Goal: Task Accomplishment & Management: Complete application form

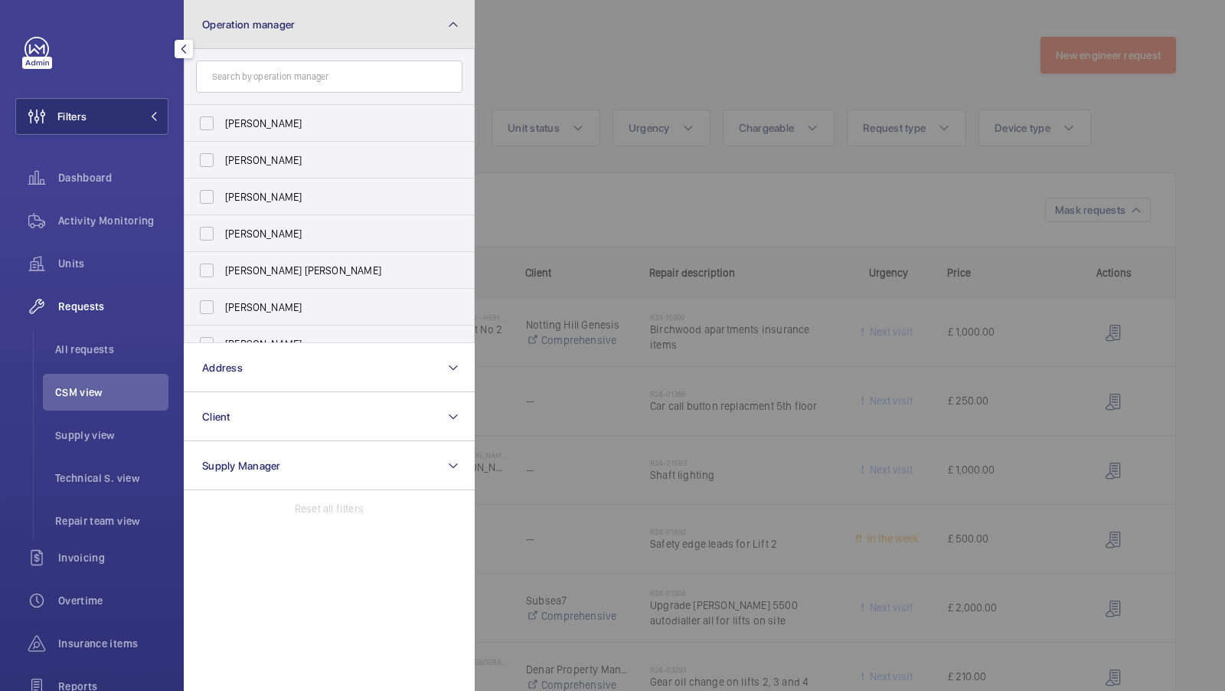
click at [222, 31] on button "Operation manager" at bounding box center [329, 24] width 291 height 49
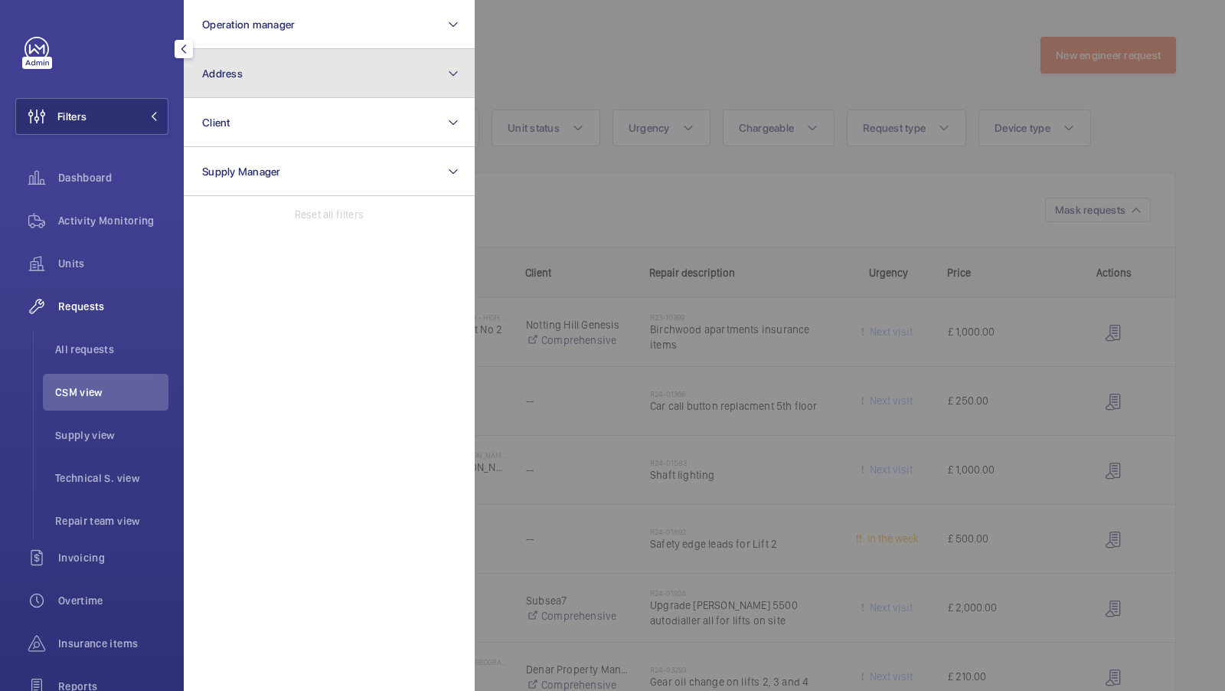
click at [228, 80] on button "Address" at bounding box center [329, 73] width 291 height 49
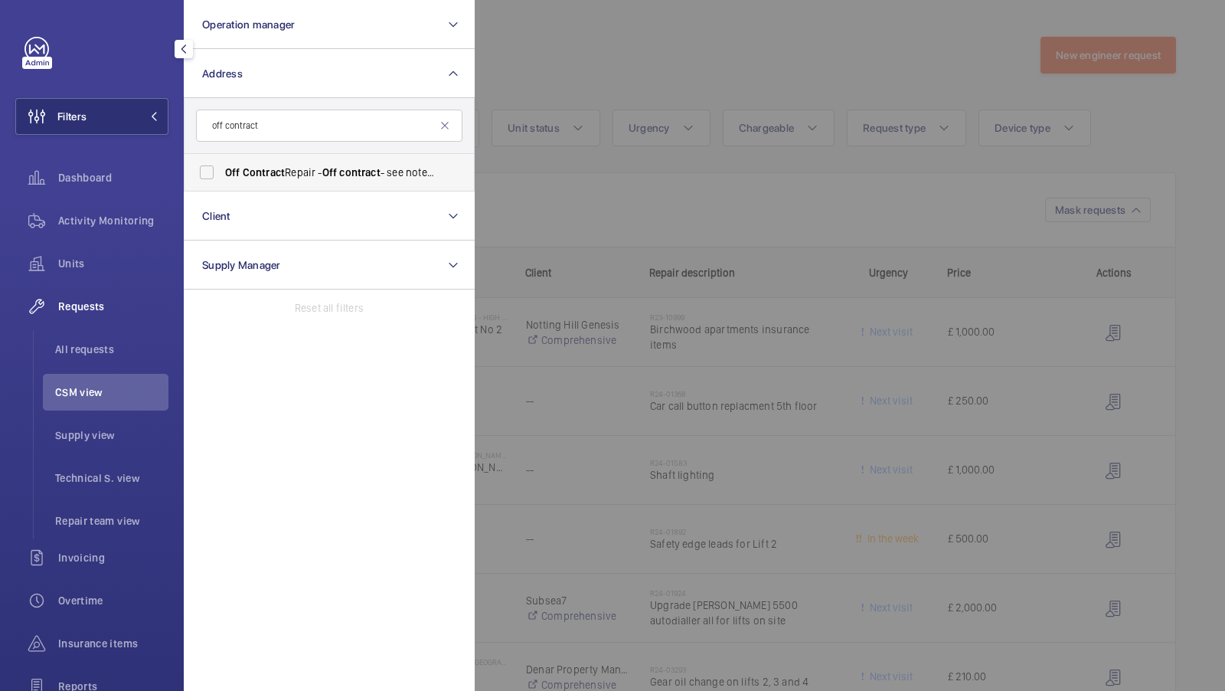
type input "off contract"
click at [266, 172] on span "Contract" at bounding box center [264, 172] width 42 height 12
click at [222, 172] on input "Off Contract Repair - Off contract - see notes in description, LONDON XXXX" at bounding box center [206, 172] width 31 height 31
checkbox input "true"
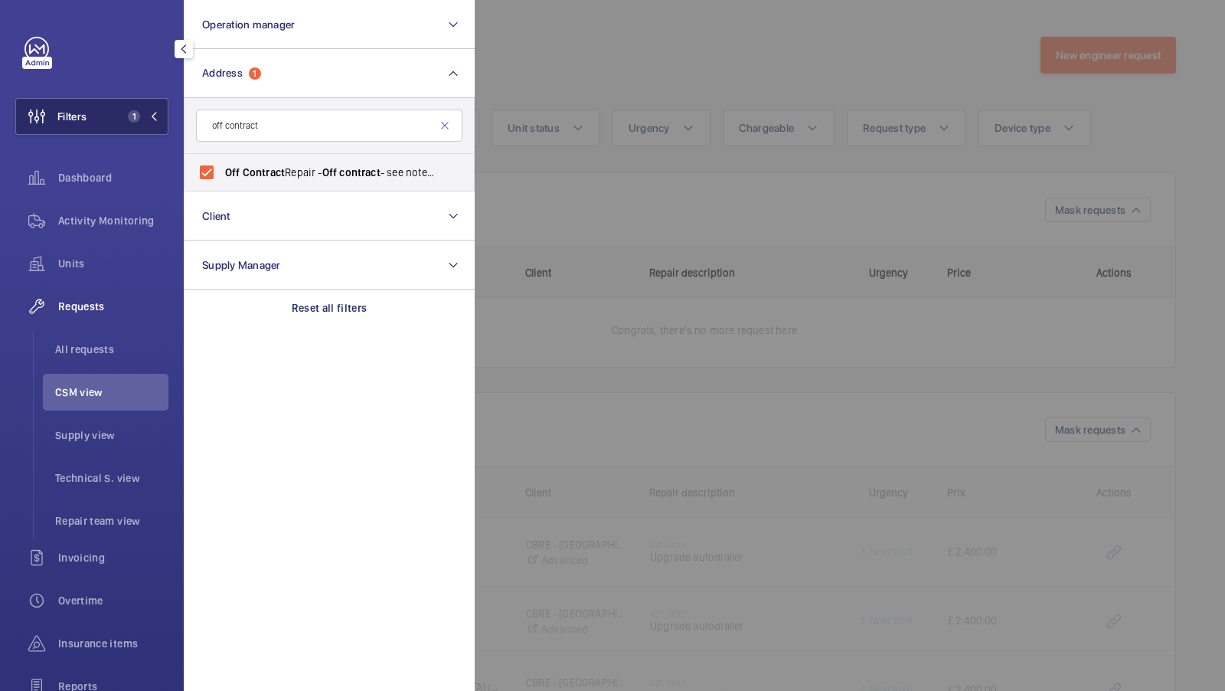
click at [148, 113] on span "1" at bounding box center [140, 116] width 37 height 12
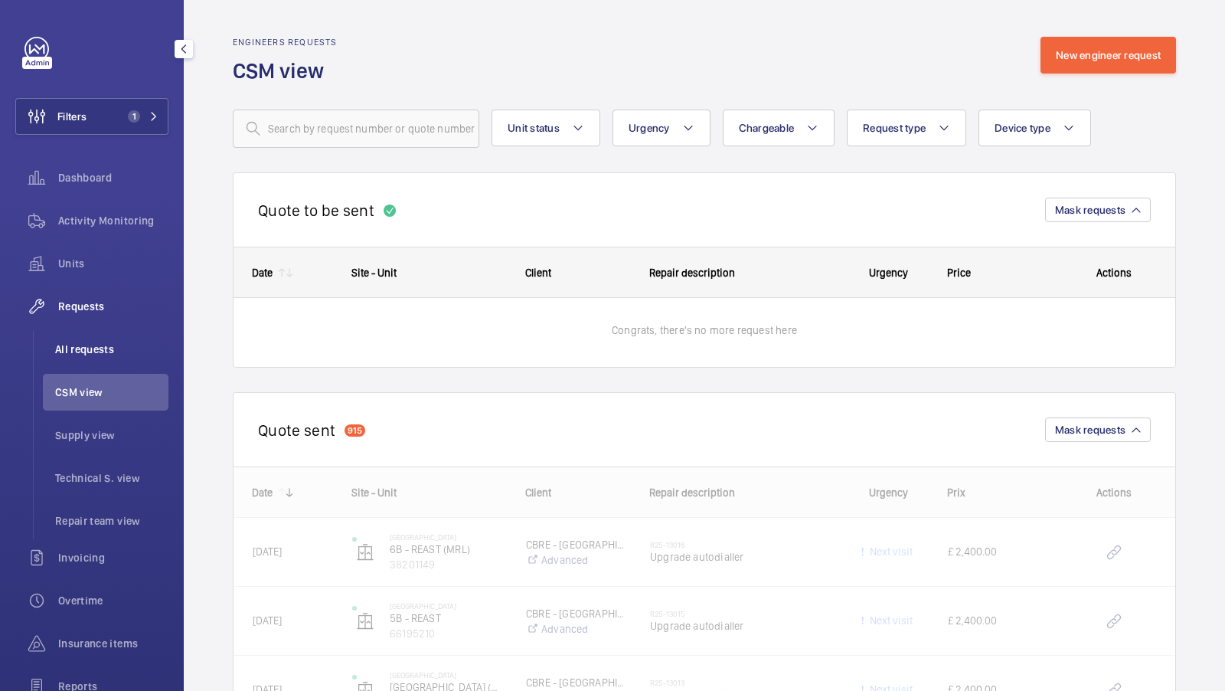
click at [97, 342] on span "All requests" at bounding box center [111, 349] width 113 height 15
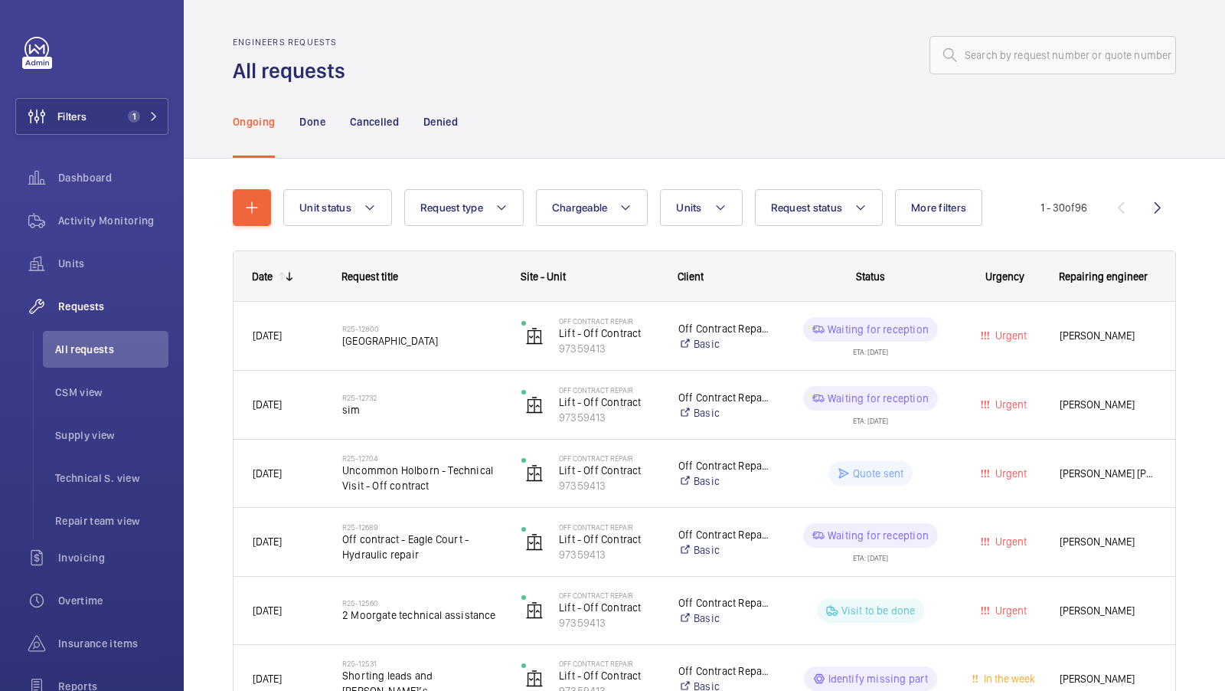
scroll to position [56, 0]
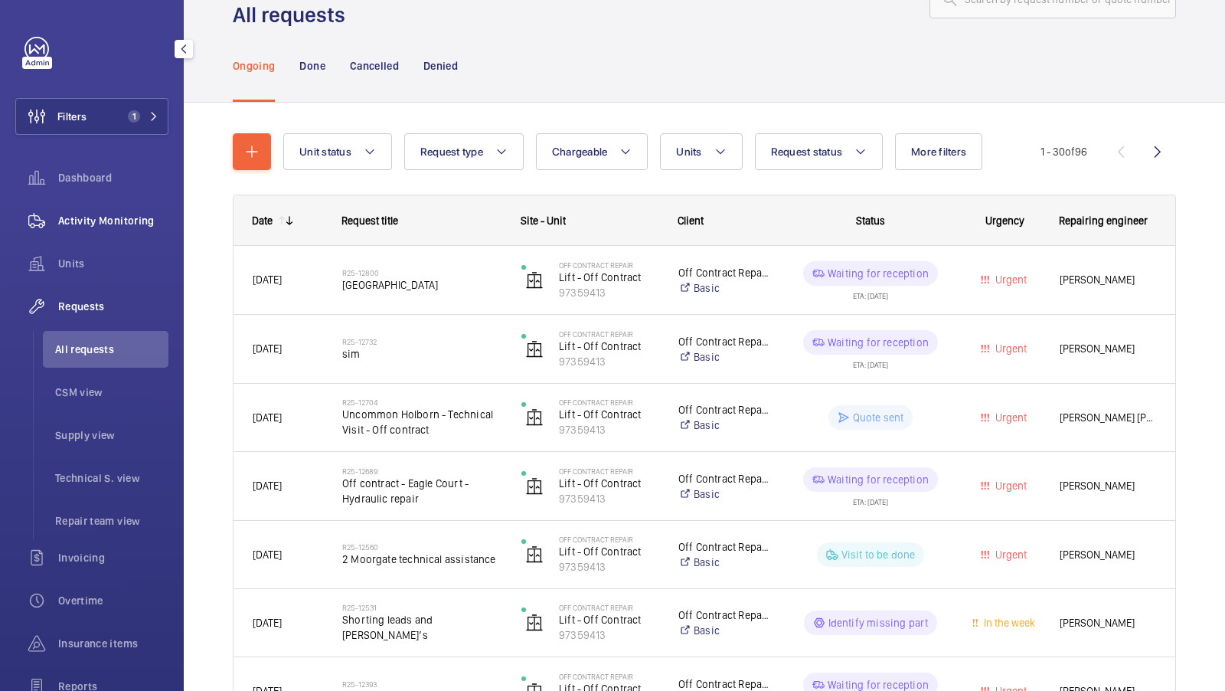
click at [84, 211] on div "Activity Monitoring" at bounding box center [91, 220] width 153 height 37
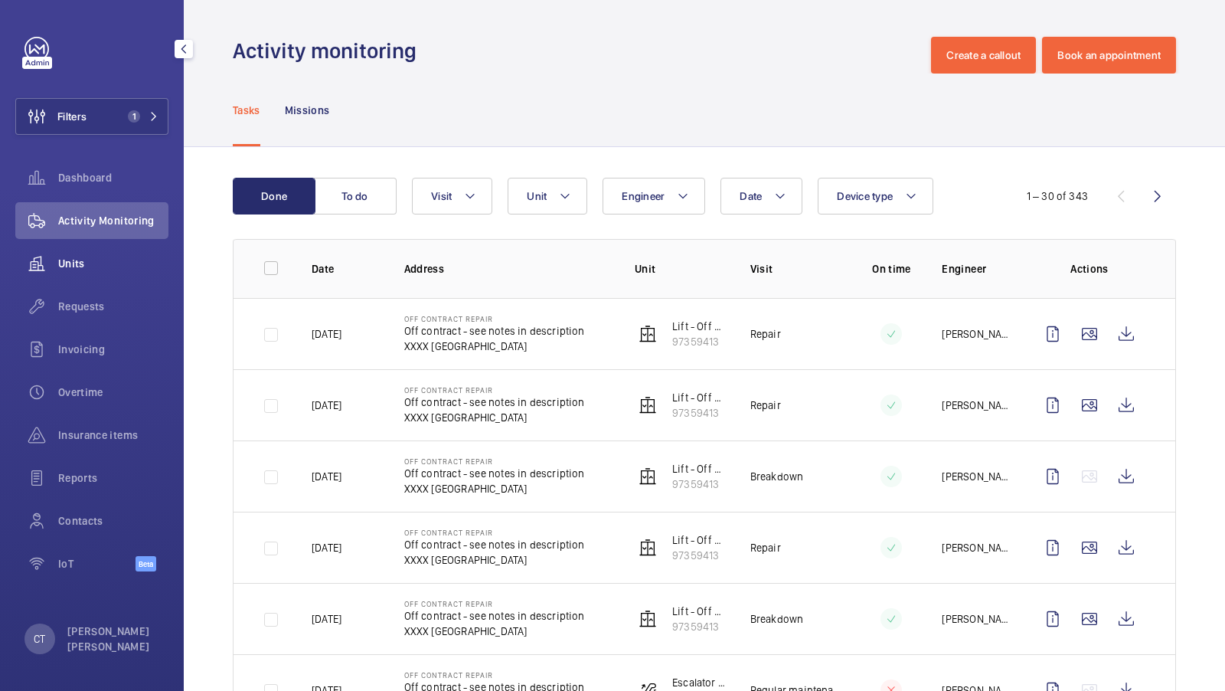
click at [70, 249] on div "Units" at bounding box center [91, 263] width 153 height 37
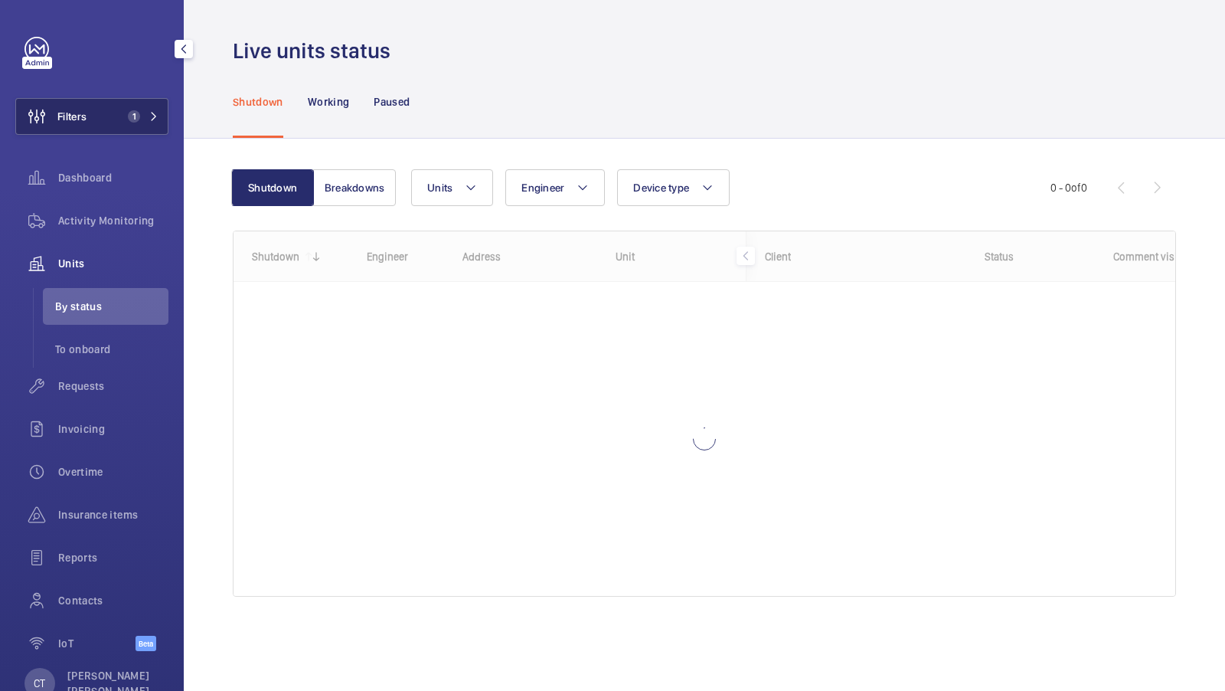
click at [136, 119] on span "1" at bounding box center [134, 116] width 12 height 12
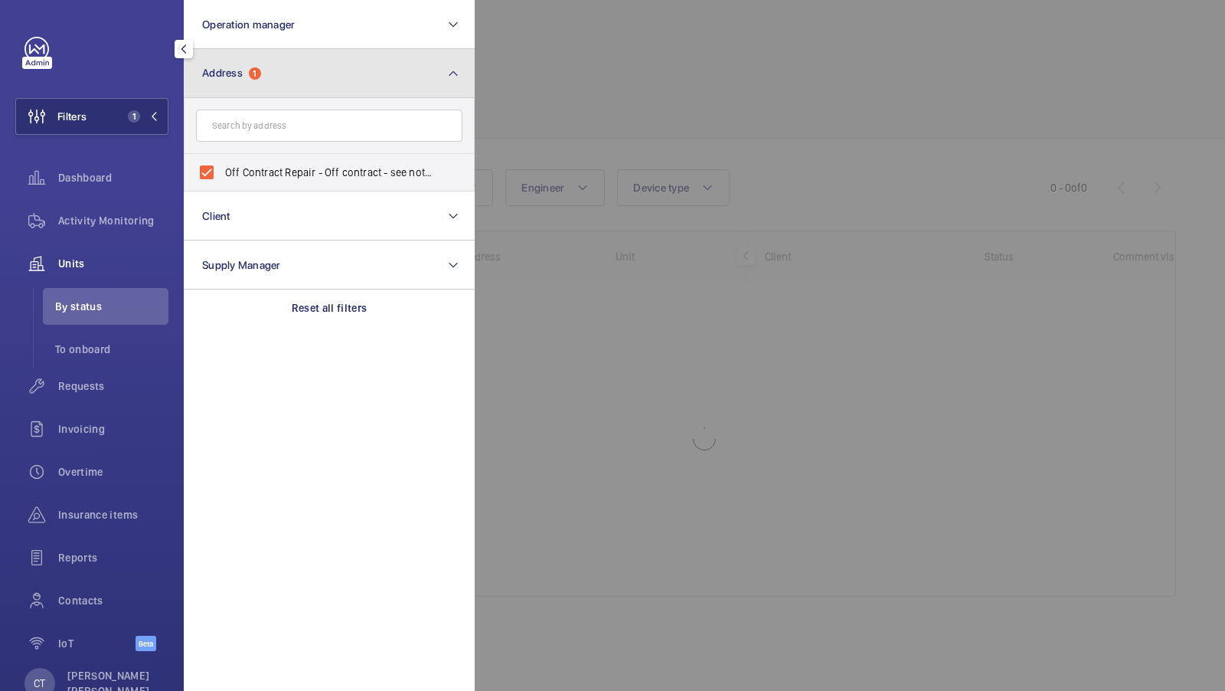
click at [417, 58] on button "Address 1" at bounding box center [329, 73] width 291 height 49
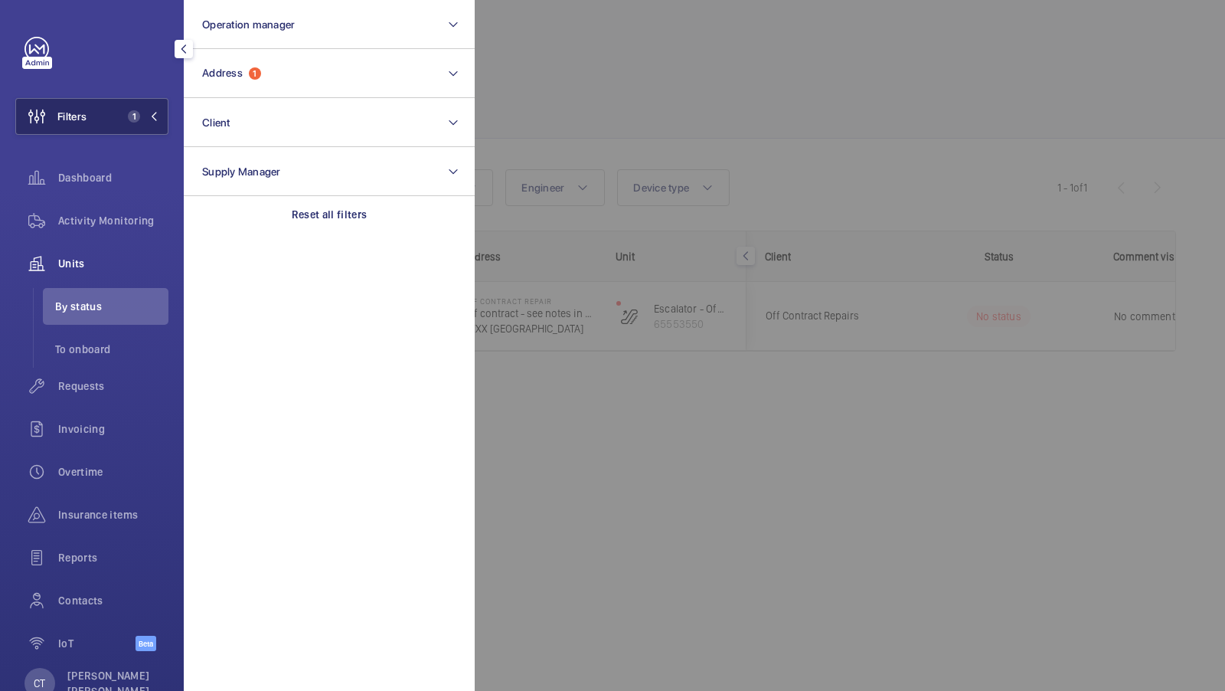
click at [146, 122] on span "1" at bounding box center [140, 116] width 37 height 12
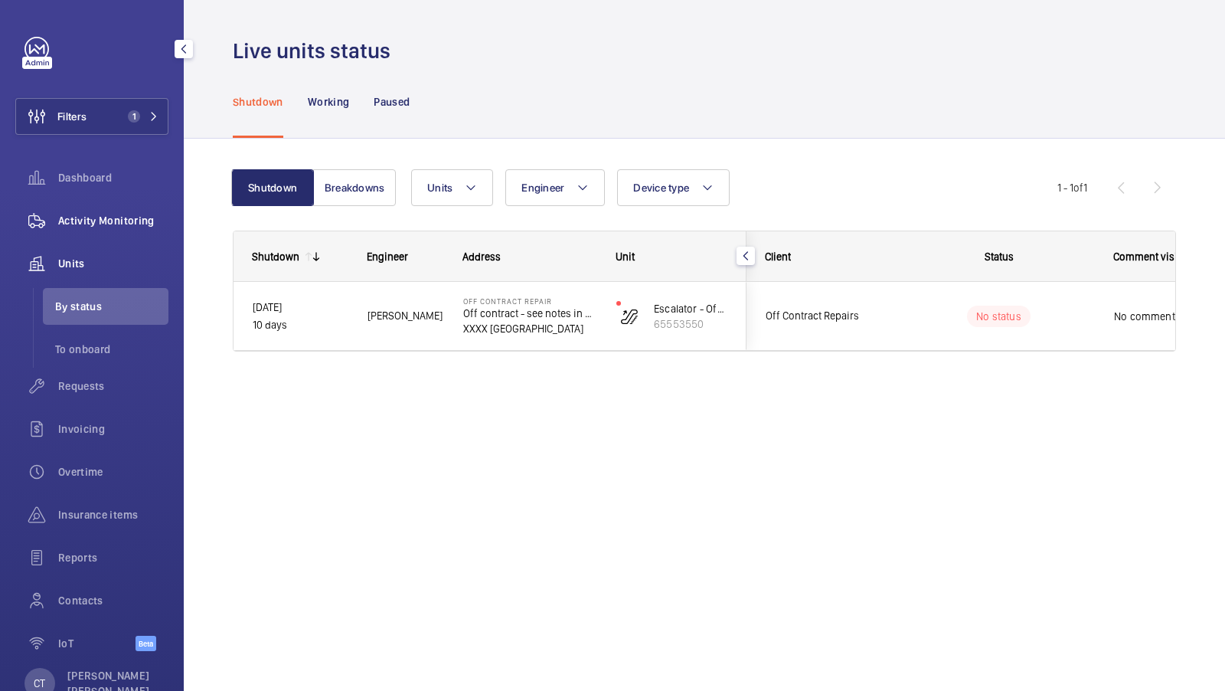
click at [106, 222] on span "Activity Monitoring" at bounding box center [113, 220] width 110 height 15
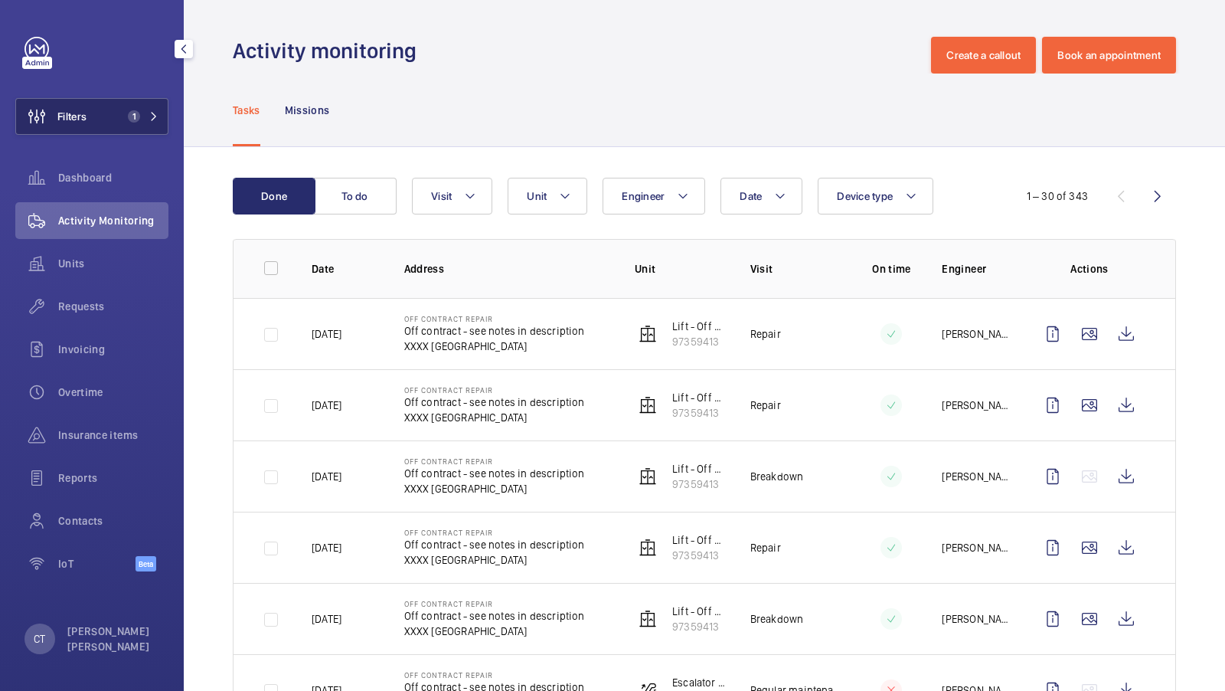
click at [137, 123] on button "Filters 1" at bounding box center [91, 116] width 153 height 37
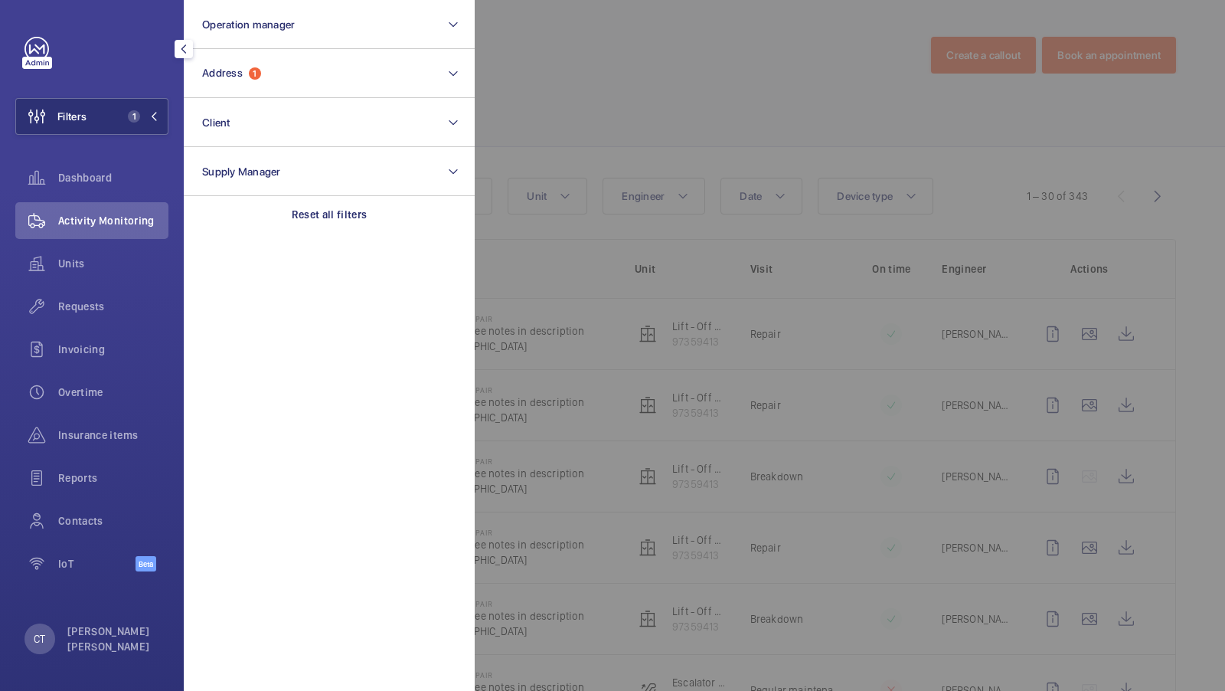
click at [656, 138] on div at bounding box center [1087, 345] width 1225 height 691
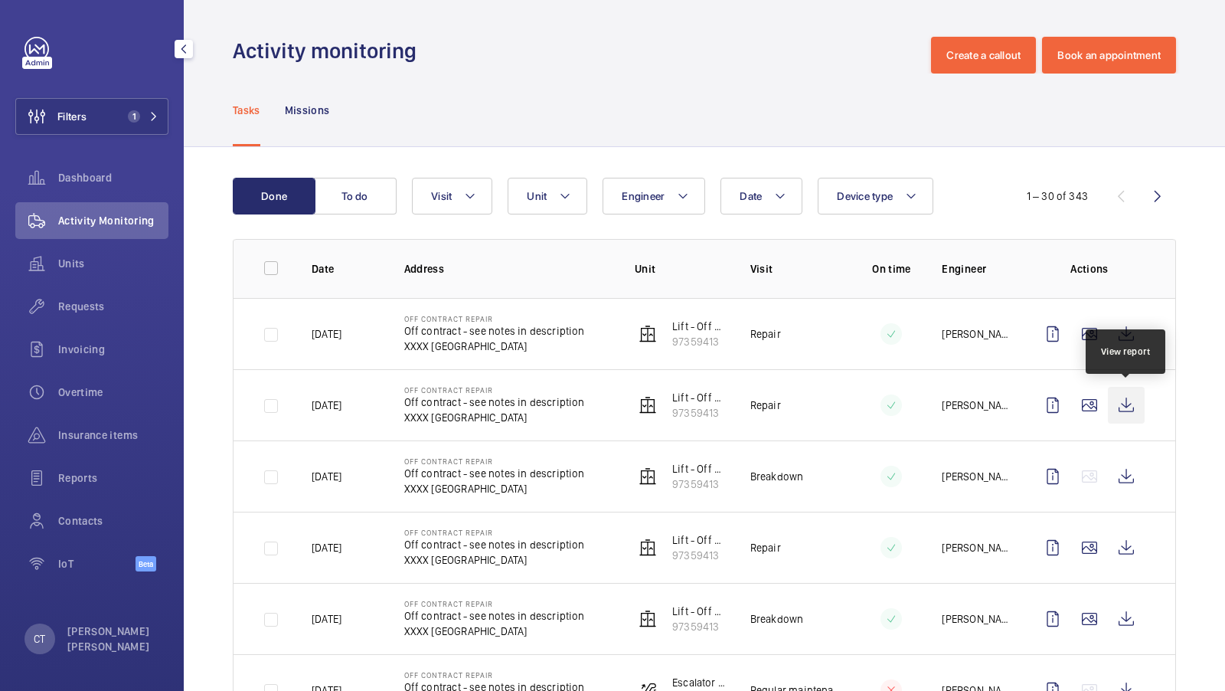
click at [1127, 409] on wm-front-icon-button at bounding box center [1126, 405] width 37 height 37
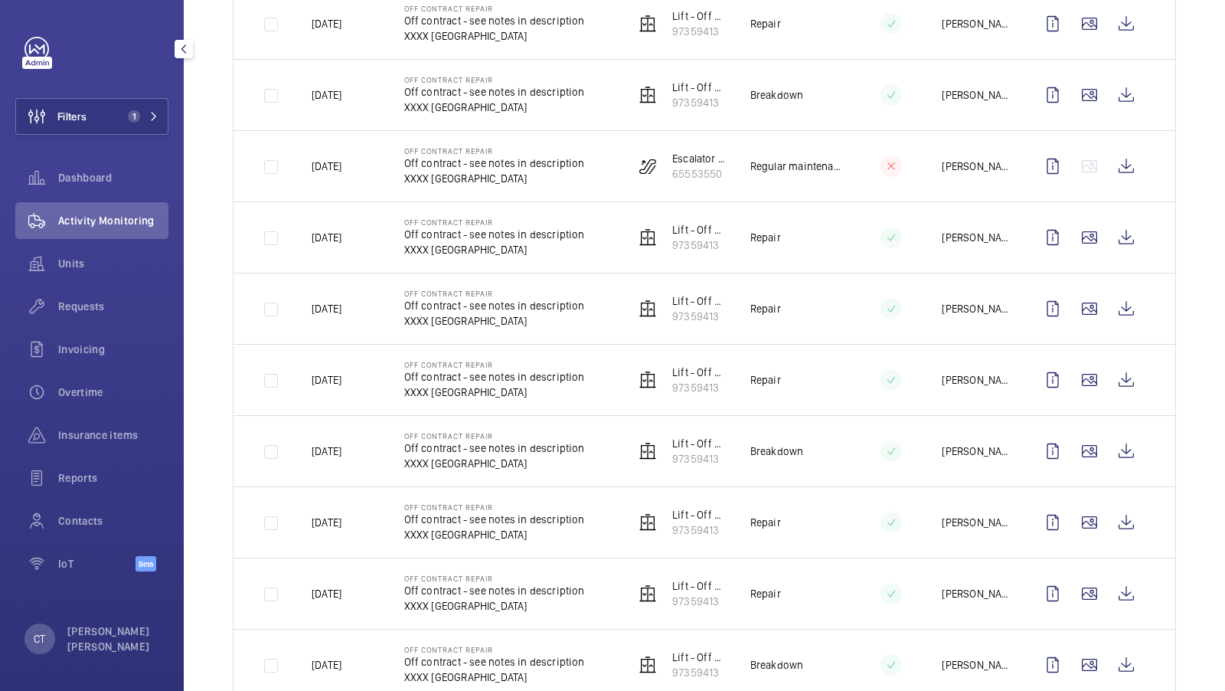
scroll to position [523, 0]
click at [1142, 517] on wm-front-icon-button at bounding box center [1126, 523] width 37 height 37
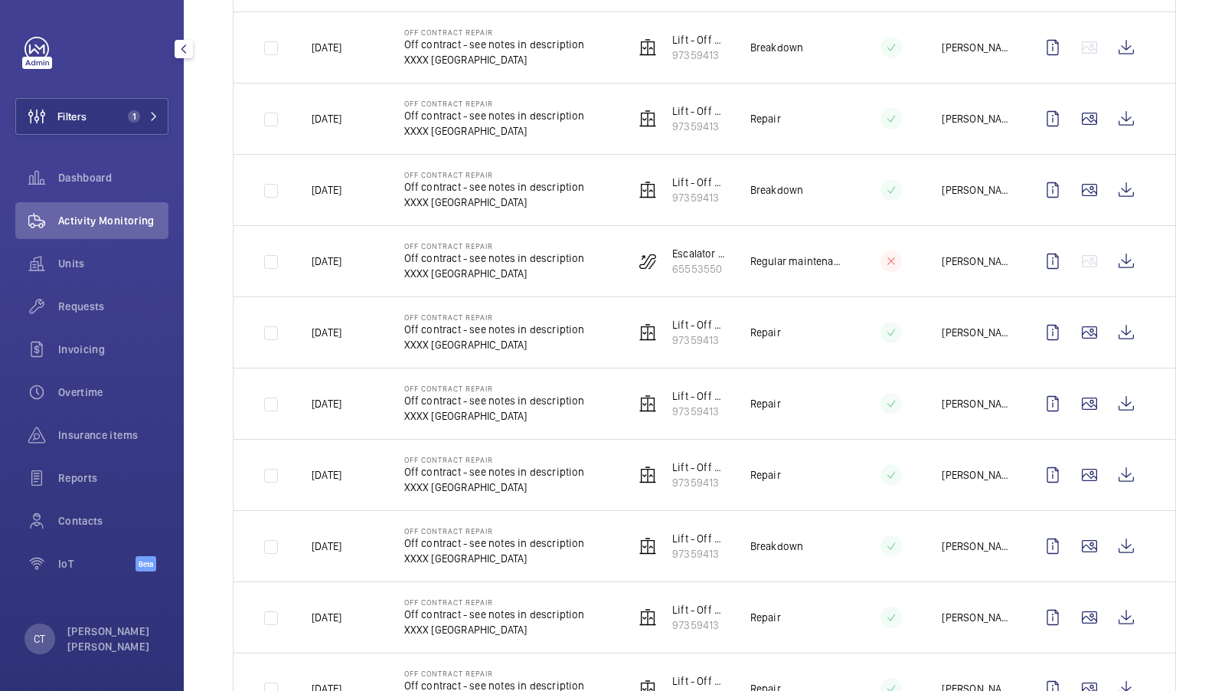
scroll to position [407, 0]
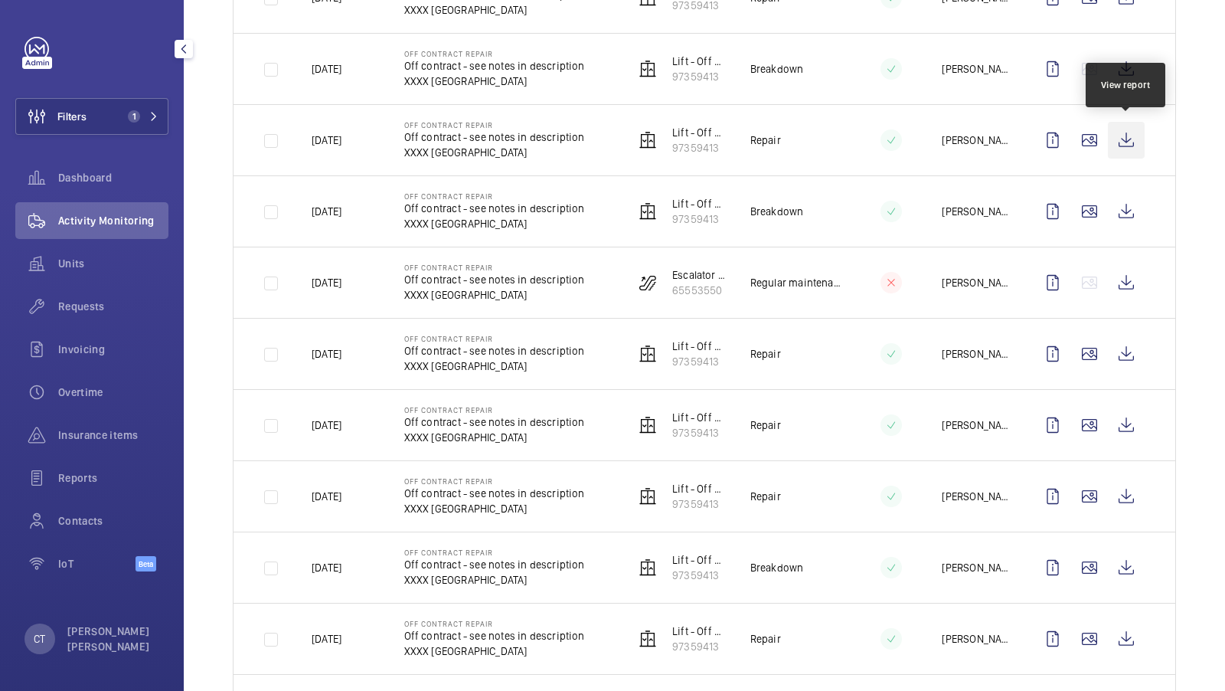
click at [1129, 137] on wm-front-icon-button at bounding box center [1126, 140] width 37 height 37
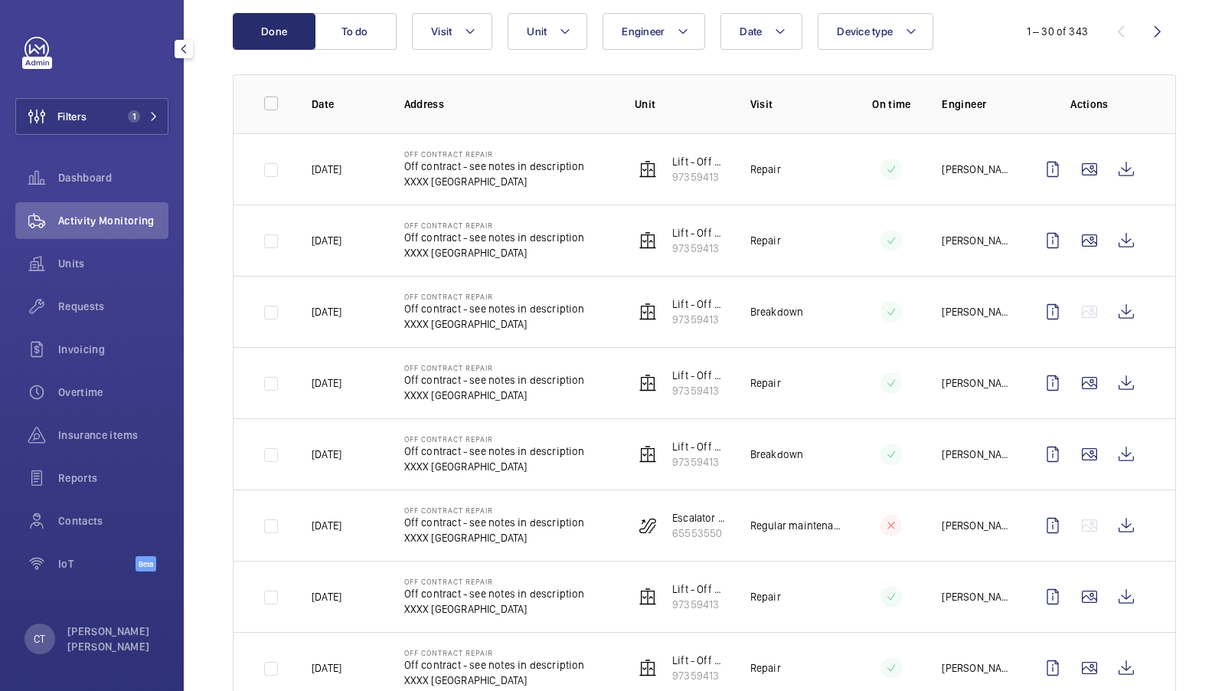
scroll to position [163, 0]
click at [1136, 314] on wm-front-icon-button at bounding box center [1126, 313] width 37 height 37
click at [1124, 512] on wm-front-icon-button at bounding box center [1126, 527] width 37 height 37
click at [1117, 304] on wm-front-icon-button at bounding box center [1126, 313] width 37 height 37
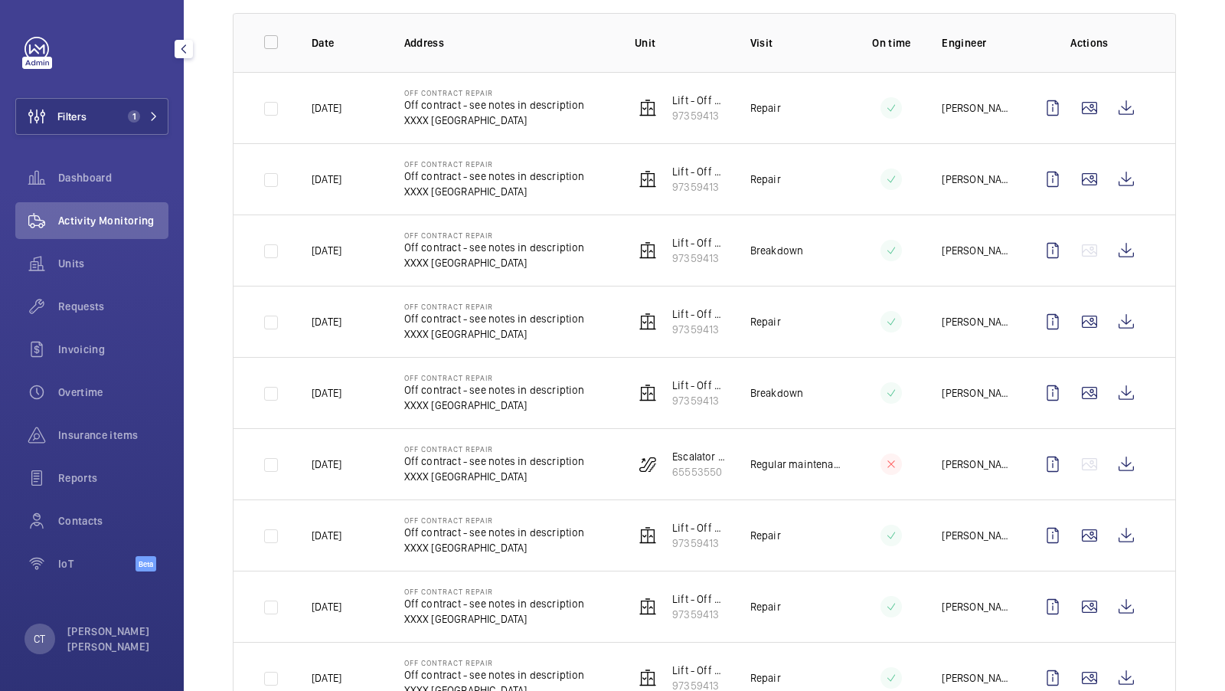
scroll to position [227, 0]
click at [1130, 450] on wm-front-icon-button at bounding box center [1126, 463] width 37 height 37
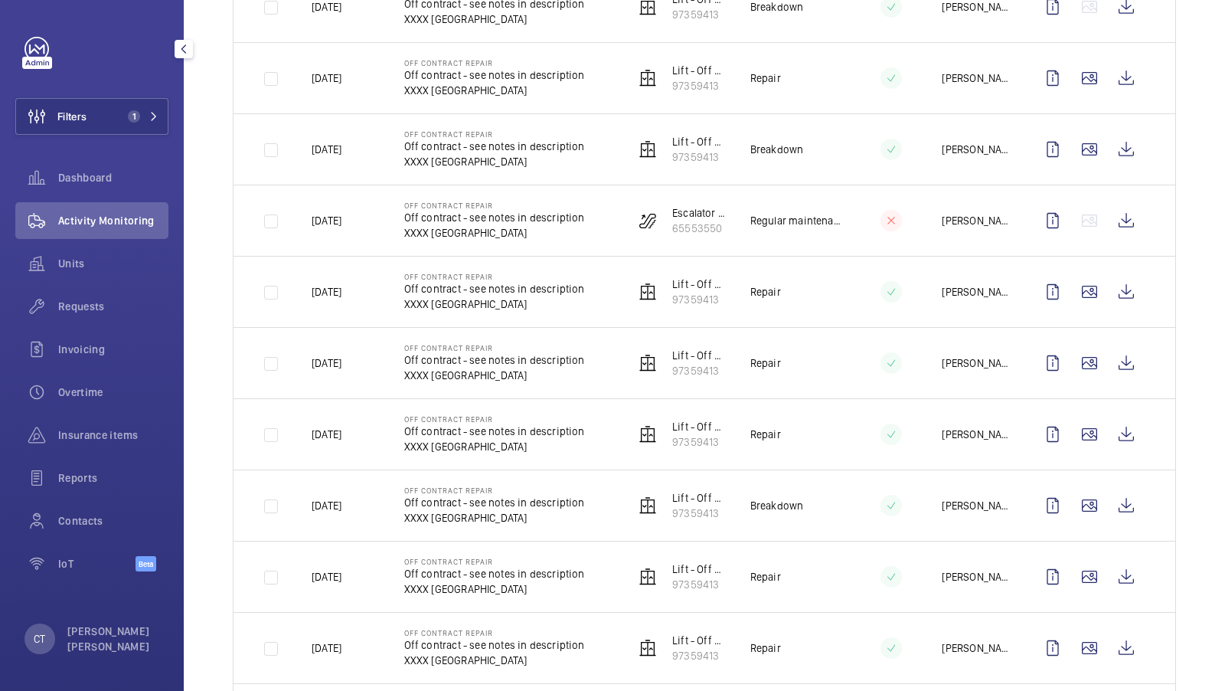
scroll to position [333, 0]
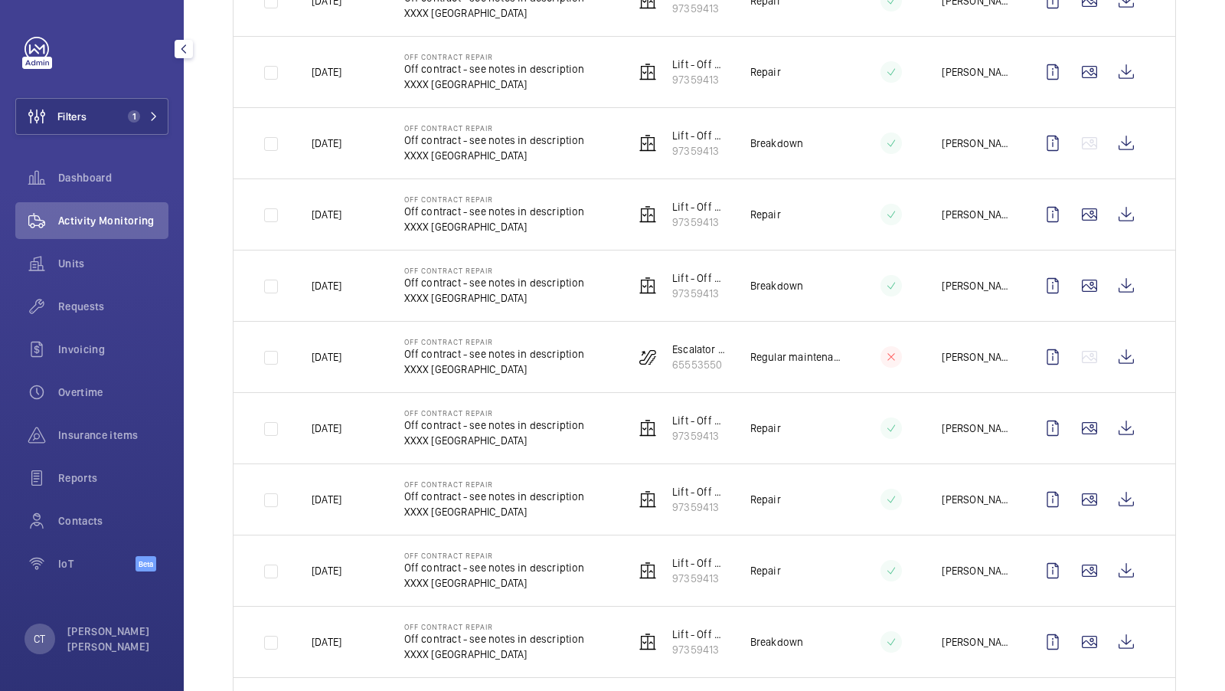
drag, startPoint x: 806, startPoint y: 362, endPoint x: 834, endPoint y: 358, distance: 28.5
click at [834, 358] on td "Regular maintenance" at bounding box center [784, 356] width 116 height 71
click at [889, 363] on div at bounding box center [891, 356] width 21 height 21
click at [1121, 358] on wm-front-icon-button at bounding box center [1126, 357] width 37 height 37
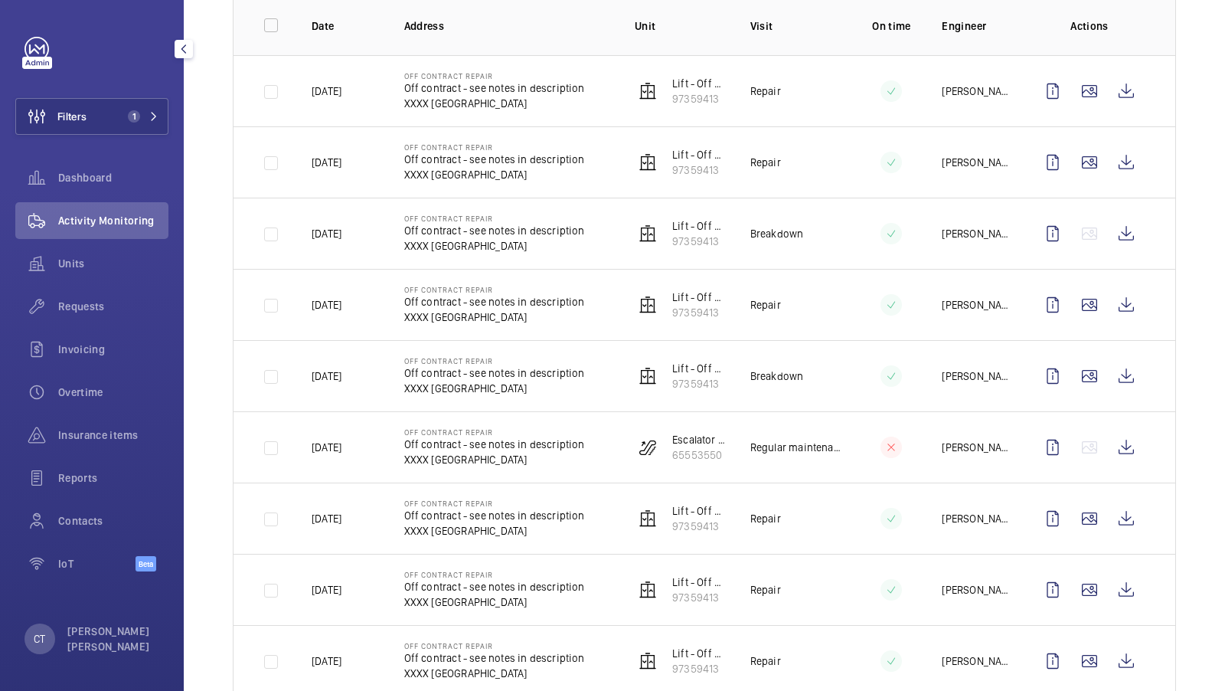
scroll to position [240, 0]
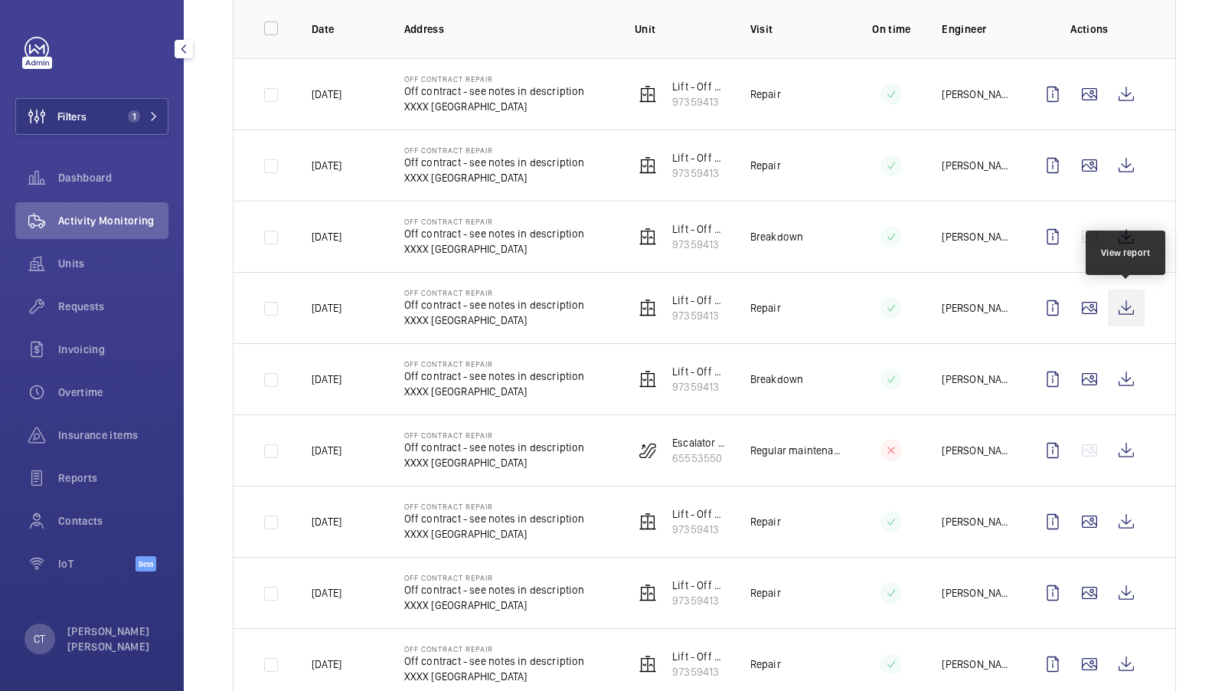
click at [1127, 309] on wm-front-icon-button at bounding box center [1126, 308] width 37 height 37
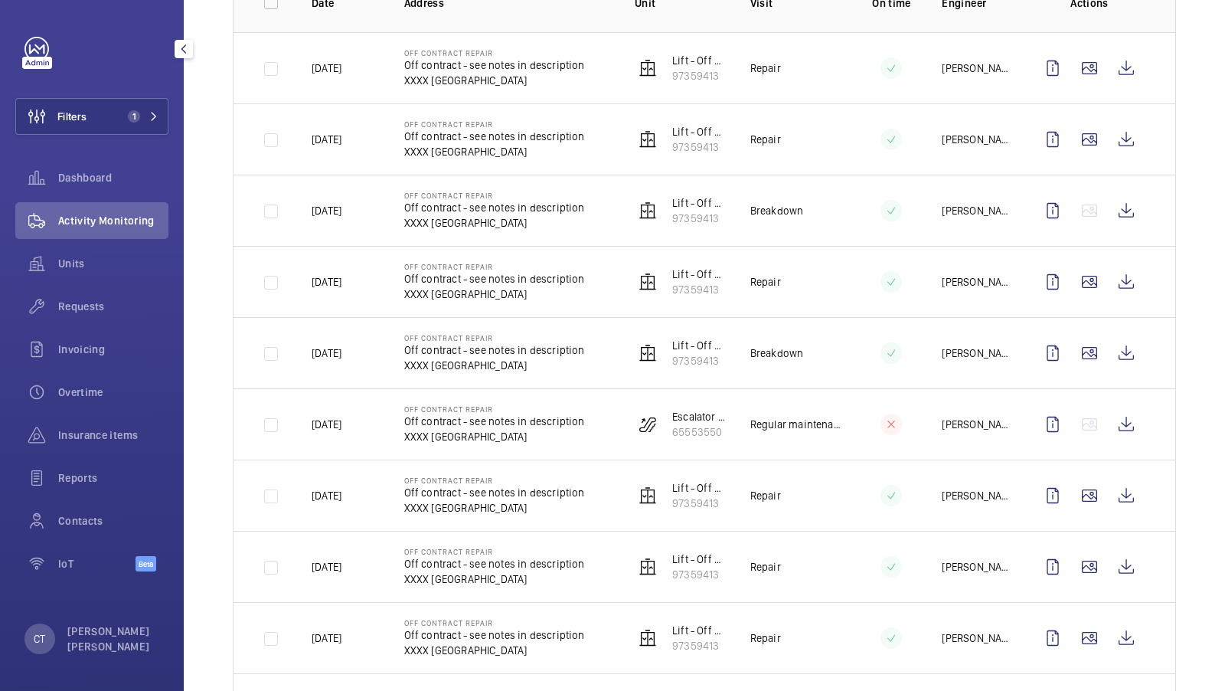
scroll to position [224, 0]
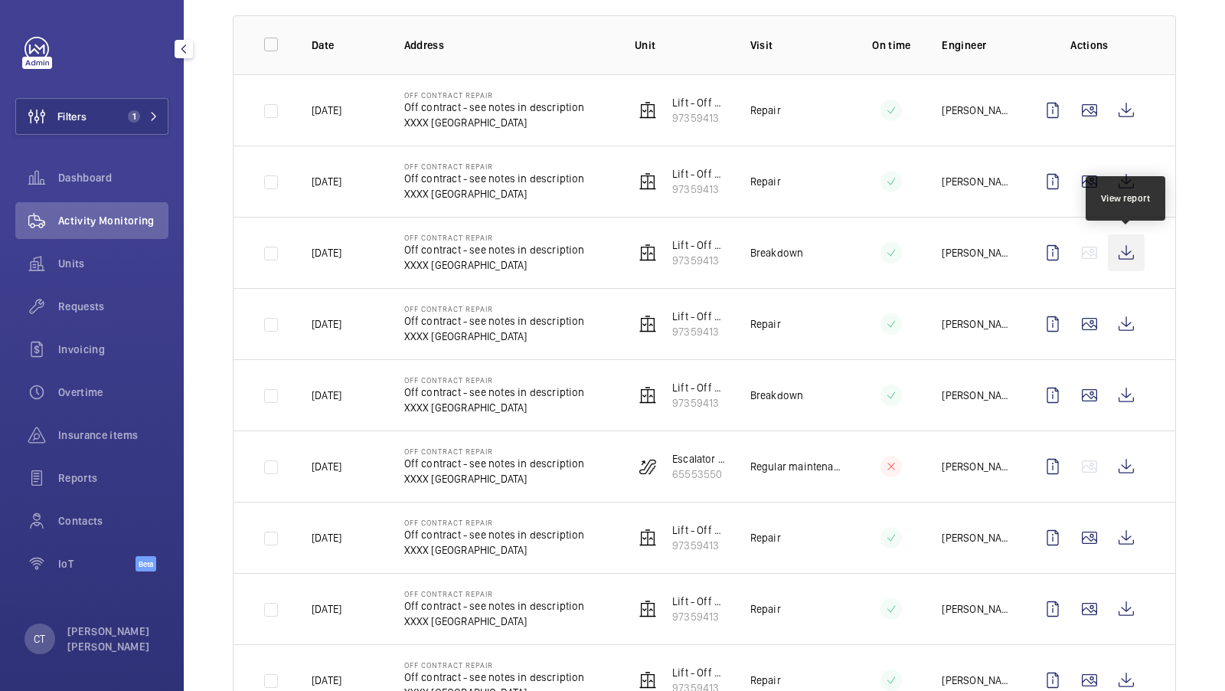
click at [1120, 253] on wm-front-icon-button at bounding box center [1126, 252] width 37 height 37
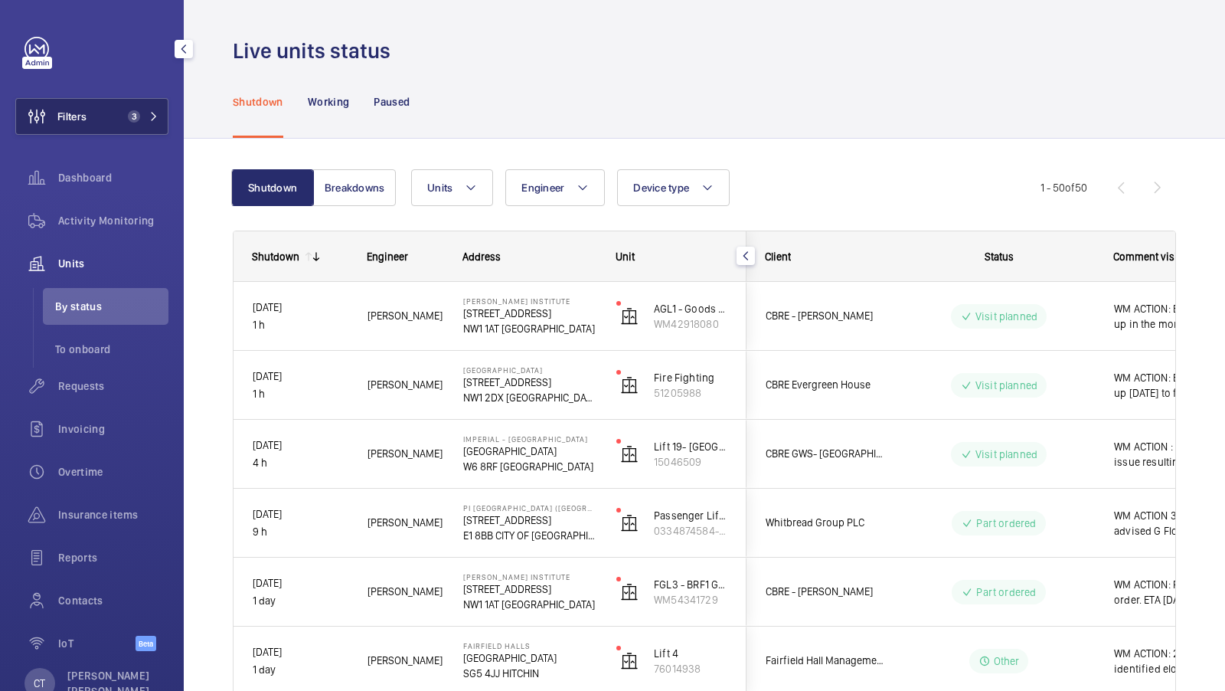
click at [147, 107] on button "Filters 3" at bounding box center [91, 116] width 153 height 37
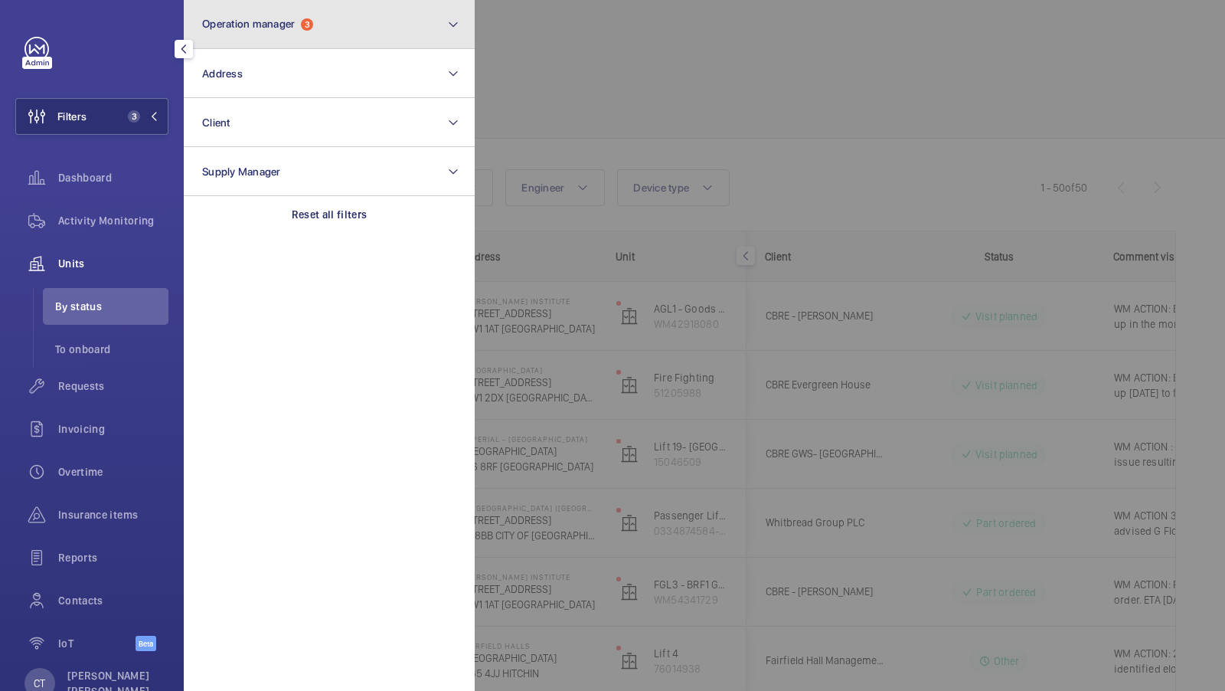
click at [305, 28] on span "3" at bounding box center [307, 24] width 12 height 12
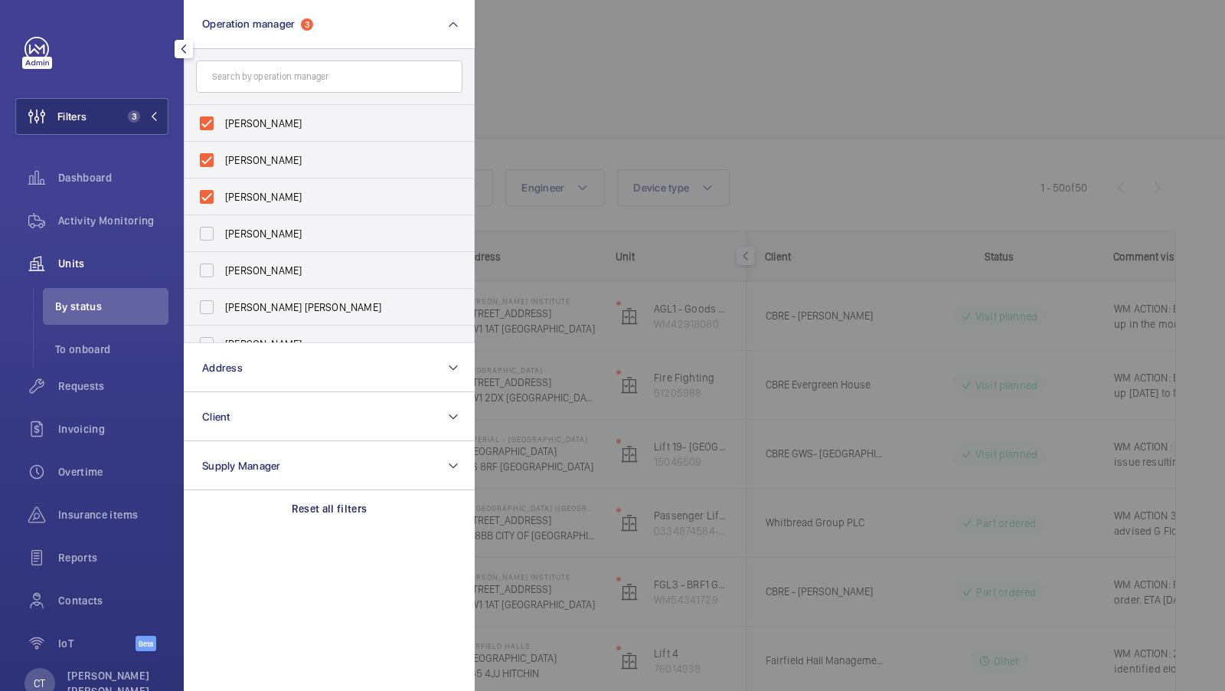
click at [793, 203] on div at bounding box center [1087, 345] width 1225 height 691
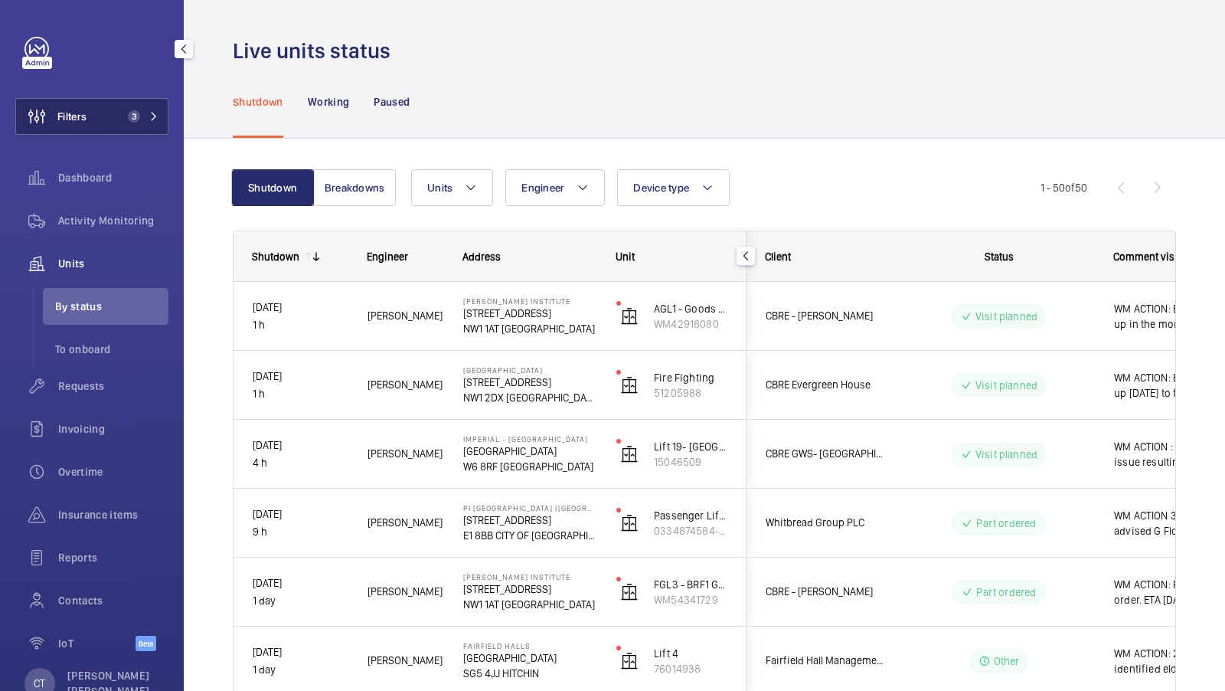
click at [140, 106] on button "Filters 3" at bounding box center [91, 116] width 153 height 37
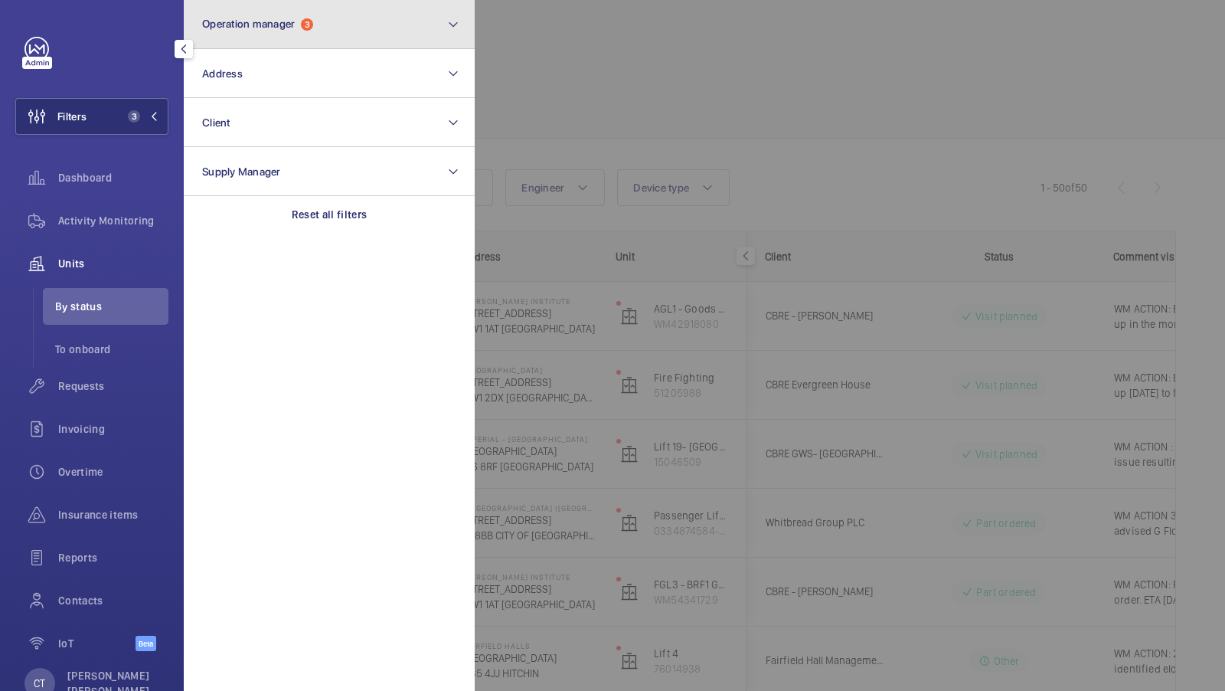
click at [329, 21] on button "Operation manager 3" at bounding box center [329, 24] width 291 height 49
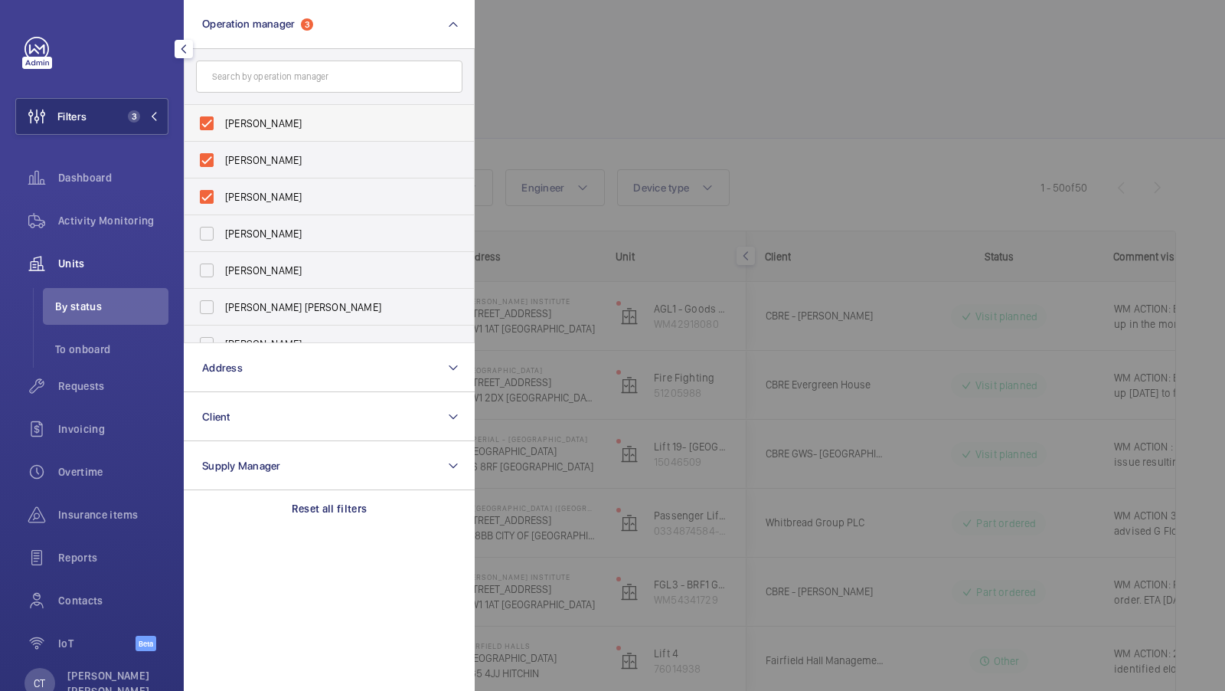
click at [248, 108] on label "[PERSON_NAME]" at bounding box center [318, 123] width 267 height 37
click at [222, 108] on input "[PERSON_NAME]" at bounding box center [206, 123] width 31 height 31
checkbox input "false"
click at [247, 154] on span "[PERSON_NAME]" at bounding box center [330, 159] width 211 height 15
click at [222, 154] on input "[PERSON_NAME]" at bounding box center [206, 160] width 31 height 31
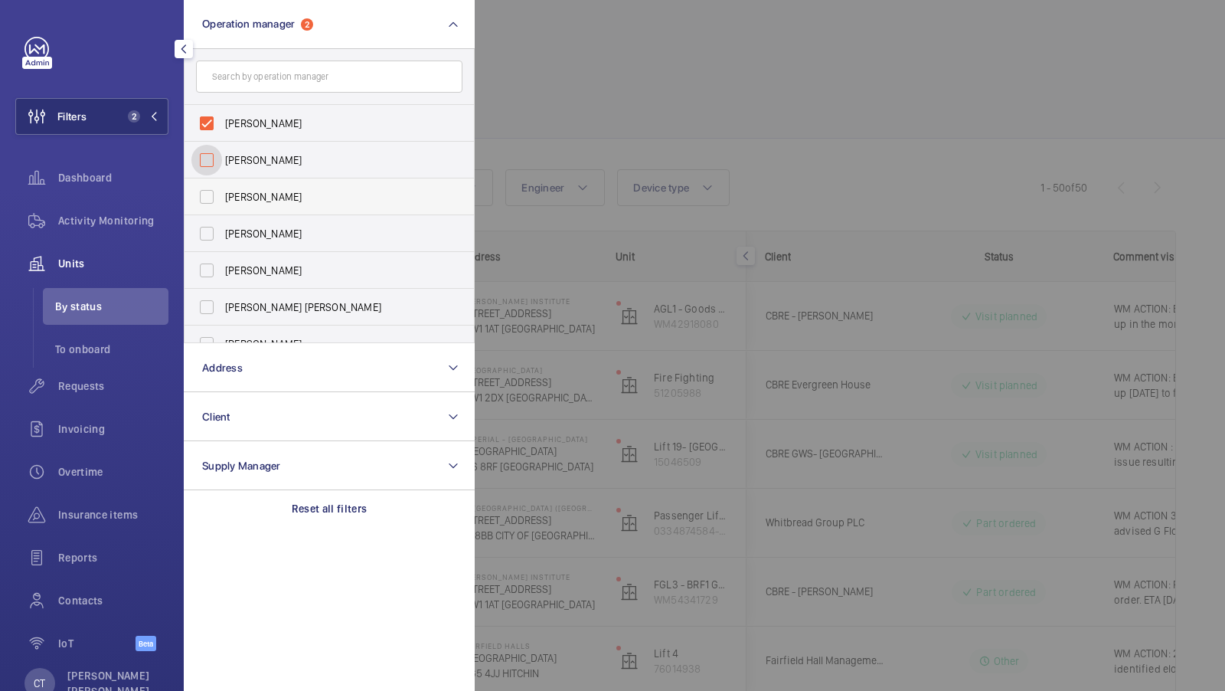
checkbox input "false"
click at [247, 129] on span "[PERSON_NAME]" at bounding box center [330, 123] width 211 height 15
click at [222, 129] on input "[PERSON_NAME]" at bounding box center [206, 123] width 31 height 31
checkbox input "false"
click at [257, 276] on span "[PERSON_NAME]" at bounding box center [330, 270] width 211 height 15
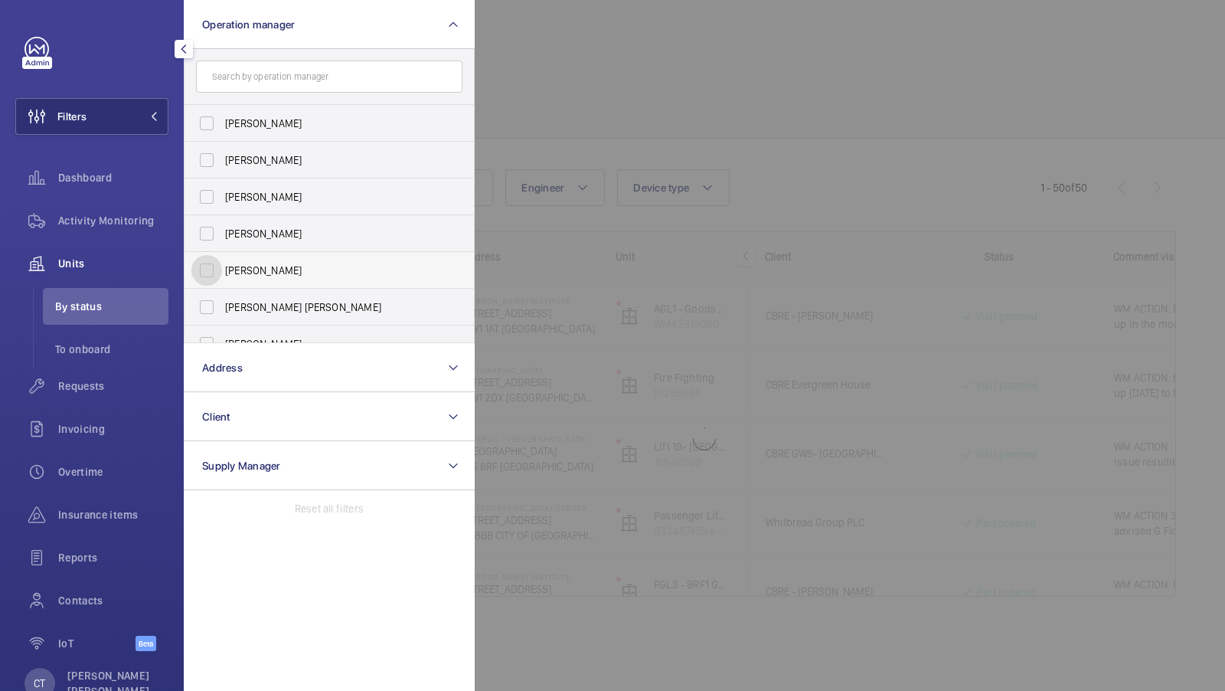
click at [222, 276] on input "[PERSON_NAME]" at bounding box center [206, 270] width 31 height 31
checkbox input "true"
click at [257, 317] on label "[PERSON_NAME] [PERSON_NAME]" at bounding box center [318, 307] width 267 height 37
click at [222, 317] on input "[PERSON_NAME] [PERSON_NAME]" at bounding box center [206, 307] width 31 height 31
checkbox input "true"
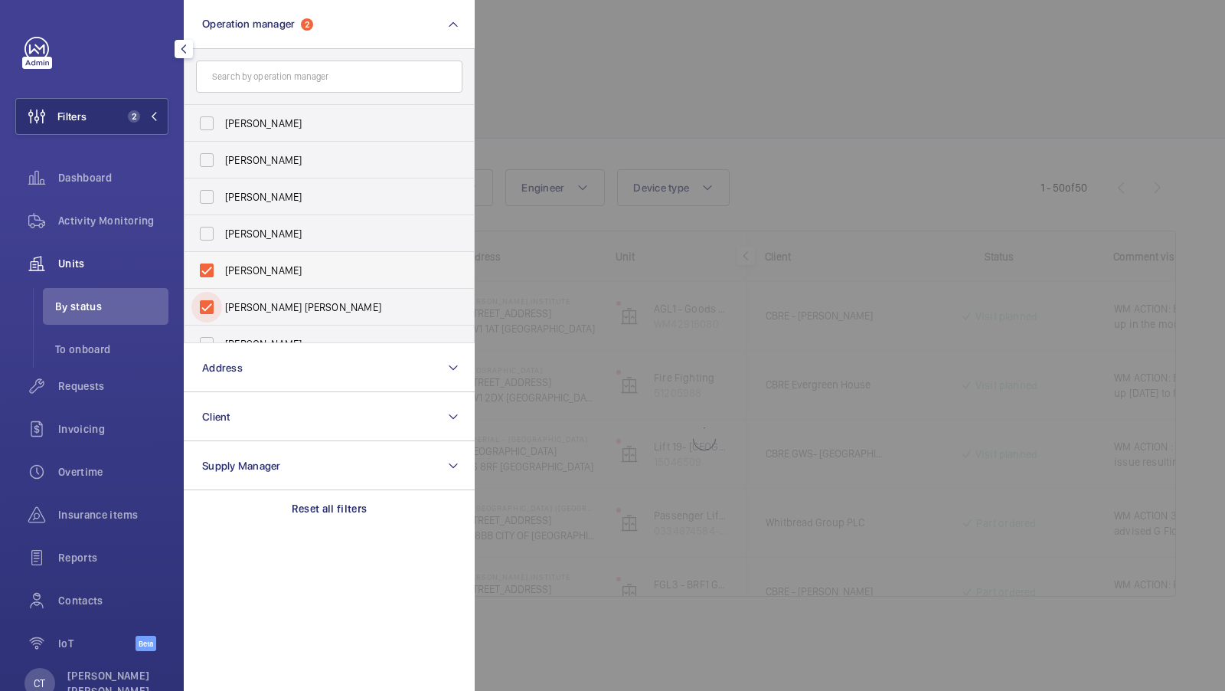
scroll to position [56, 0]
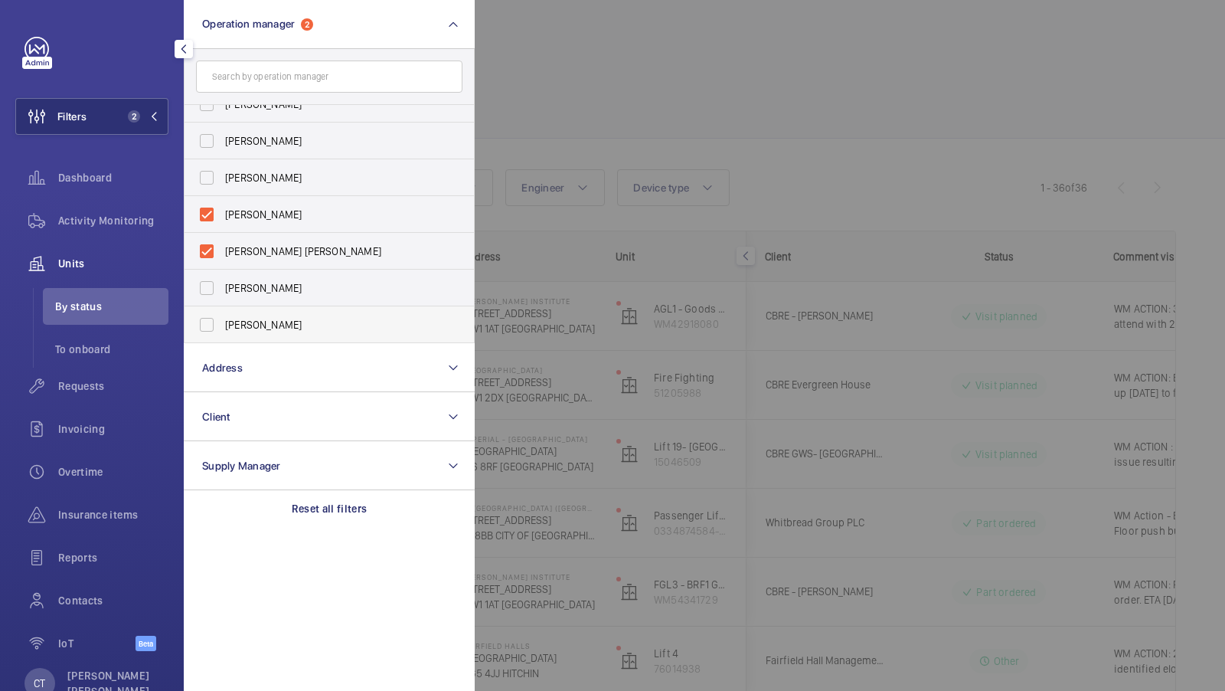
click at [274, 319] on span "[PERSON_NAME]" at bounding box center [330, 324] width 211 height 15
click at [222, 319] on input "[PERSON_NAME]" at bounding box center [206, 324] width 31 height 31
checkbox input "true"
click at [136, 110] on span "3" at bounding box center [131, 116] width 18 height 12
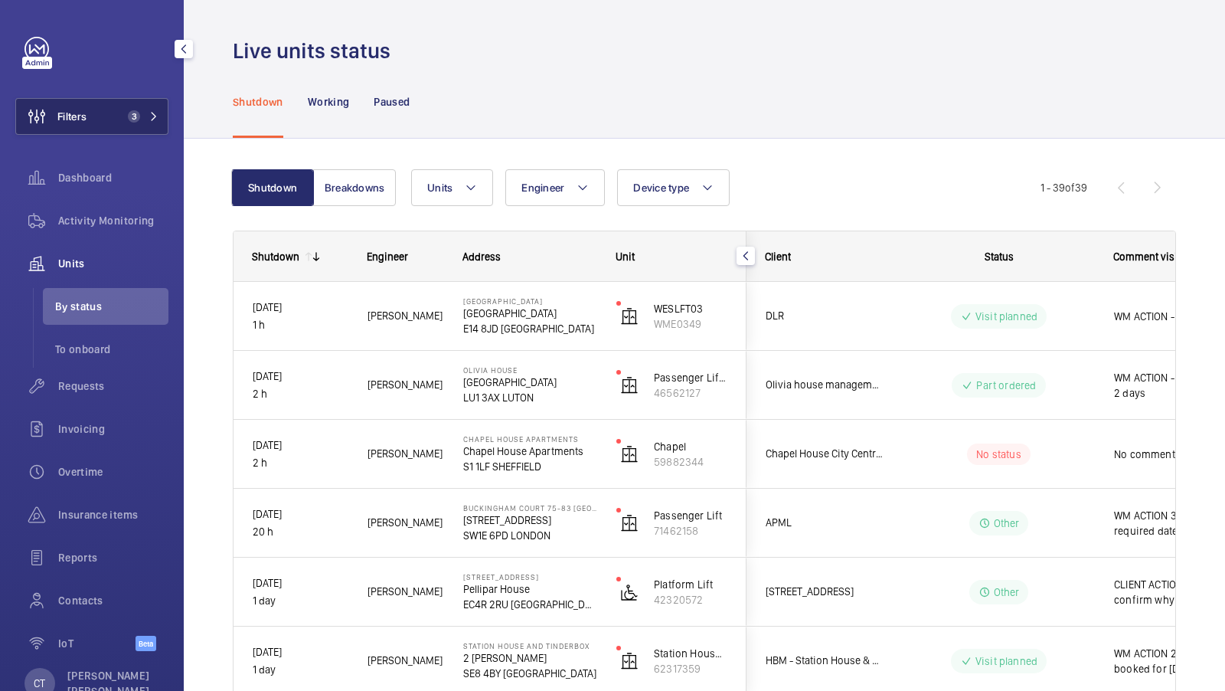
click at [113, 125] on button "Filters 3" at bounding box center [91, 116] width 153 height 37
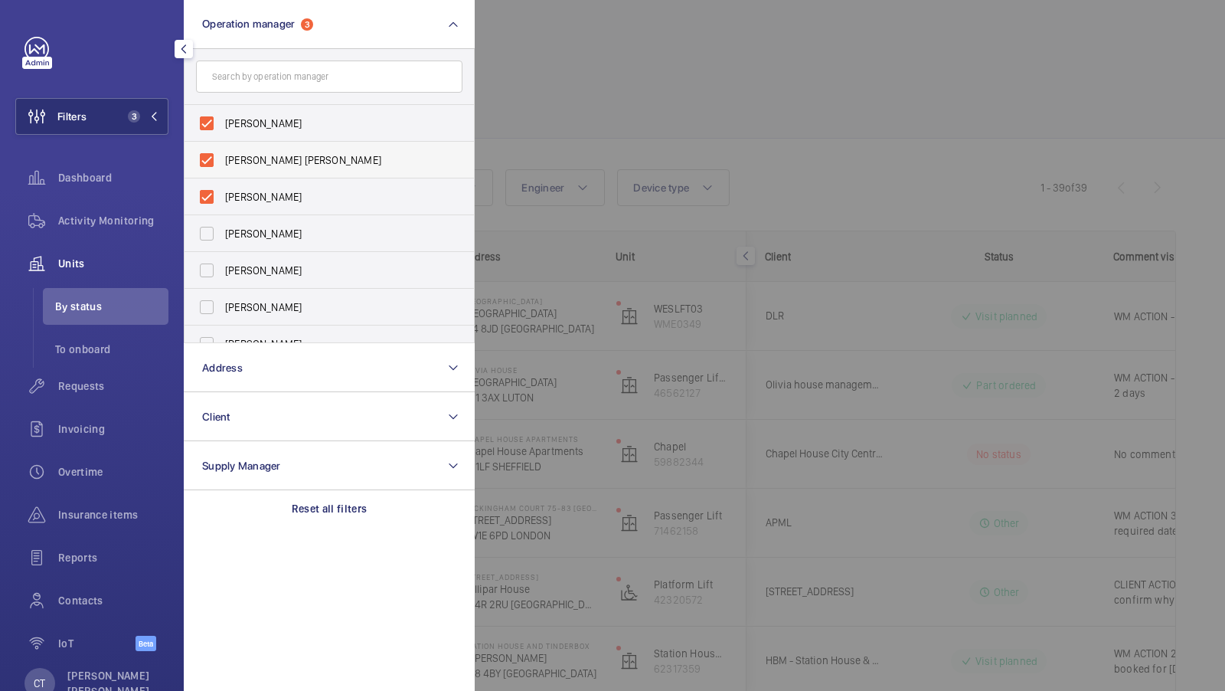
click at [270, 162] on span "[PERSON_NAME] [PERSON_NAME]" at bounding box center [330, 159] width 211 height 15
click at [222, 162] on input "[PERSON_NAME] [PERSON_NAME]" at bounding box center [206, 160] width 31 height 31
checkbox input "false"
click at [880, 208] on div at bounding box center [1087, 345] width 1225 height 691
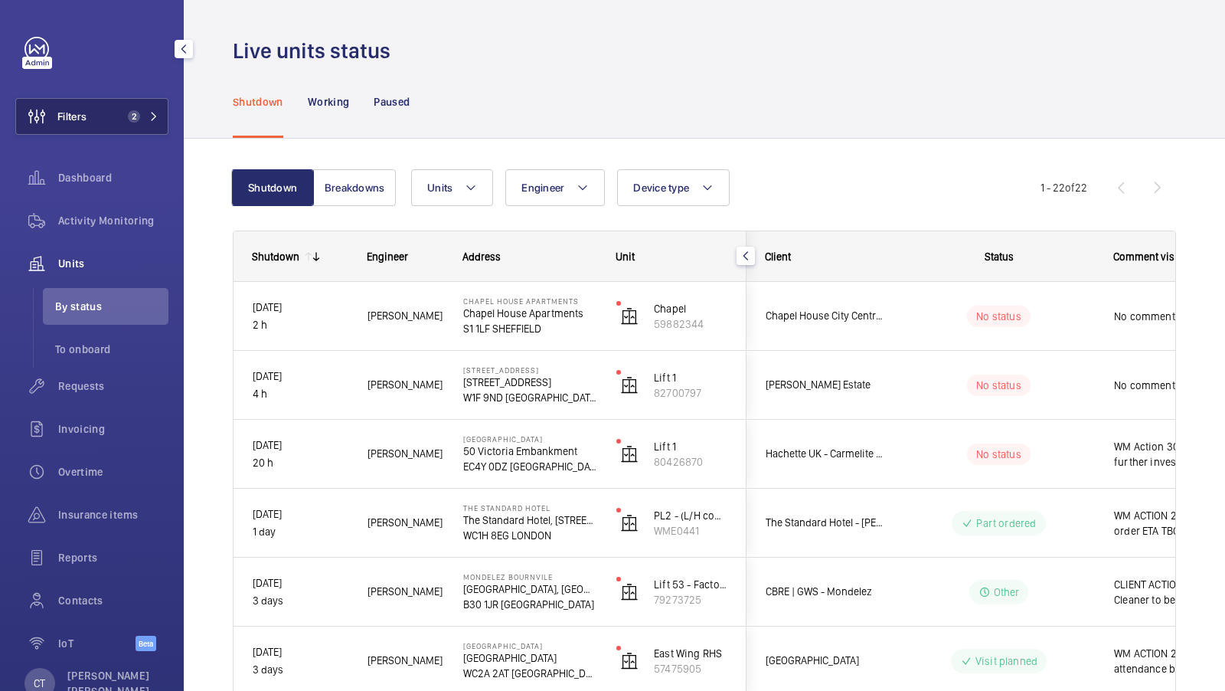
click at [143, 118] on span "2" at bounding box center [140, 116] width 37 height 12
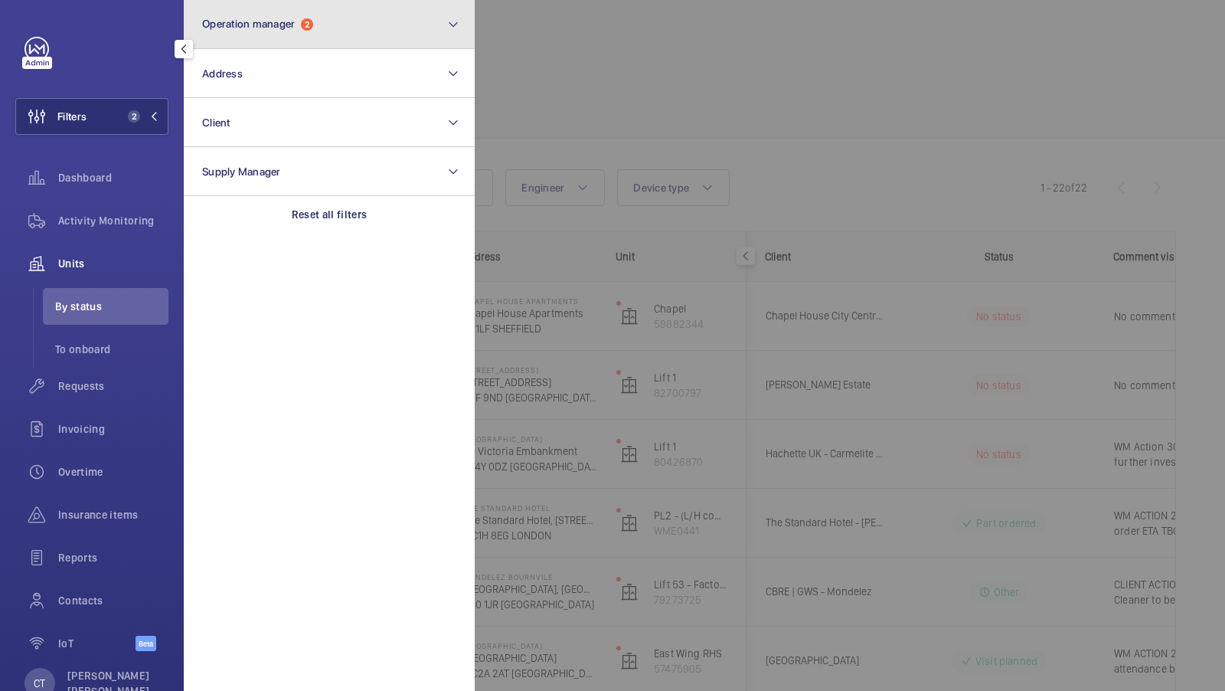
click at [331, 41] on button "Operation manager 2" at bounding box center [329, 24] width 291 height 49
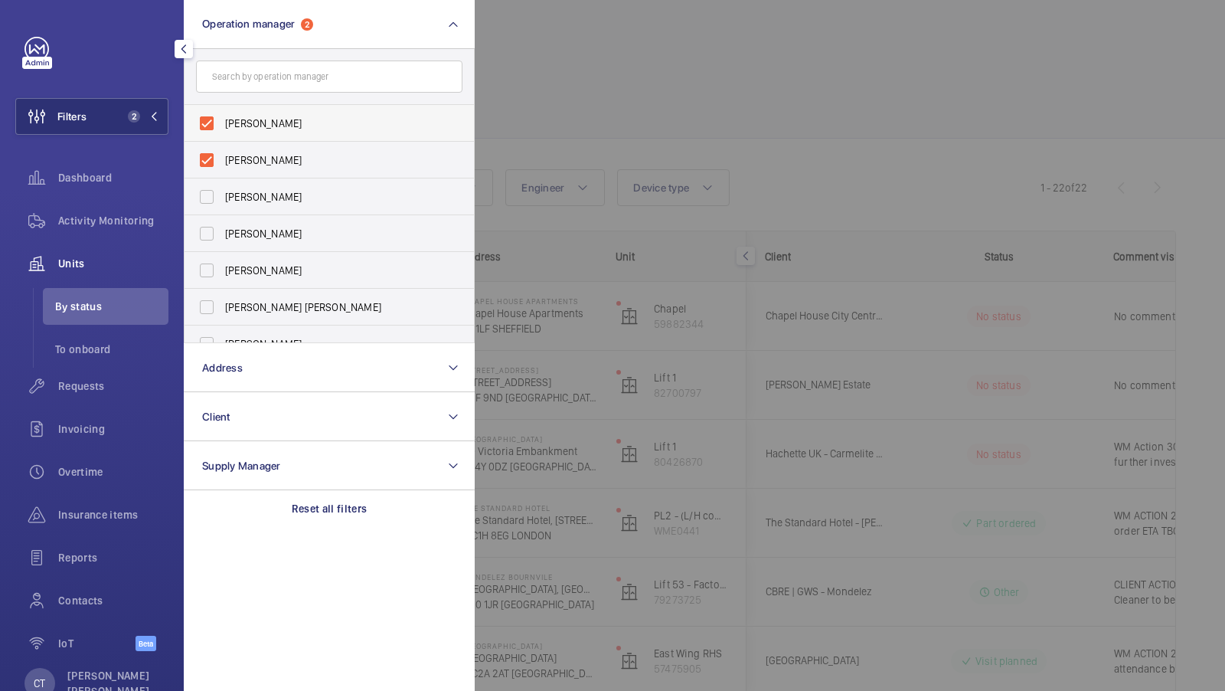
click at [293, 122] on span "[PERSON_NAME]" at bounding box center [330, 123] width 211 height 15
click at [222, 122] on input "[PERSON_NAME]" at bounding box center [206, 123] width 31 height 31
click at [273, 145] on label "[PERSON_NAME]" at bounding box center [318, 160] width 267 height 37
click at [222, 145] on input "[PERSON_NAME]" at bounding box center [206, 160] width 31 height 31
checkbox input "true"
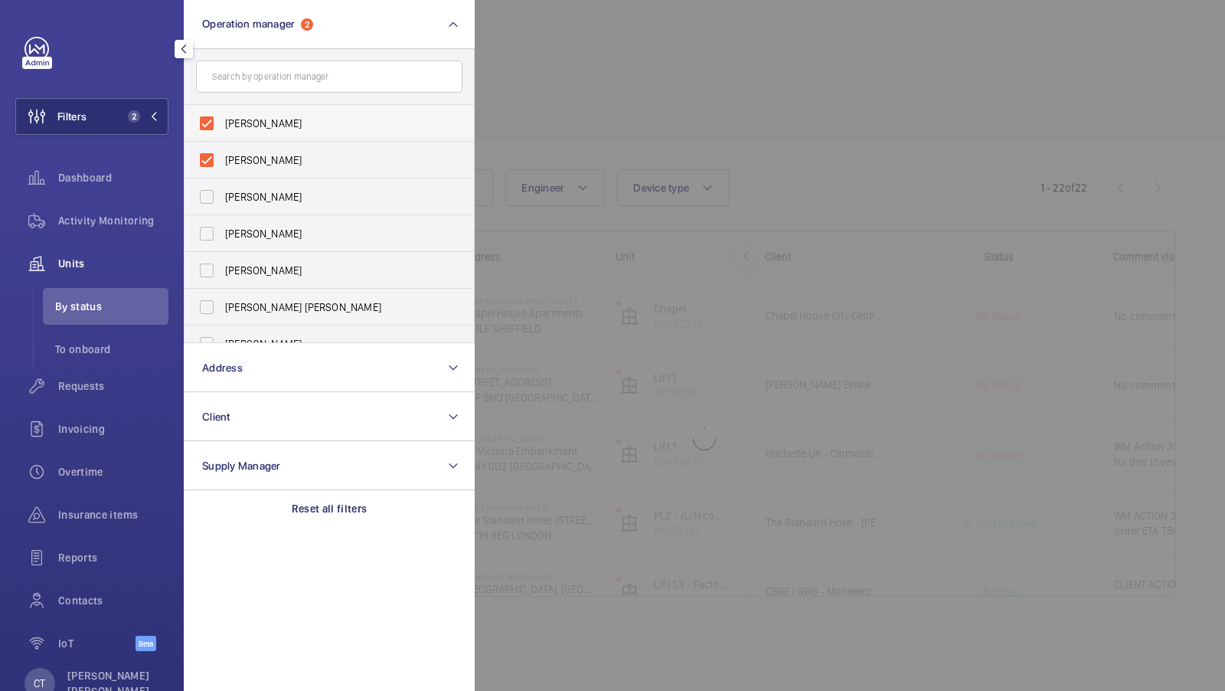
click at [275, 133] on label "[PERSON_NAME]" at bounding box center [318, 123] width 267 height 37
click at [222, 133] on input "[PERSON_NAME]" at bounding box center [206, 123] width 31 height 31
checkbox input "false"
click at [275, 136] on label "[PERSON_NAME]" at bounding box center [318, 123] width 267 height 37
click at [222, 136] on input "[PERSON_NAME]" at bounding box center [206, 123] width 31 height 31
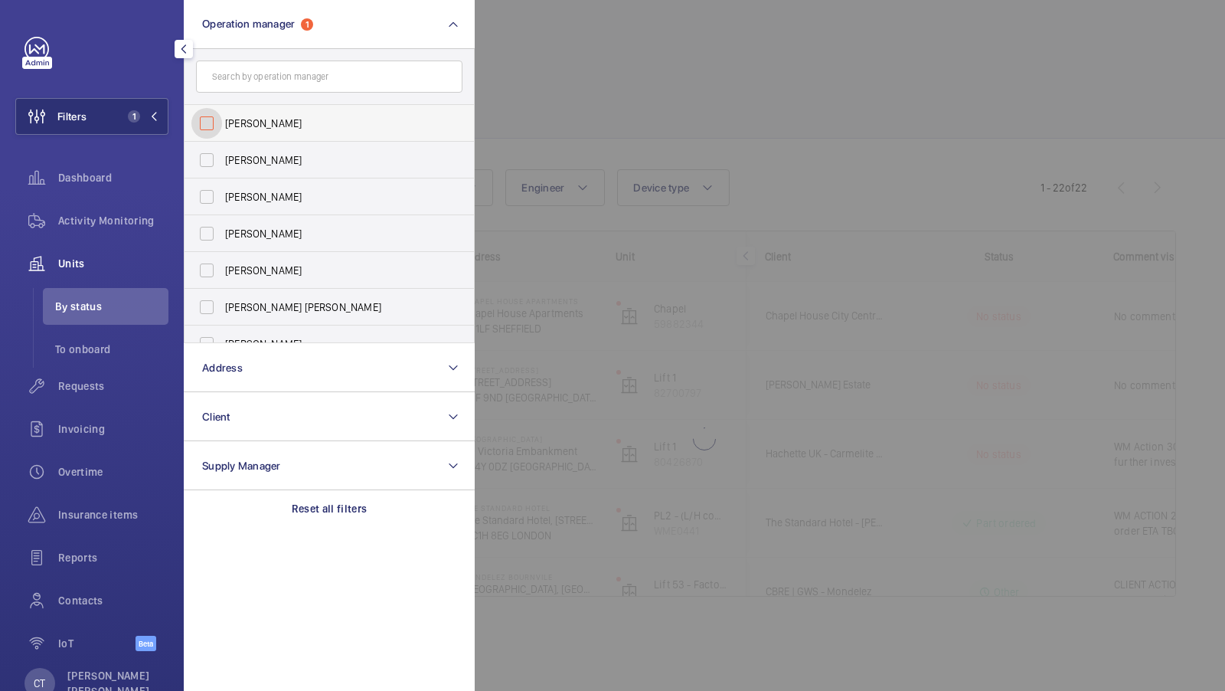
checkbox input "false"
click at [247, 303] on span "[PERSON_NAME] [PERSON_NAME]" at bounding box center [330, 306] width 211 height 15
click at [222, 303] on input "[PERSON_NAME] [PERSON_NAME]" at bounding box center [206, 307] width 31 height 31
checkbox input "true"
click at [148, 113] on span "1" at bounding box center [140, 116] width 37 height 12
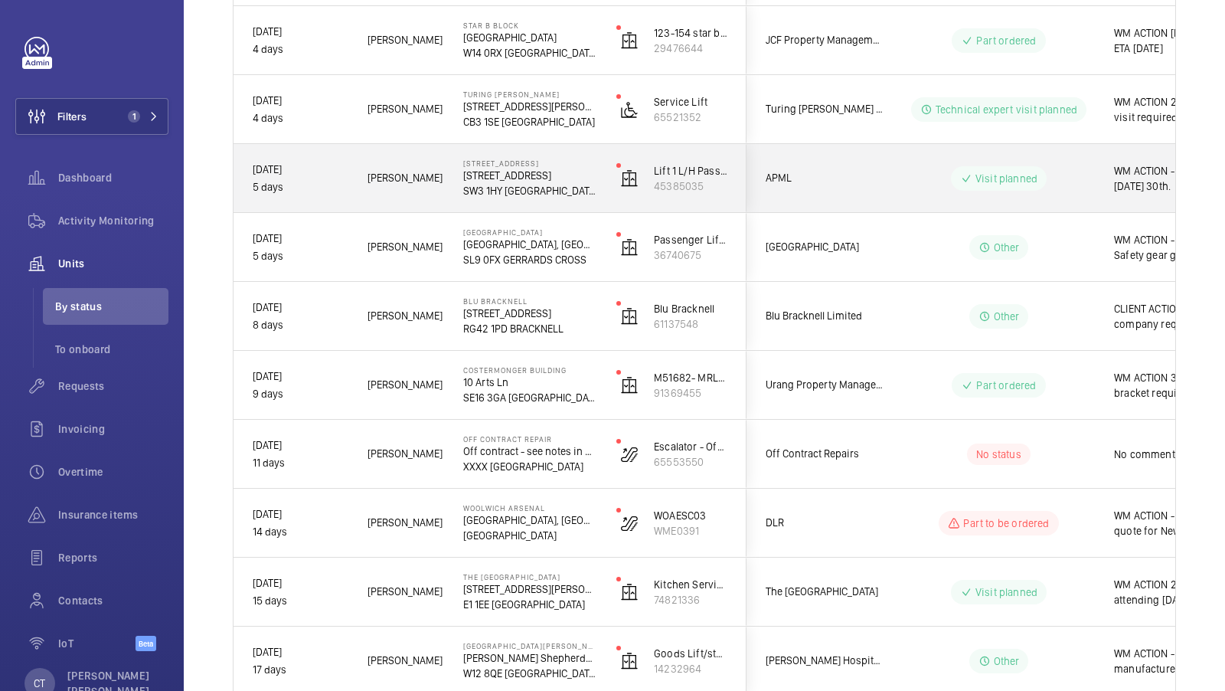
scroll to position [0, 276]
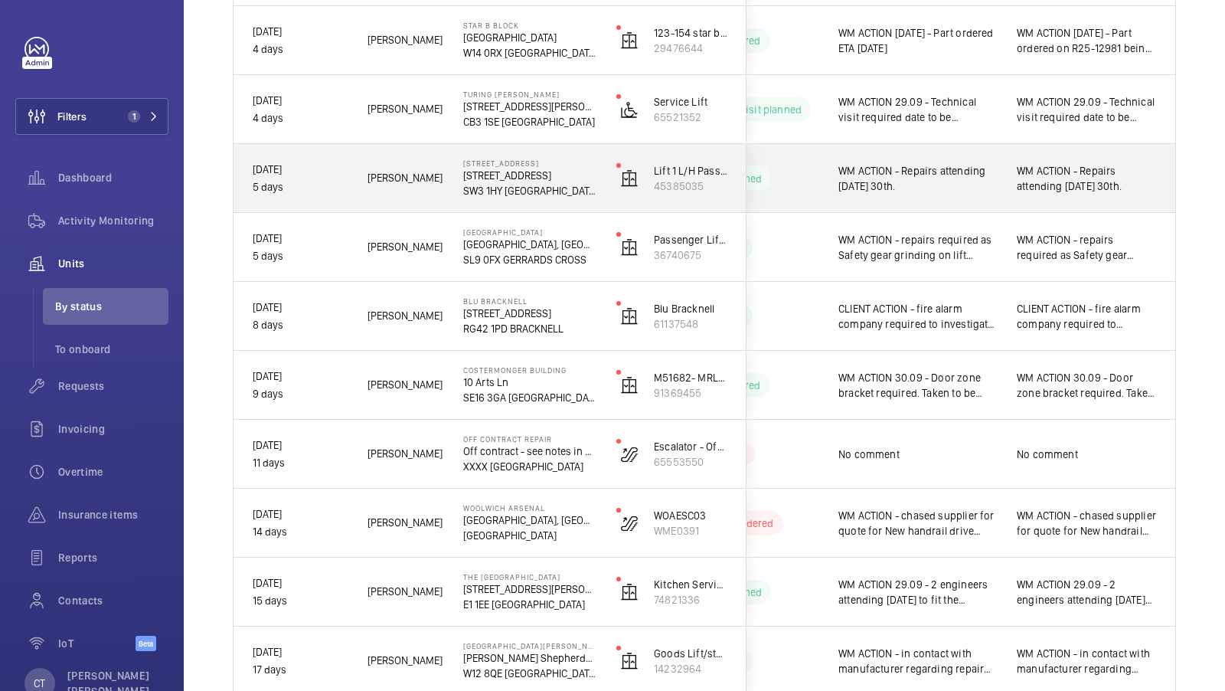
click at [1022, 183] on span "WM ACTION - Repairs attending Tuesday 30th." at bounding box center [1087, 178] width 140 height 31
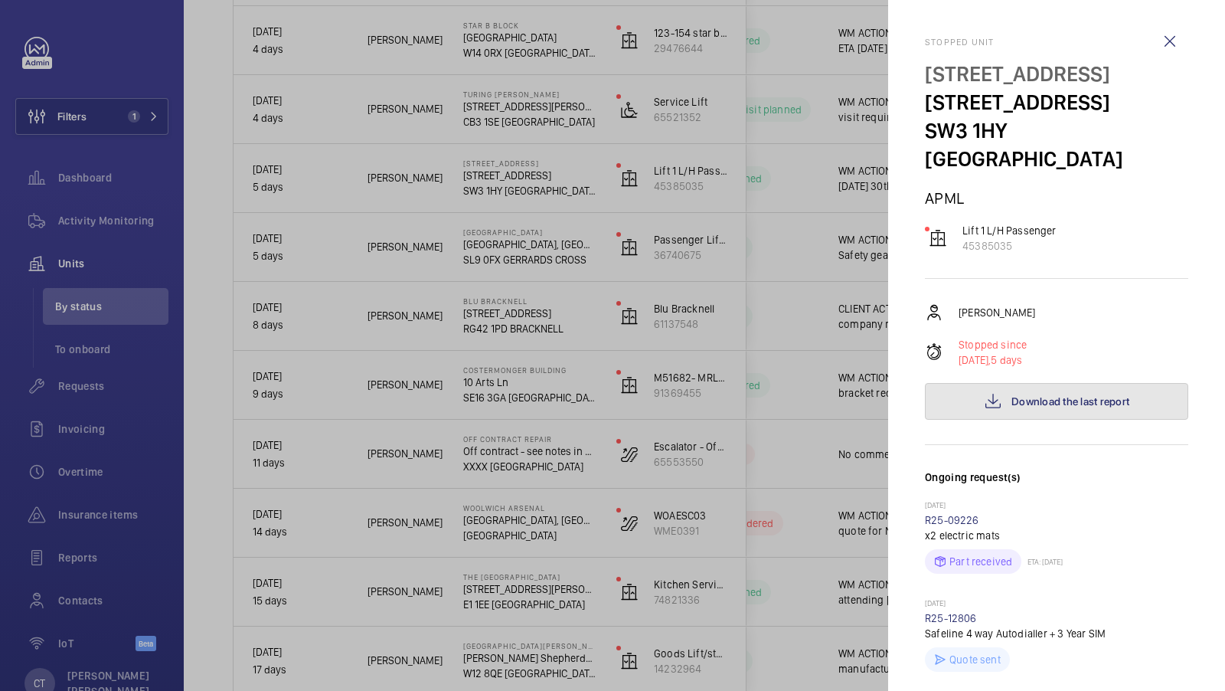
click at [1030, 401] on span "Download the last report" at bounding box center [1071, 401] width 118 height 12
click at [90, 229] on div at bounding box center [612, 345] width 1225 height 691
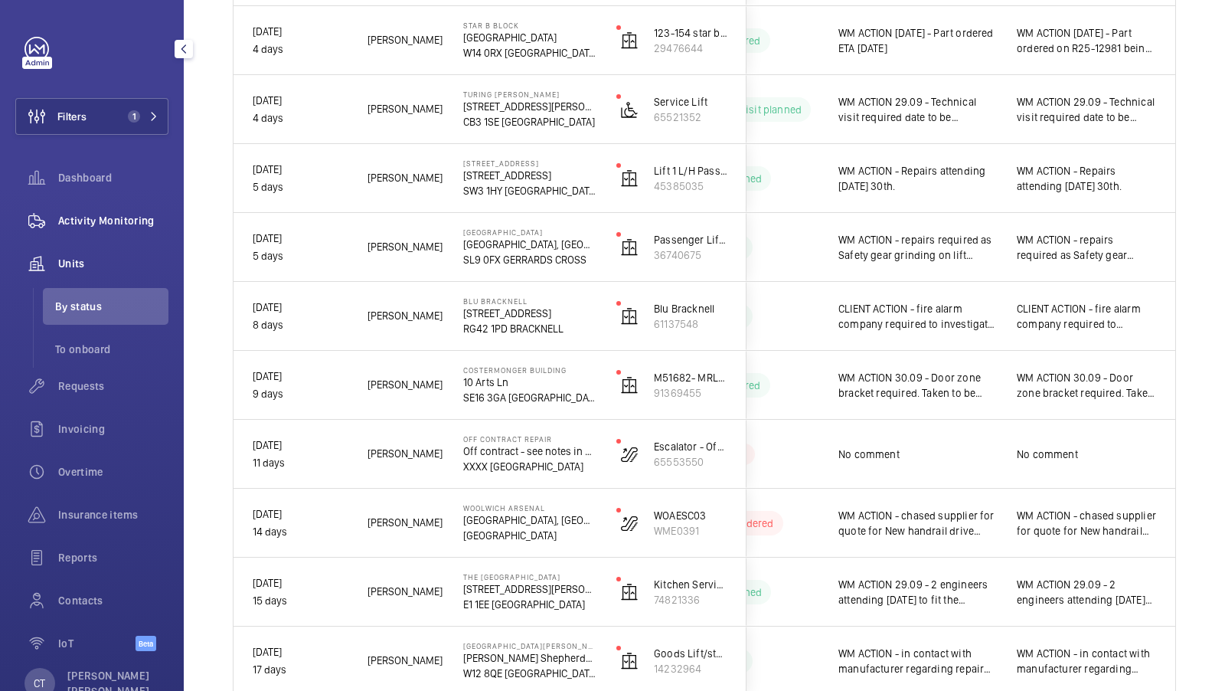
click at [106, 221] on span "Activity Monitoring" at bounding box center [113, 220] width 110 height 15
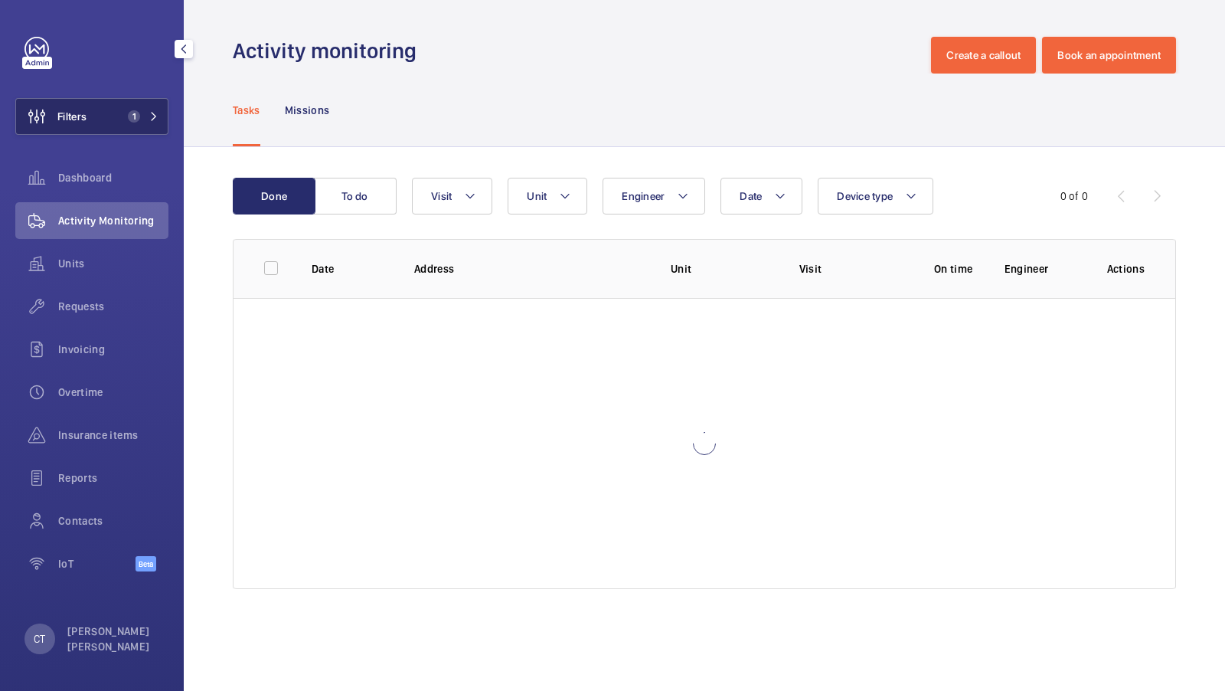
click at [136, 116] on span "1" at bounding box center [134, 116] width 12 height 12
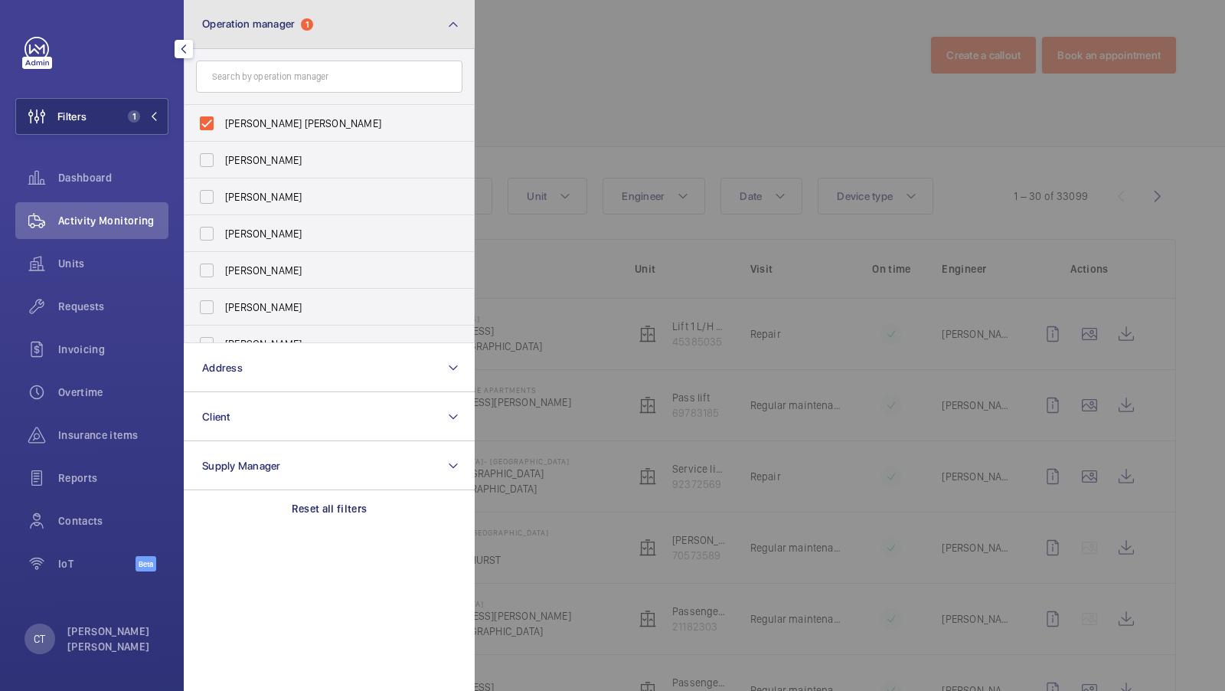
click at [374, 8] on button "Operation manager 1" at bounding box center [329, 24] width 291 height 49
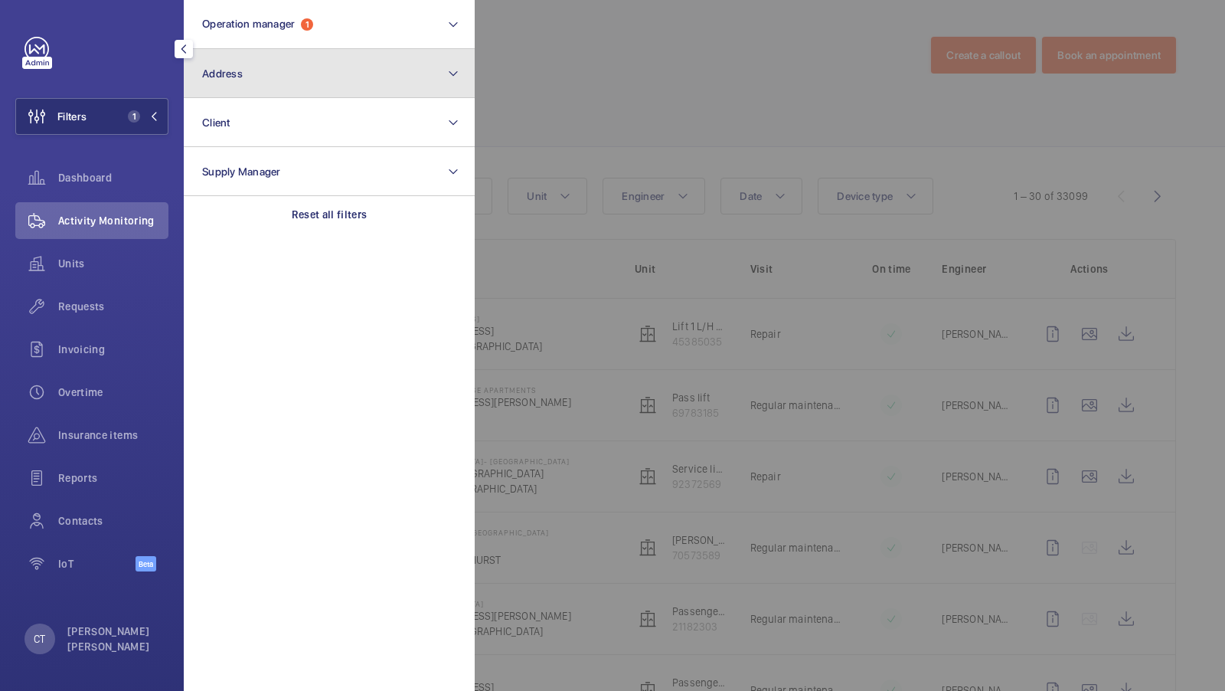
click at [308, 80] on button "Address" at bounding box center [329, 73] width 291 height 49
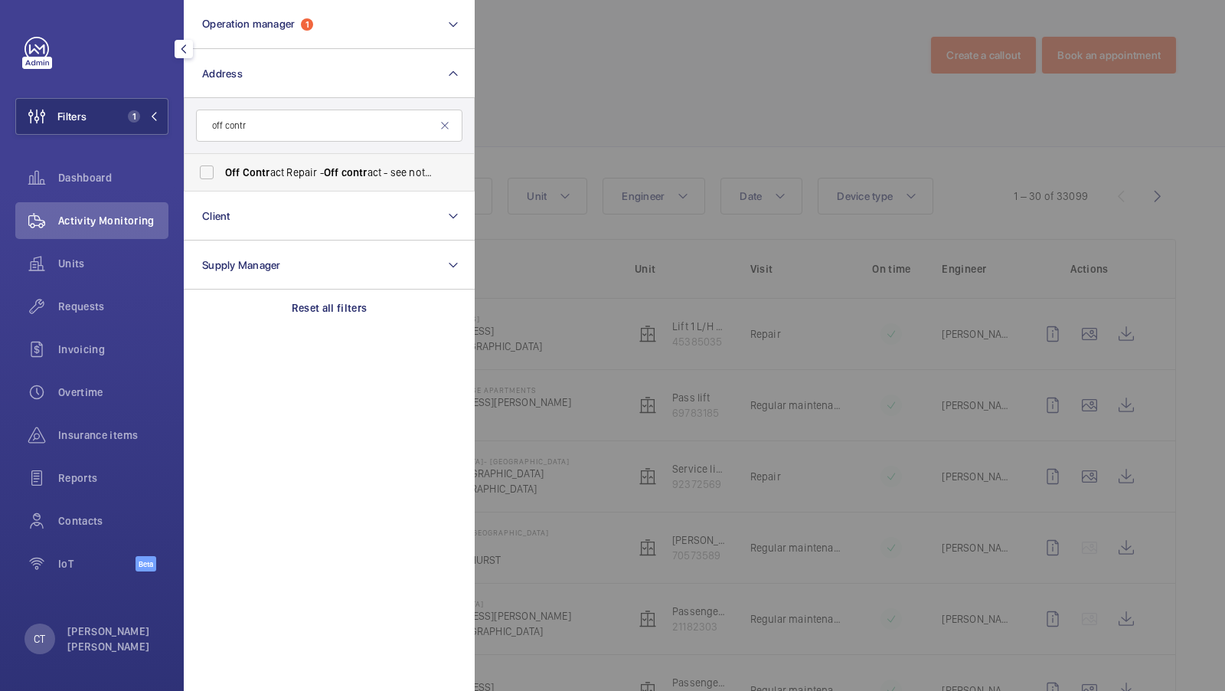
type input "off contr"
click at [280, 182] on label "Off Contr act Repair - Off contr act - see notes in description, LONDON XXXX" at bounding box center [318, 172] width 267 height 37
click at [222, 182] on input "Off Contr act Repair - Off contr act - see notes in description, LONDON XXXX" at bounding box center [206, 172] width 31 height 31
checkbox input "true"
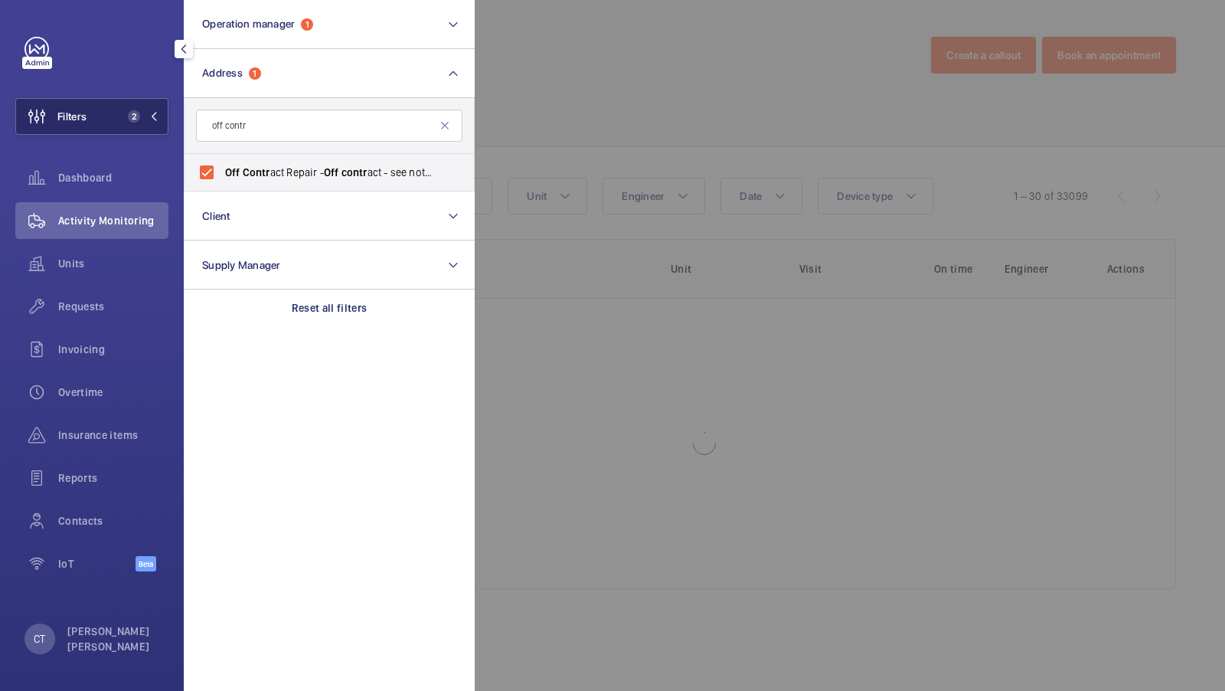
click at [131, 127] on button "Filters 2" at bounding box center [91, 116] width 153 height 37
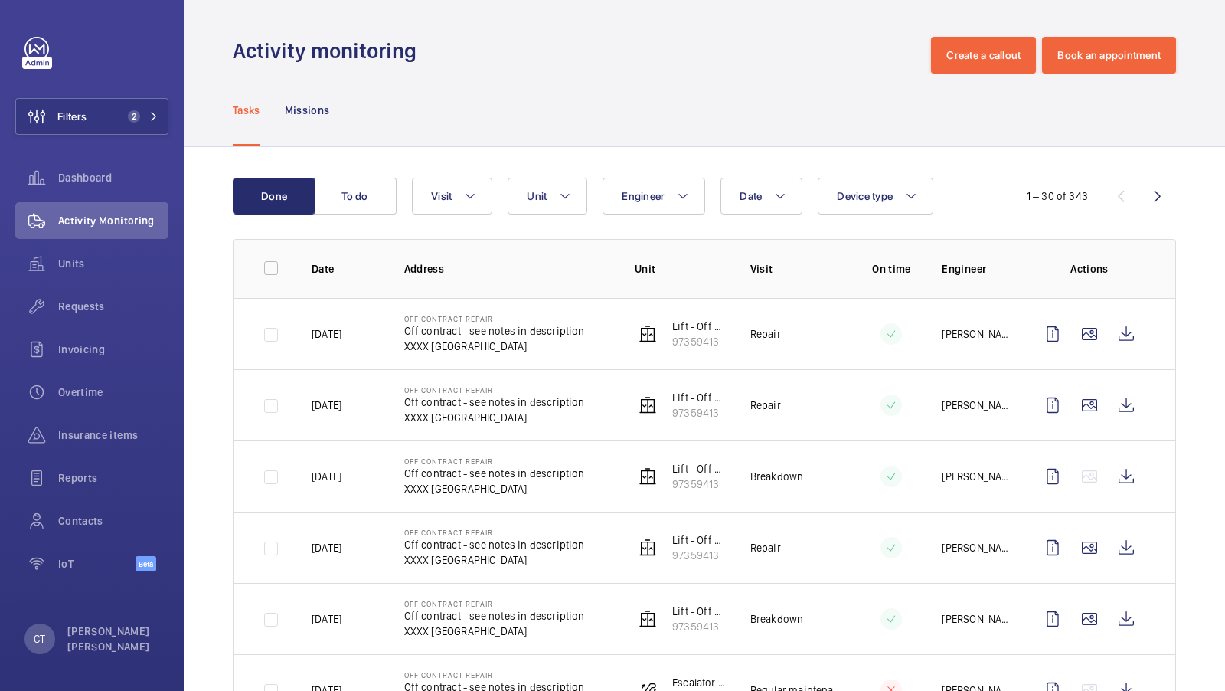
scroll to position [100, 0]
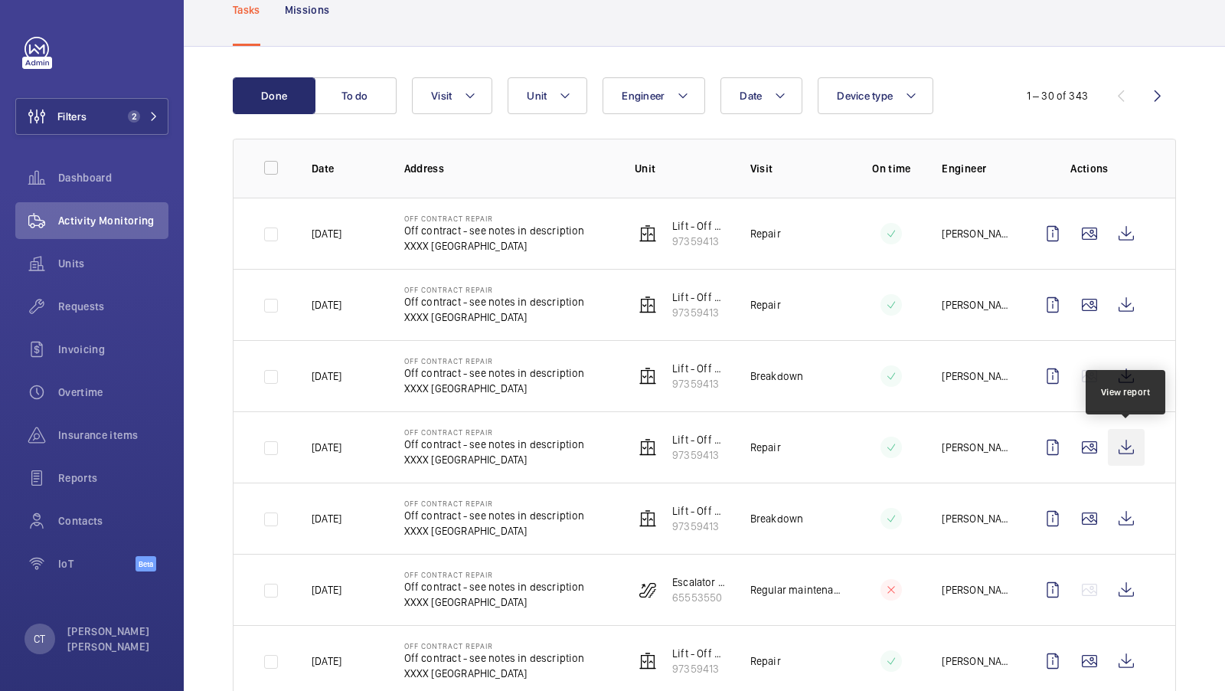
click at [1128, 438] on wm-front-icon-button at bounding box center [1126, 447] width 37 height 37
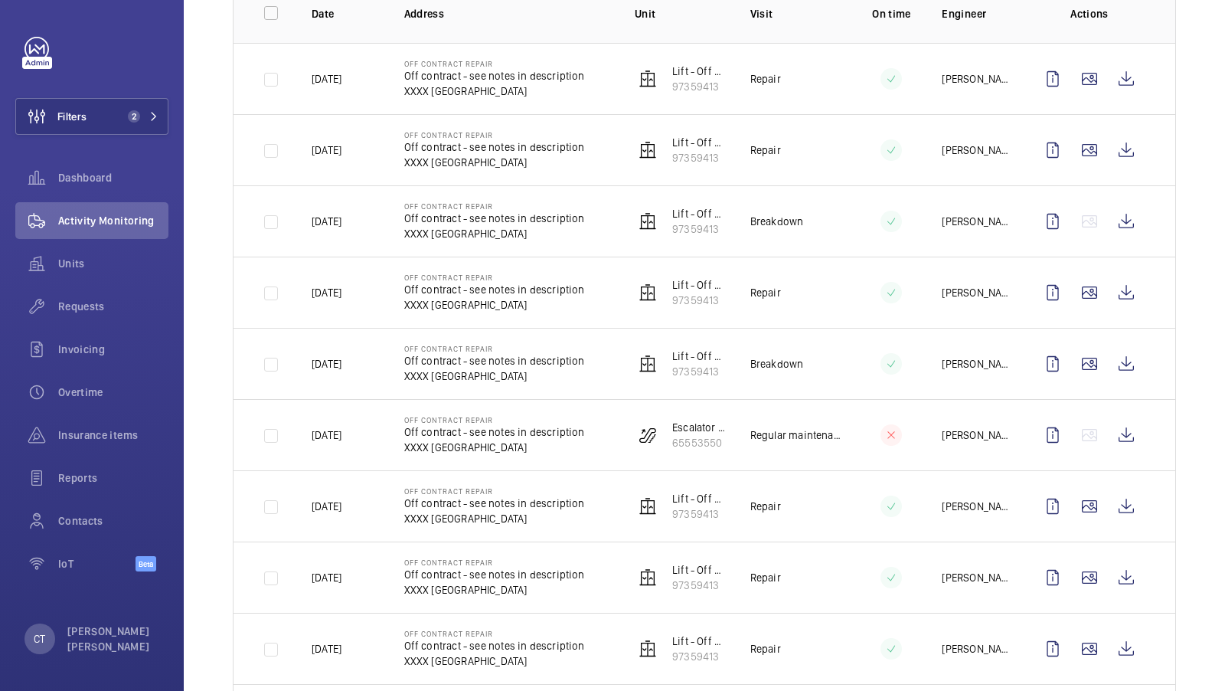
scroll to position [257, 0]
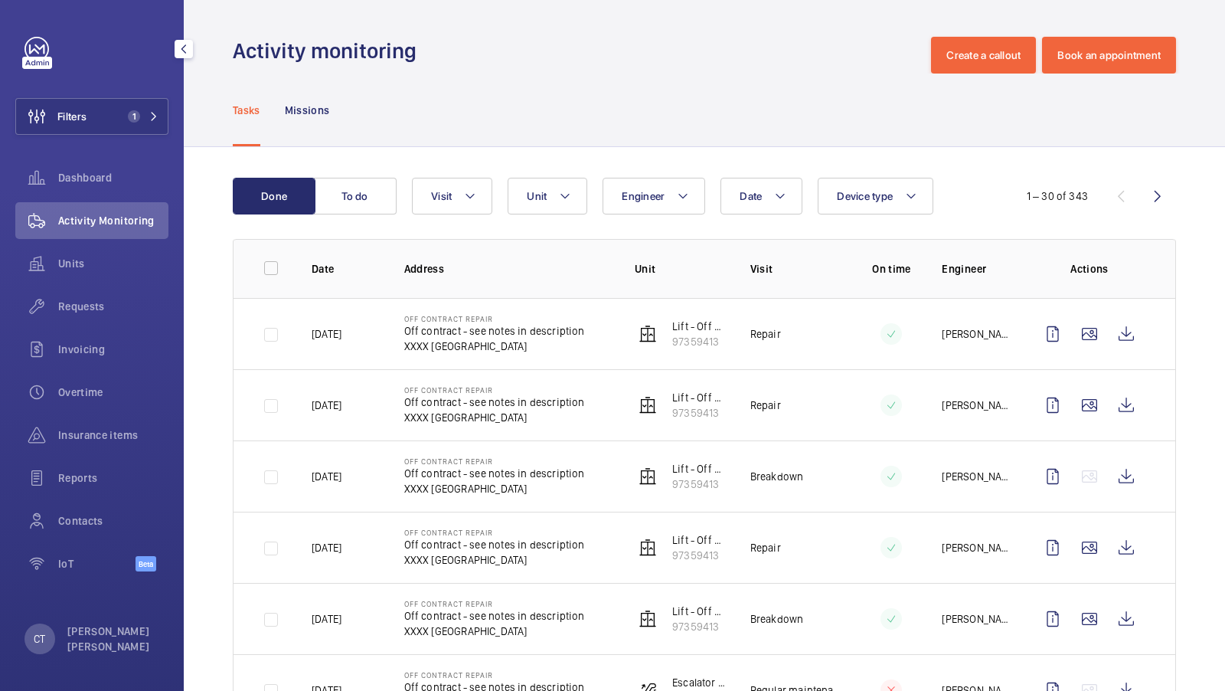
scroll to position [224, 0]
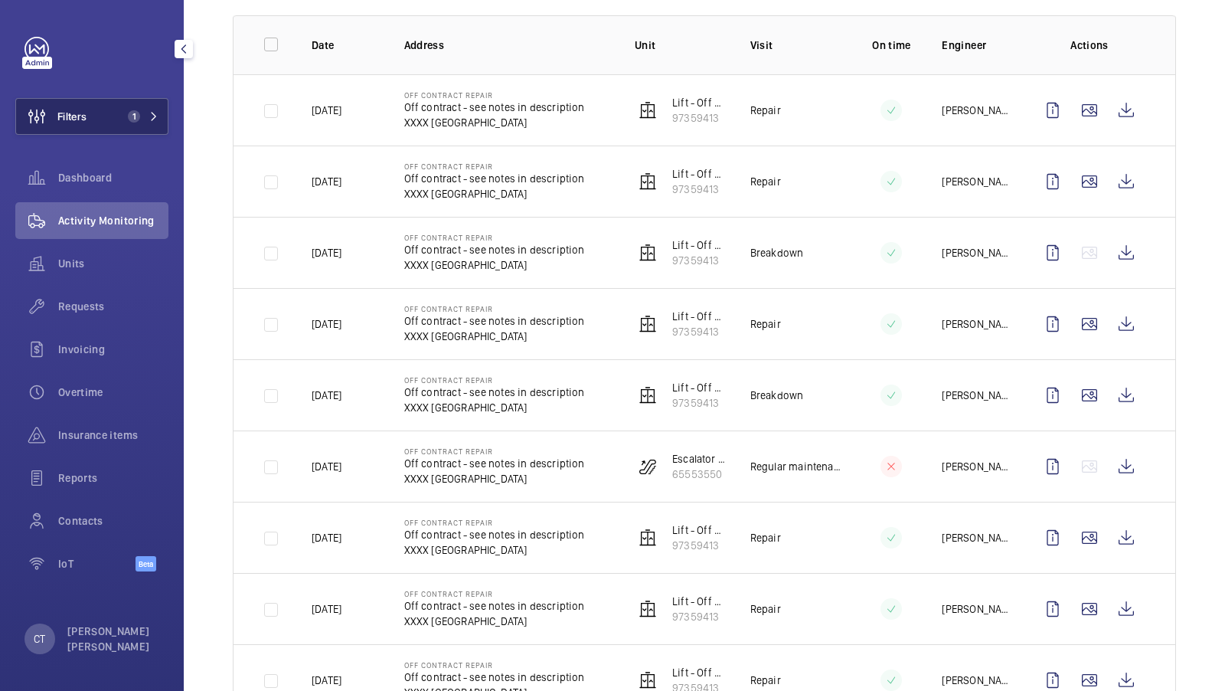
click at [130, 113] on span "1" at bounding box center [134, 116] width 12 height 12
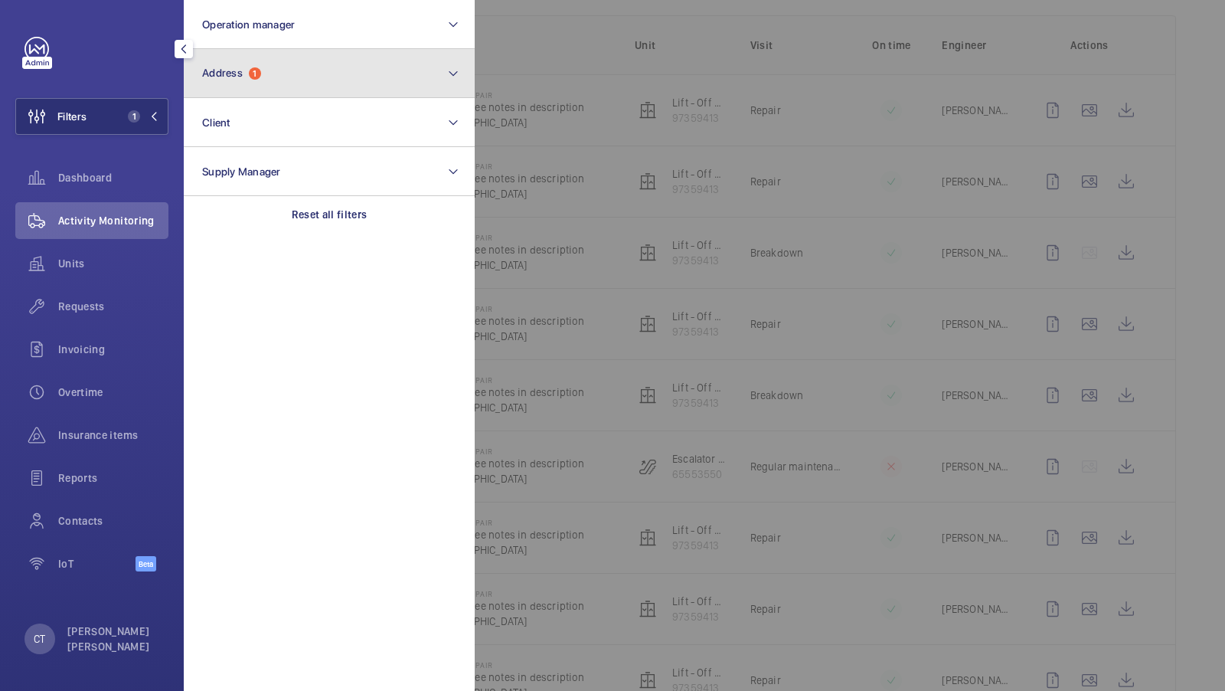
click at [280, 70] on button "Address 1" at bounding box center [329, 73] width 291 height 49
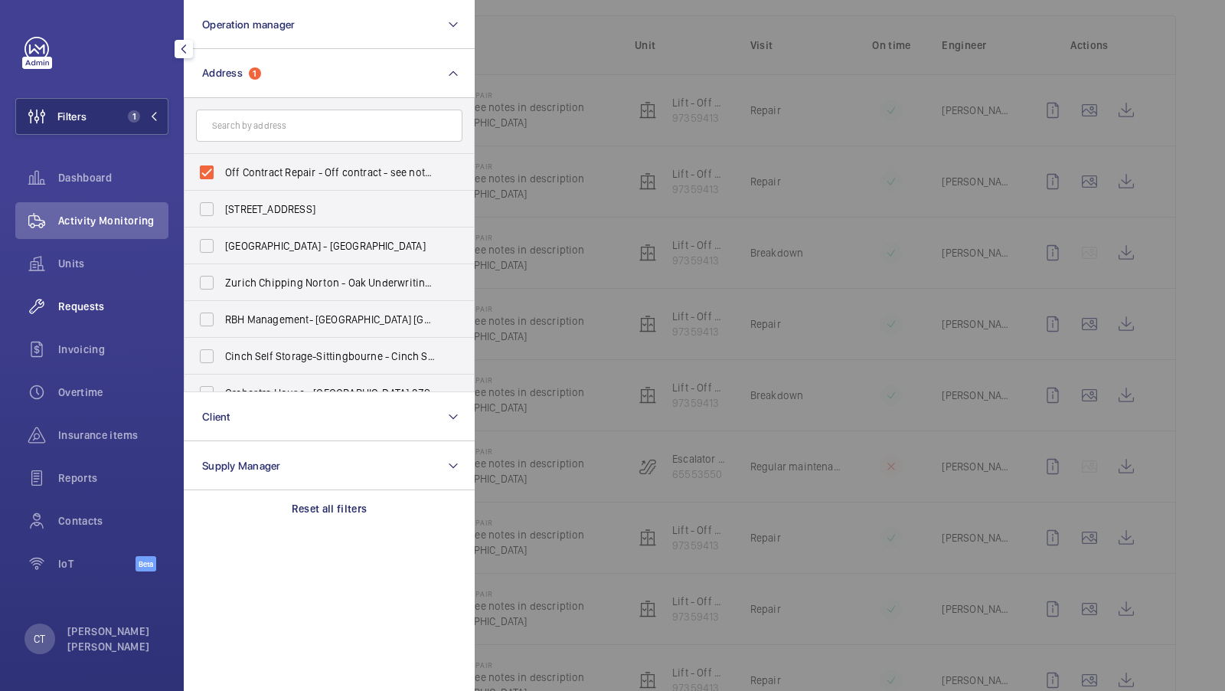
click at [90, 309] on span "Requests" at bounding box center [113, 306] width 110 height 15
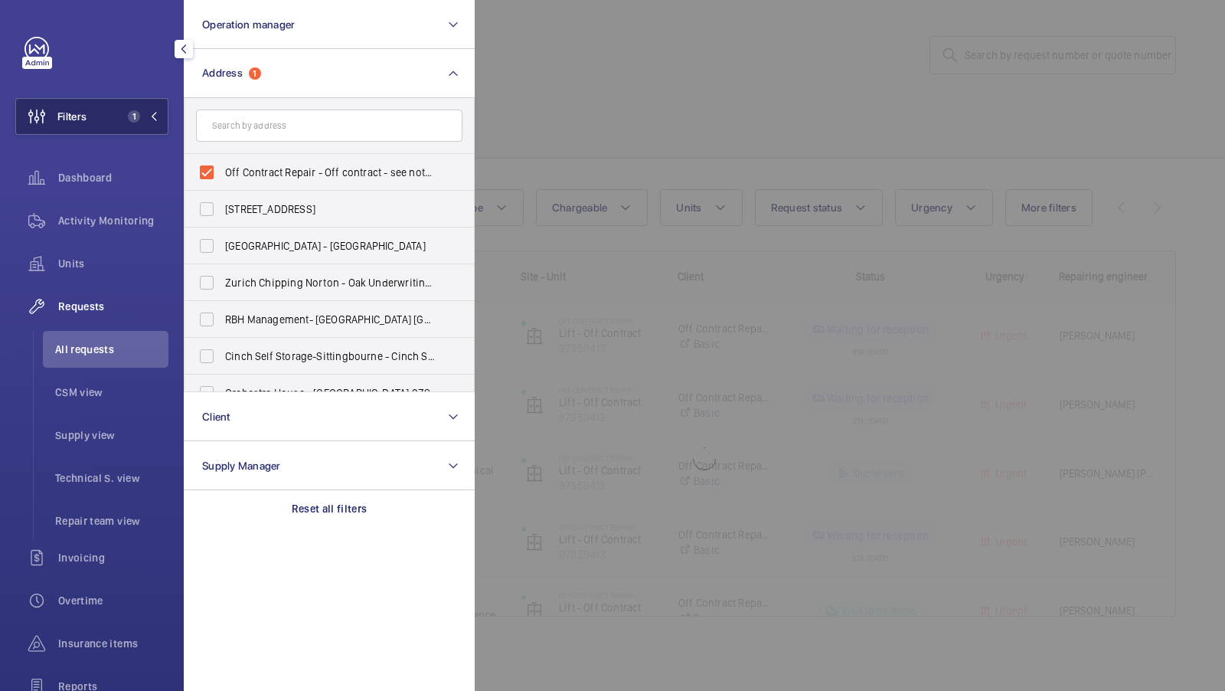
click at [106, 128] on button "Filters 1" at bounding box center [91, 116] width 153 height 37
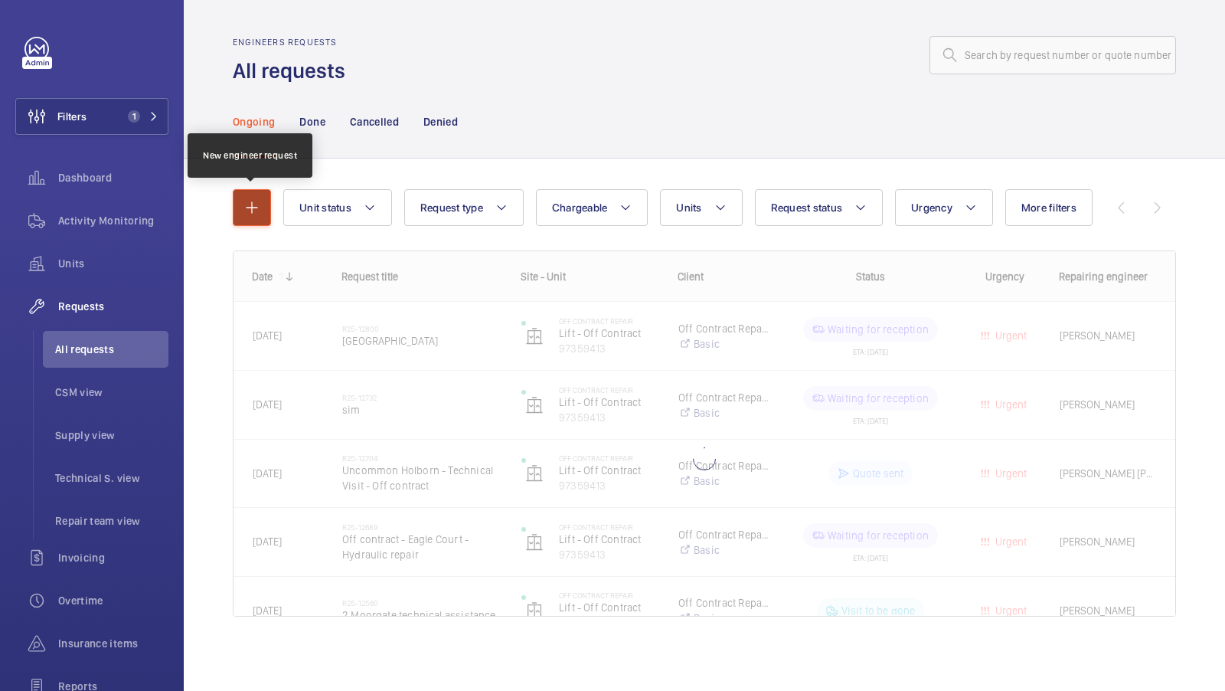
click at [259, 216] on mat-icon "button" at bounding box center [252, 207] width 18 height 18
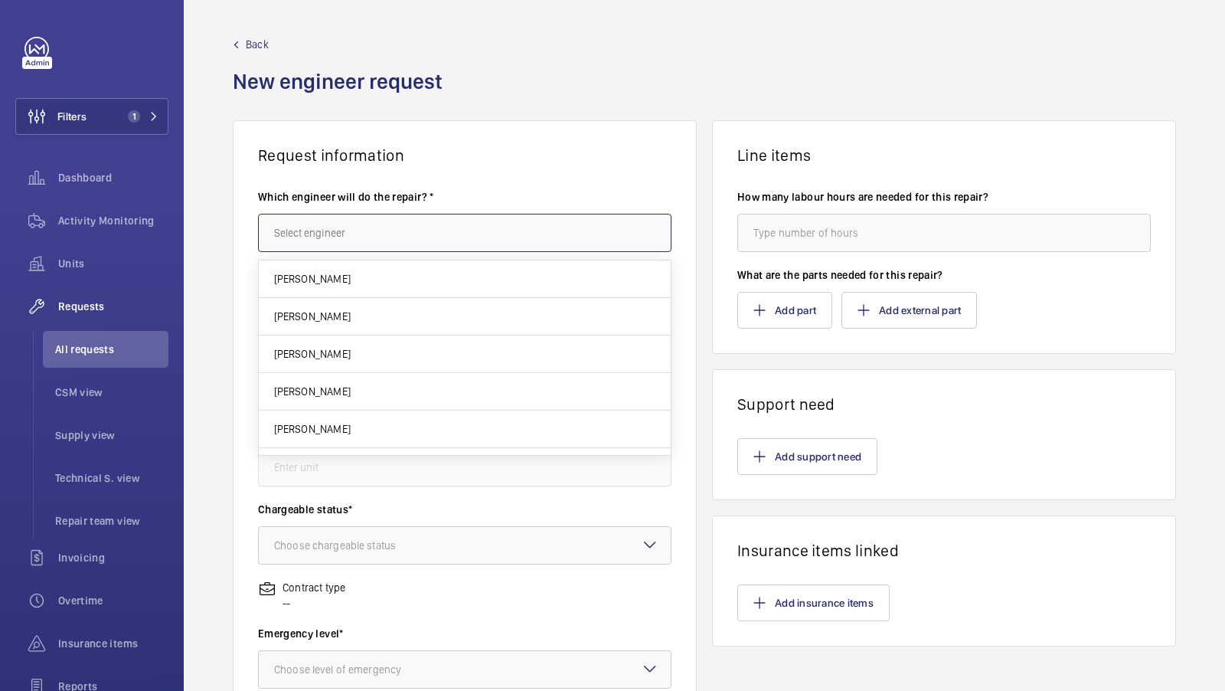
click at [359, 229] on input "text" at bounding box center [465, 233] width 414 height 38
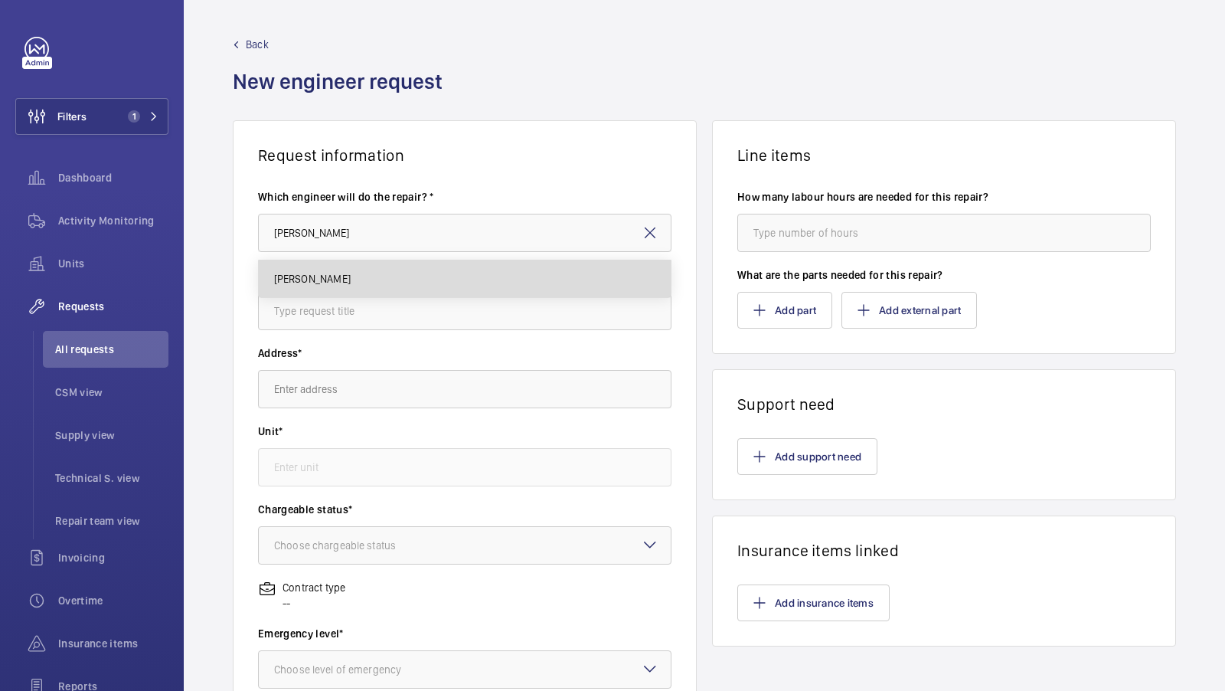
click at [328, 267] on mat-option "[PERSON_NAME]" at bounding box center [465, 278] width 413 height 37
type input "[PERSON_NAME]"
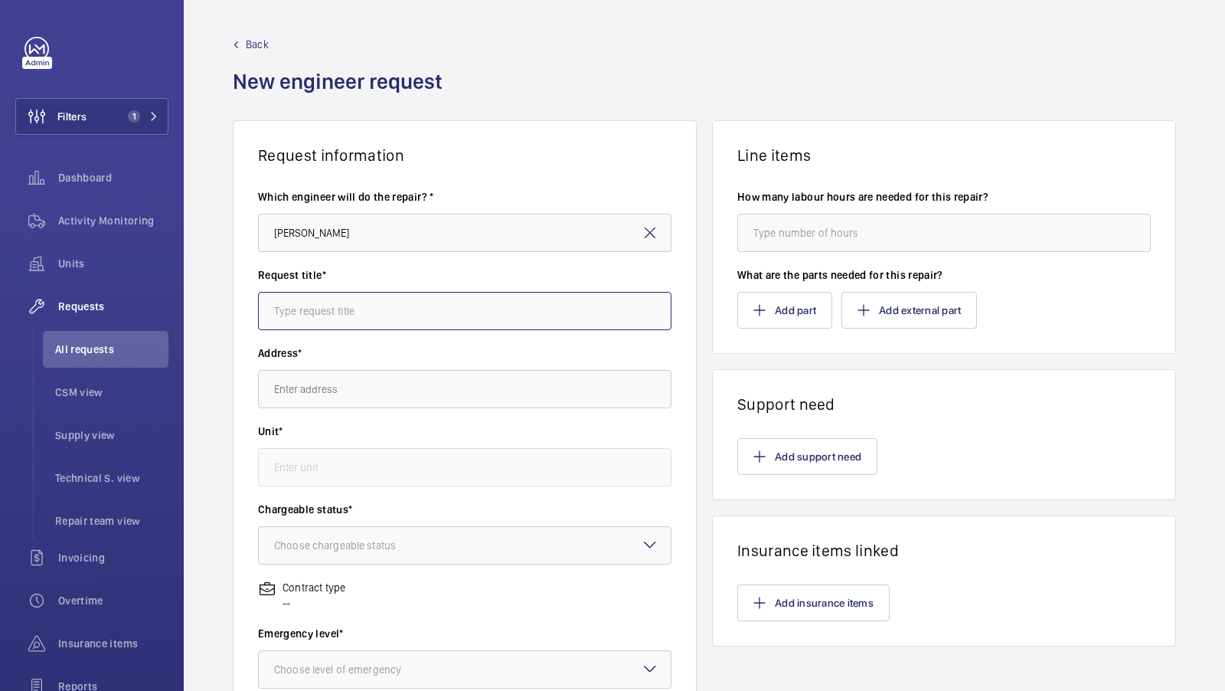
click at [321, 306] on input "text" at bounding box center [465, 311] width 414 height 38
type input "Off contract - Brown [PERSON_NAME] -2Moorgate - Tech attendanc"
click at [486, 401] on input "text" at bounding box center [465, 389] width 414 height 38
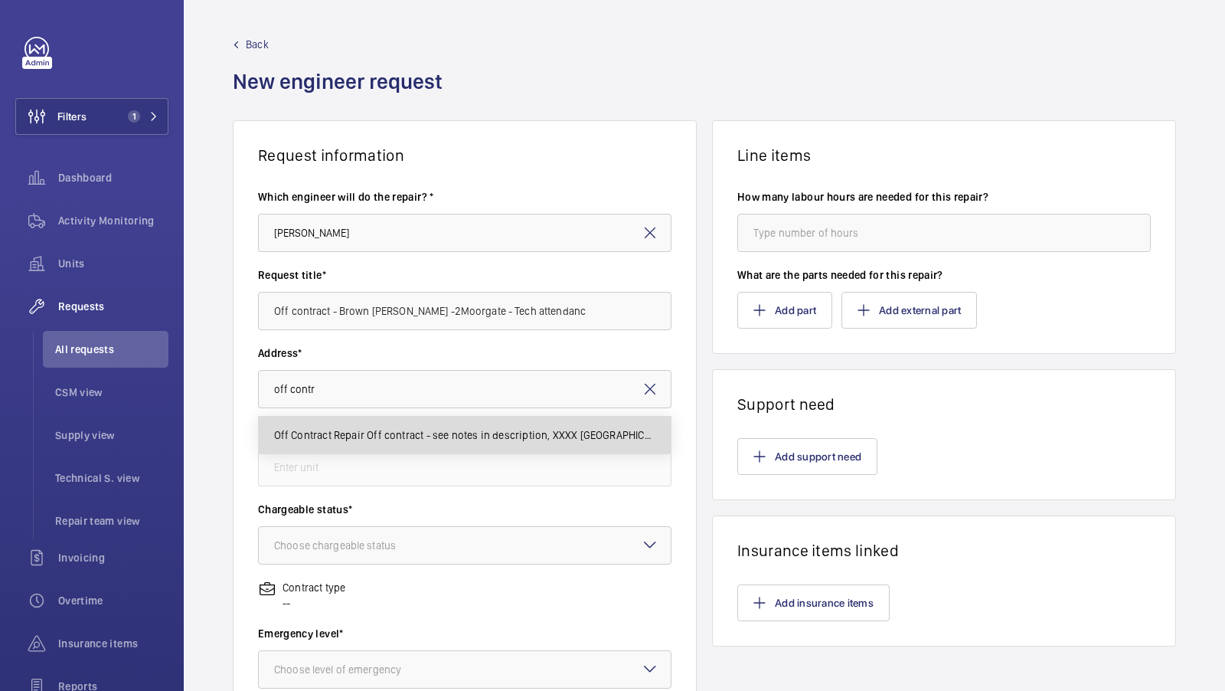
click at [374, 437] on span "Off Contract Repair Off contract - see notes in description, XXXX [GEOGRAPHIC_D…" at bounding box center [465, 434] width 382 height 15
type input "Off Contract Repair Off contract - see notes in description, XXXX [GEOGRAPHIC_D…"
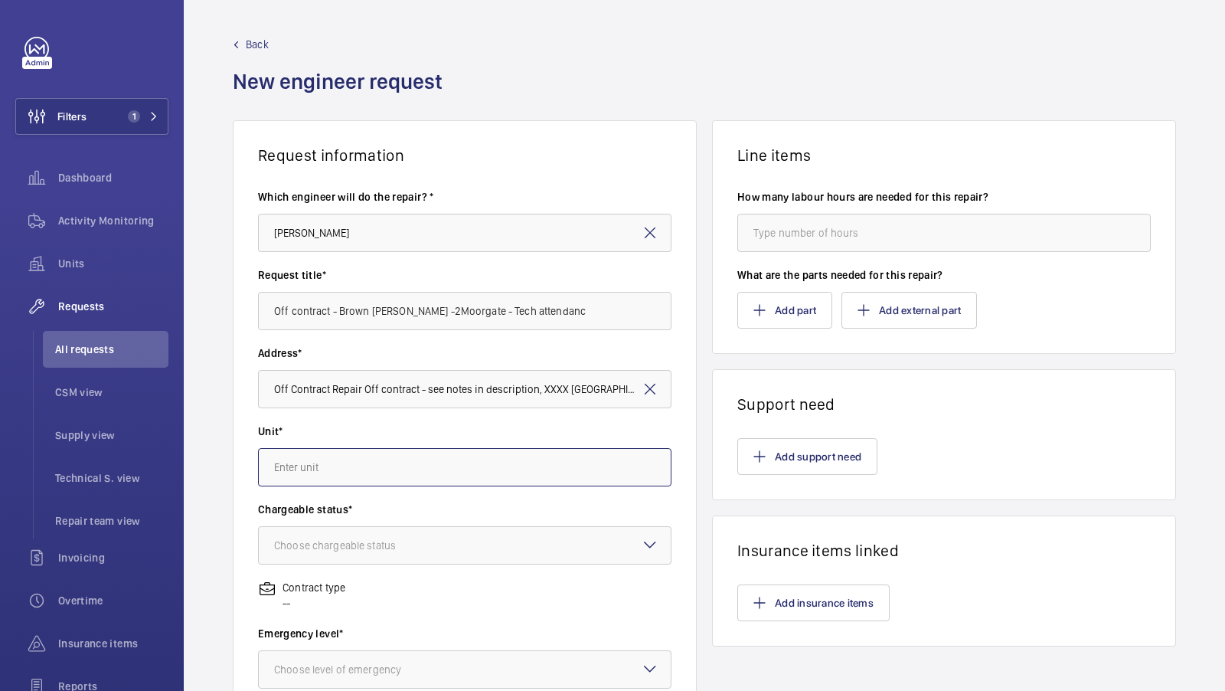
click at [347, 463] on input "text" at bounding box center [465, 467] width 414 height 38
click at [414, 554] on mat-option "97359413 - Lift - Off Contract" at bounding box center [465, 550] width 413 height 37
type input "97359413 - Lift - Off Contract"
click at [388, 544] on div "Choose chargeable status" at bounding box center [354, 545] width 160 height 15
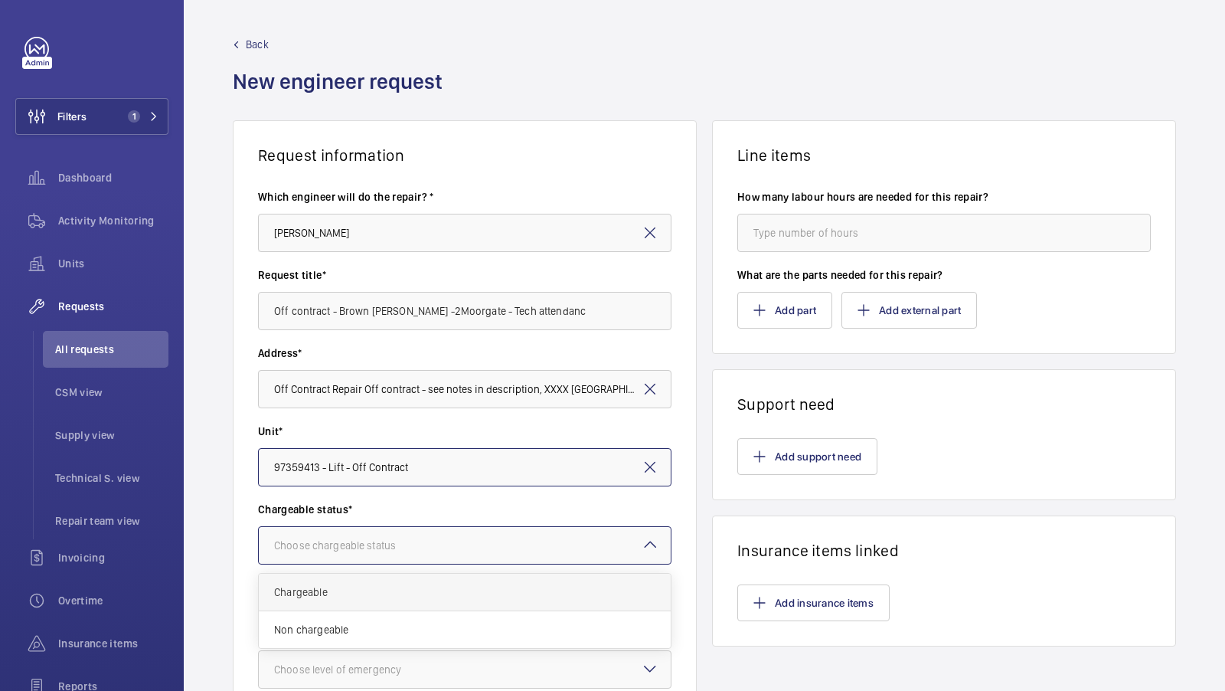
click at [366, 608] on div "Chargeable" at bounding box center [465, 593] width 412 height 38
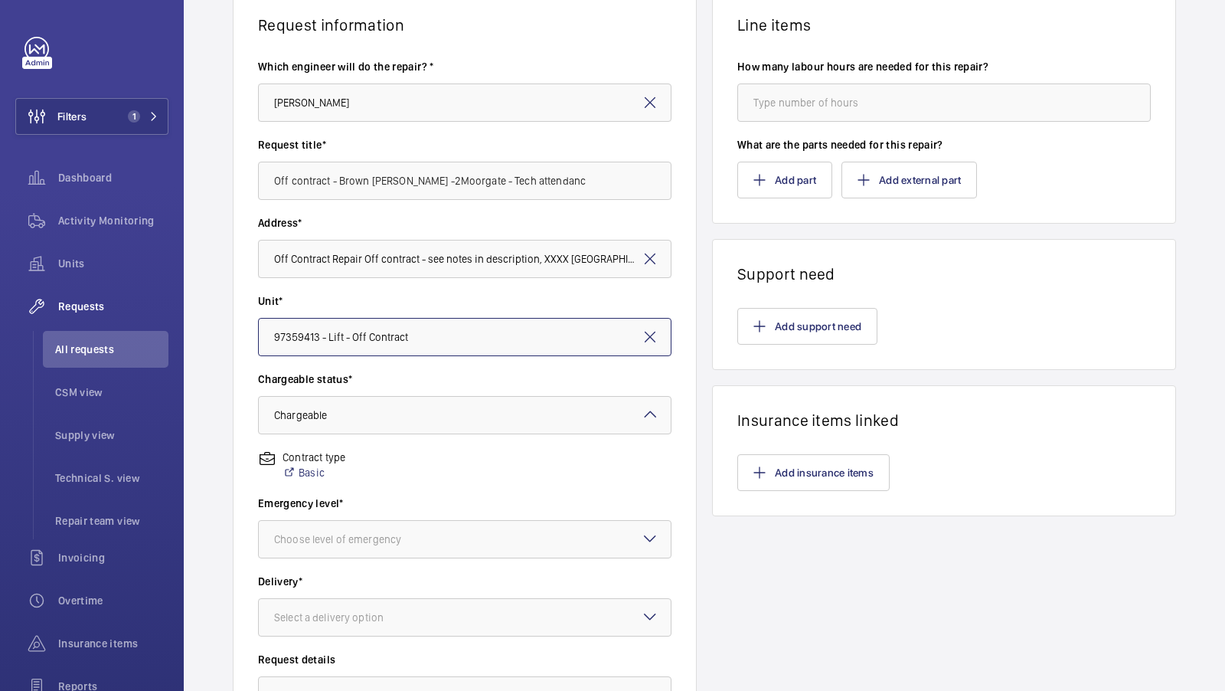
scroll to position [154, 0]
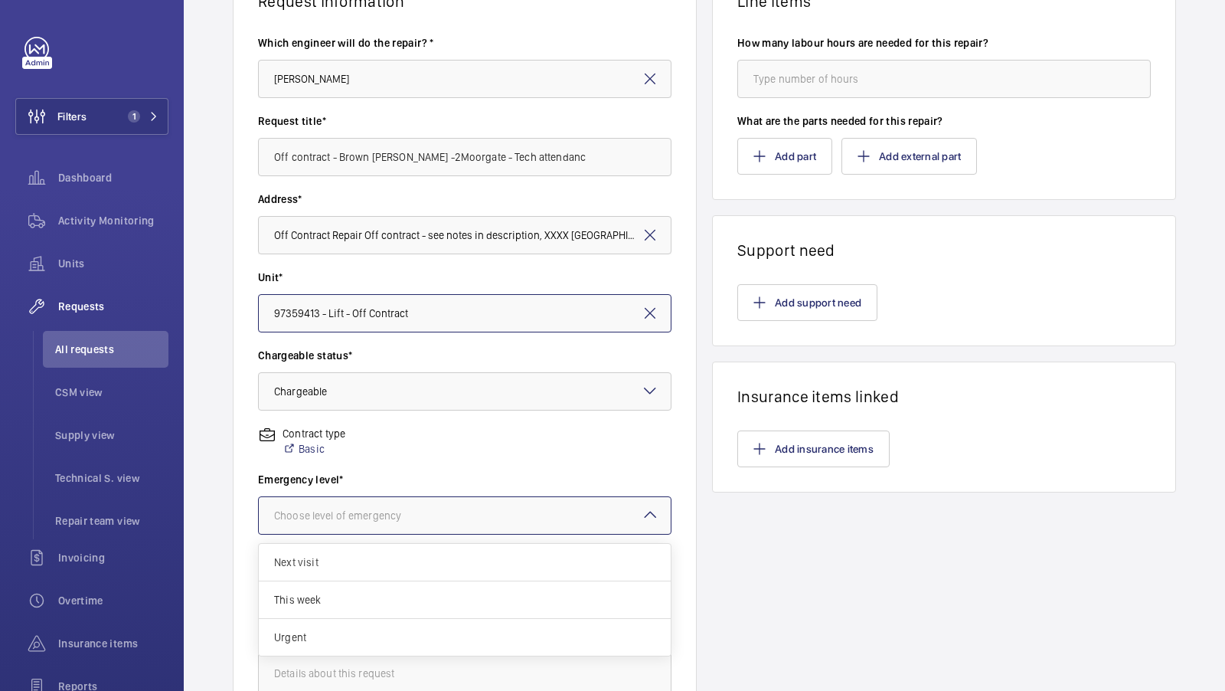
click at [429, 506] on div at bounding box center [465, 515] width 412 height 37
click at [332, 630] on span "Urgent" at bounding box center [464, 637] width 381 height 15
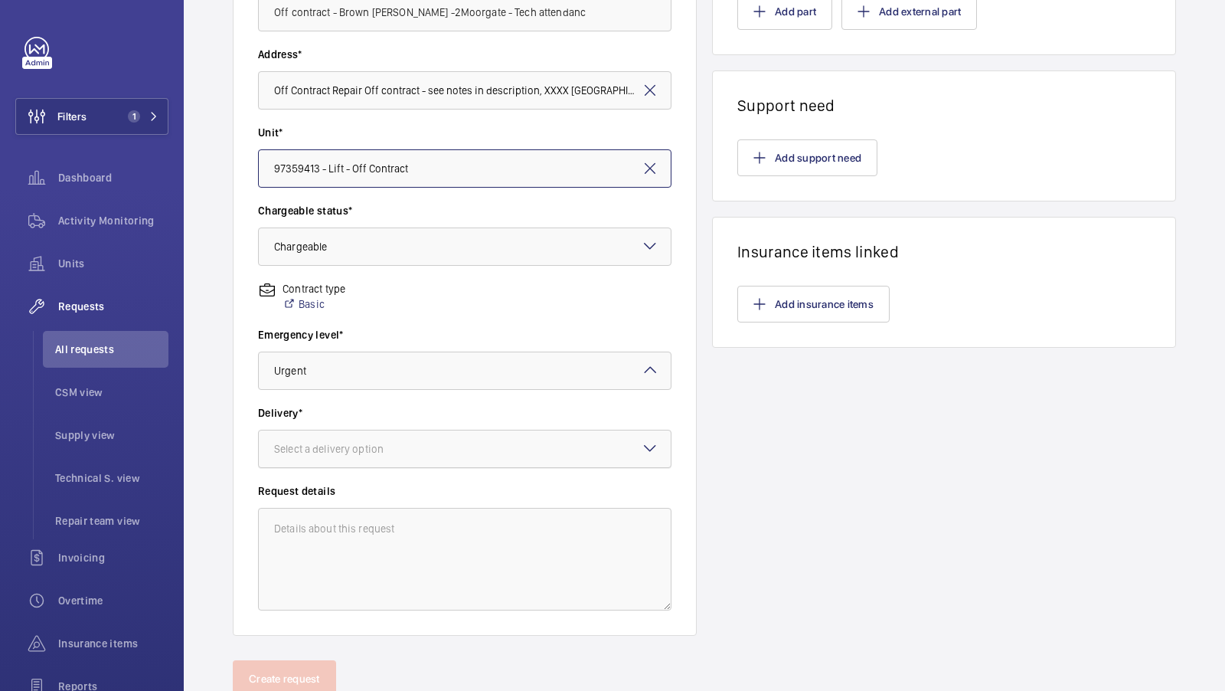
click at [391, 430] on div at bounding box center [465, 448] width 412 height 37
click at [366, 544] on div "On site" at bounding box center [465, 530] width 412 height 38
click at [381, 453] on div at bounding box center [465, 448] width 412 height 37
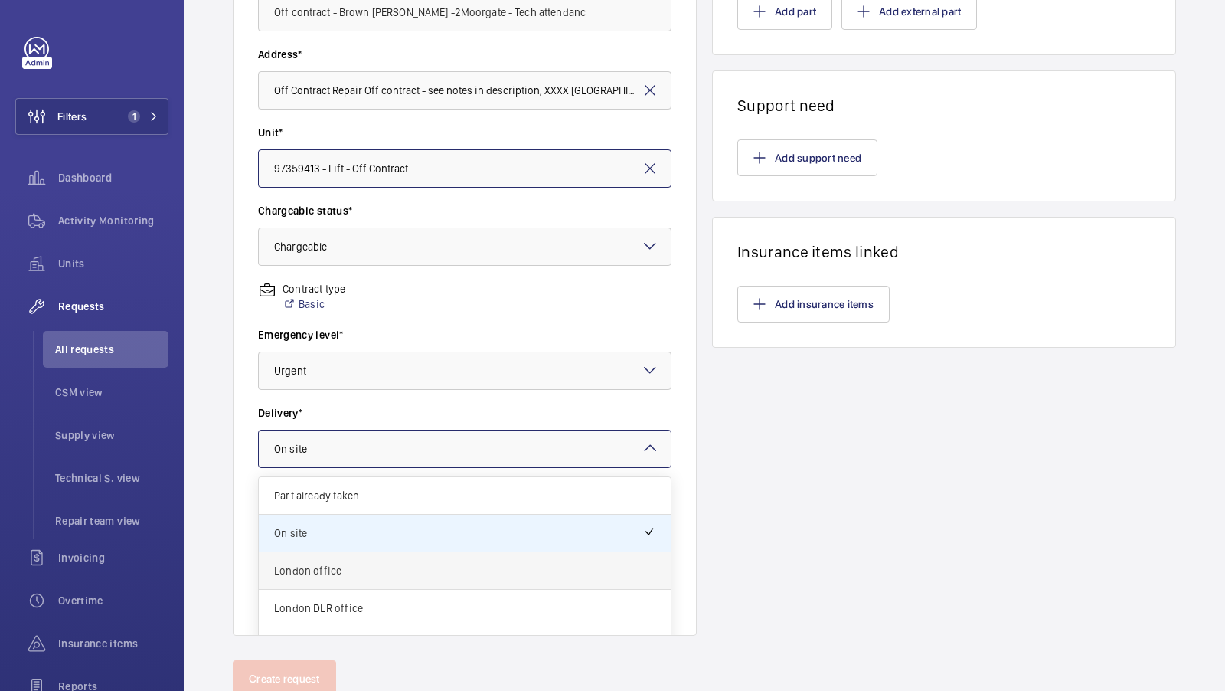
click at [342, 571] on span "London office" at bounding box center [464, 570] width 381 height 15
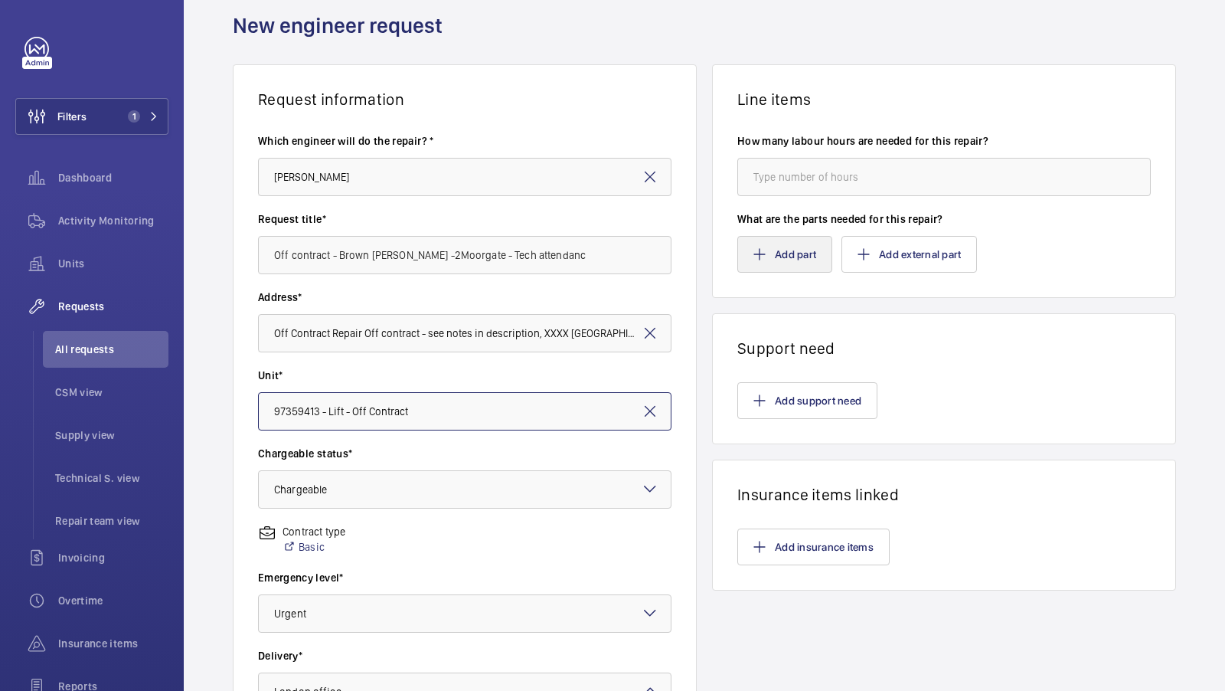
scroll to position [47, 0]
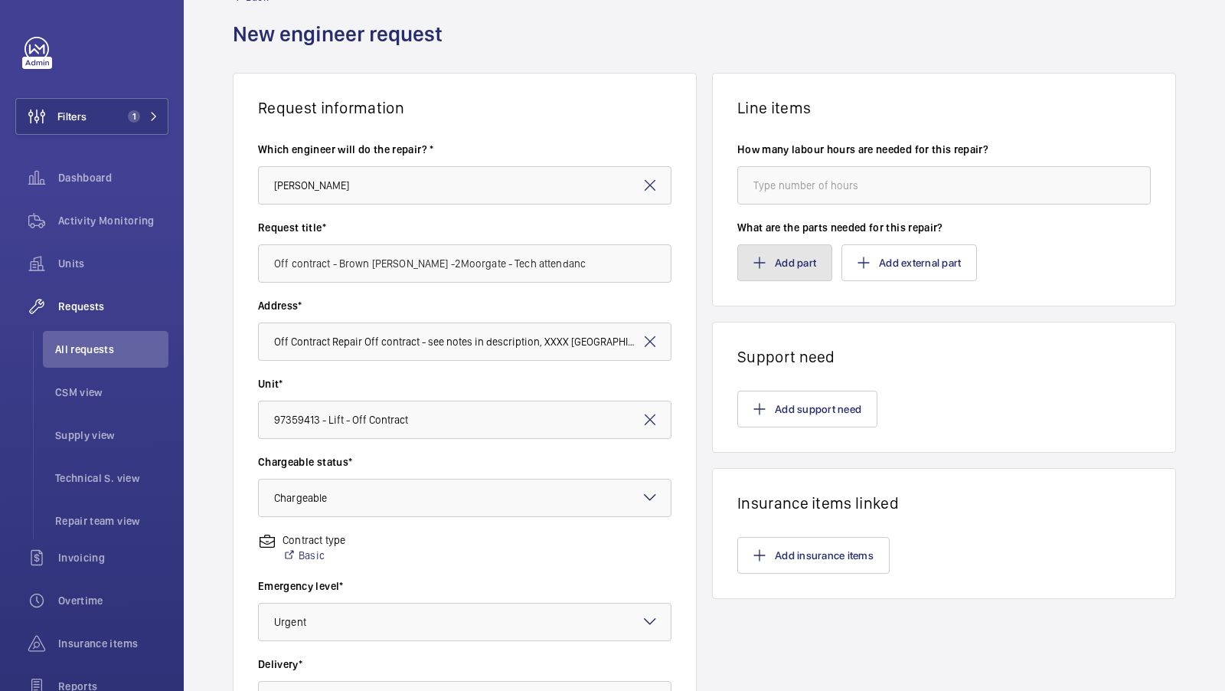
click at [787, 252] on button "Add part" at bounding box center [785, 262] width 95 height 37
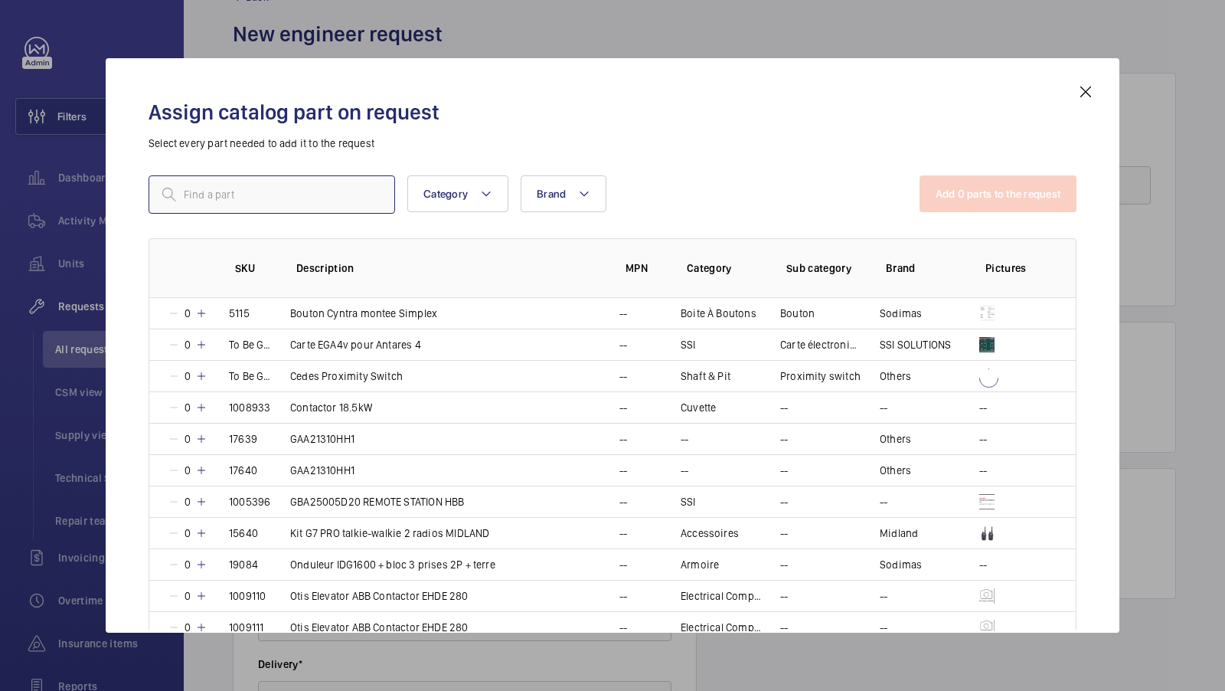
click at [255, 190] on input "text" at bounding box center [272, 194] width 247 height 38
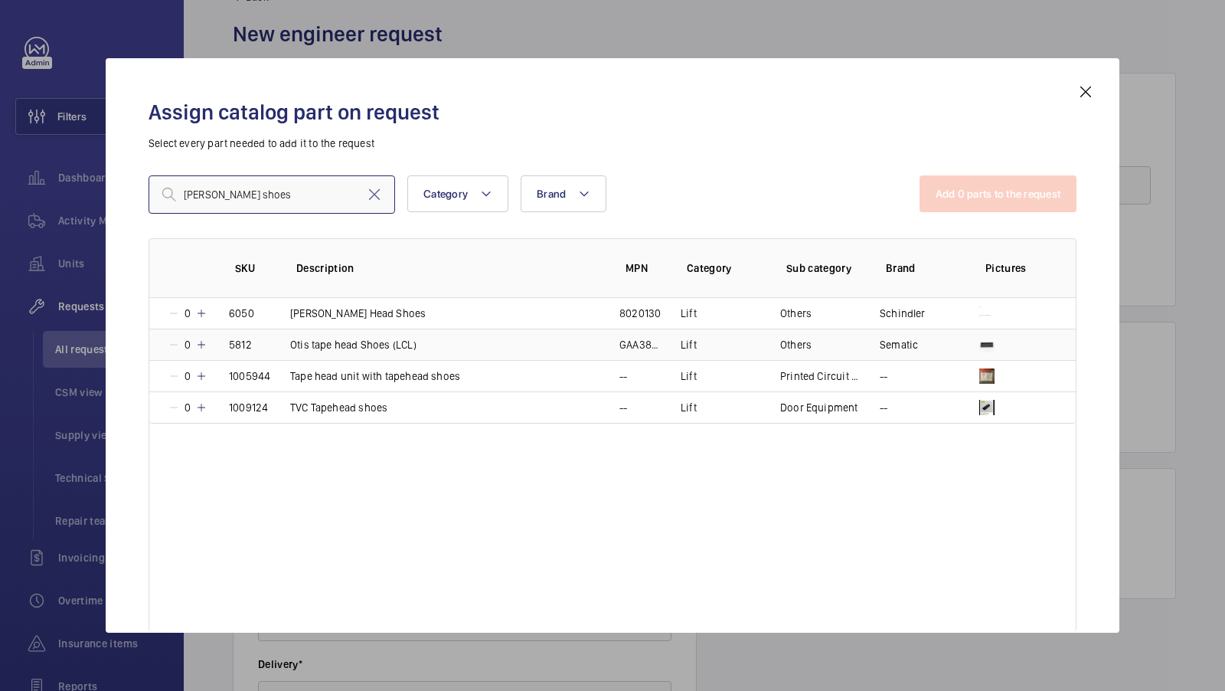
type input "[PERSON_NAME] shoes"
click at [202, 341] on mat-icon at bounding box center [201, 345] width 12 height 12
click at [202, 341] on mat-icon at bounding box center [199, 345] width 12 height 12
click at [202, 341] on mat-icon at bounding box center [201, 345] width 12 height 12
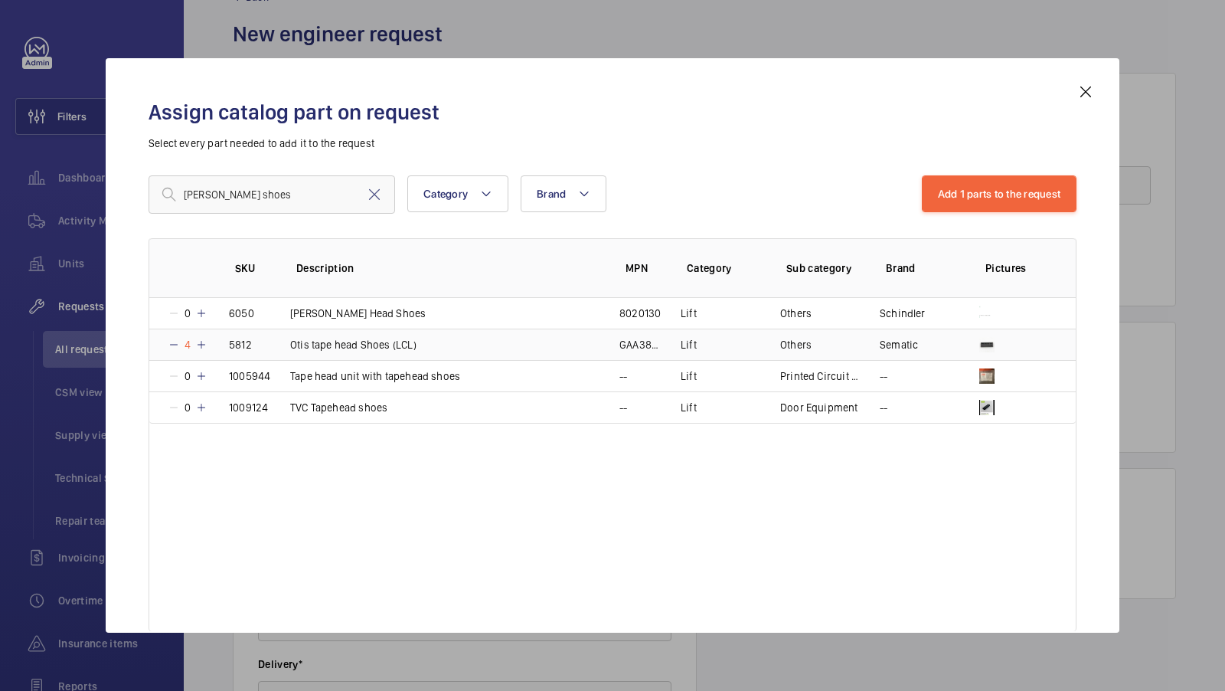
click at [202, 341] on mat-icon at bounding box center [201, 345] width 12 height 12
click at [370, 198] on mat-icon at bounding box center [374, 194] width 18 height 18
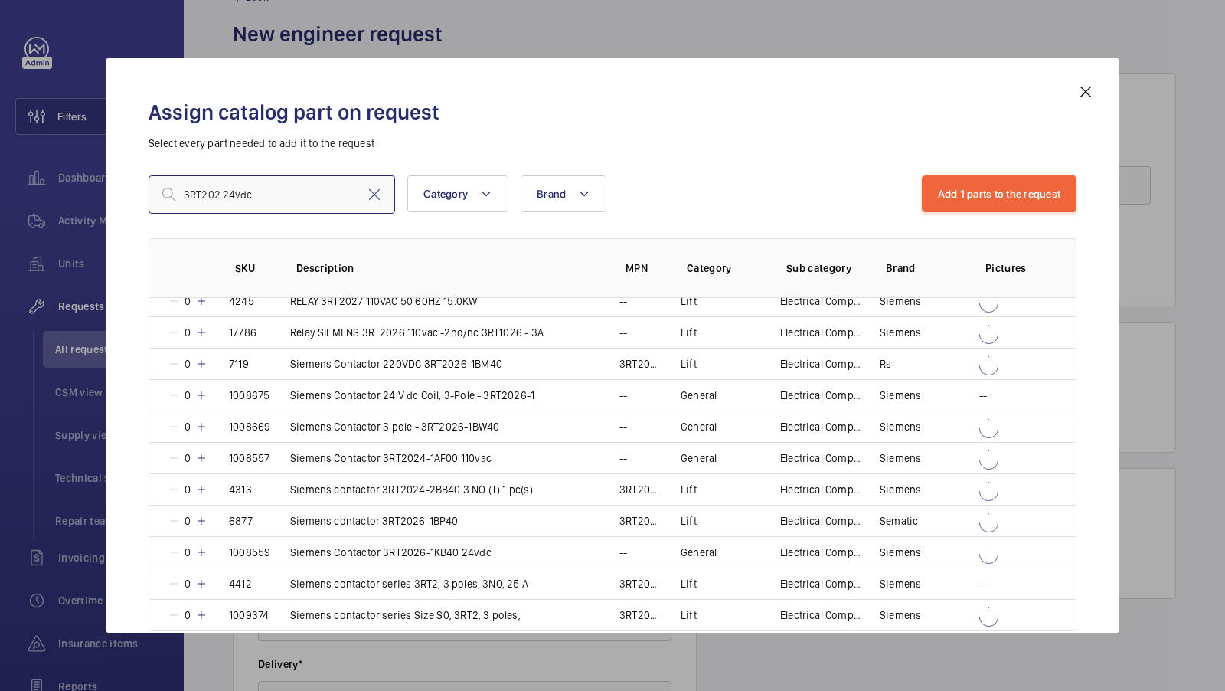
scroll to position [70, 0]
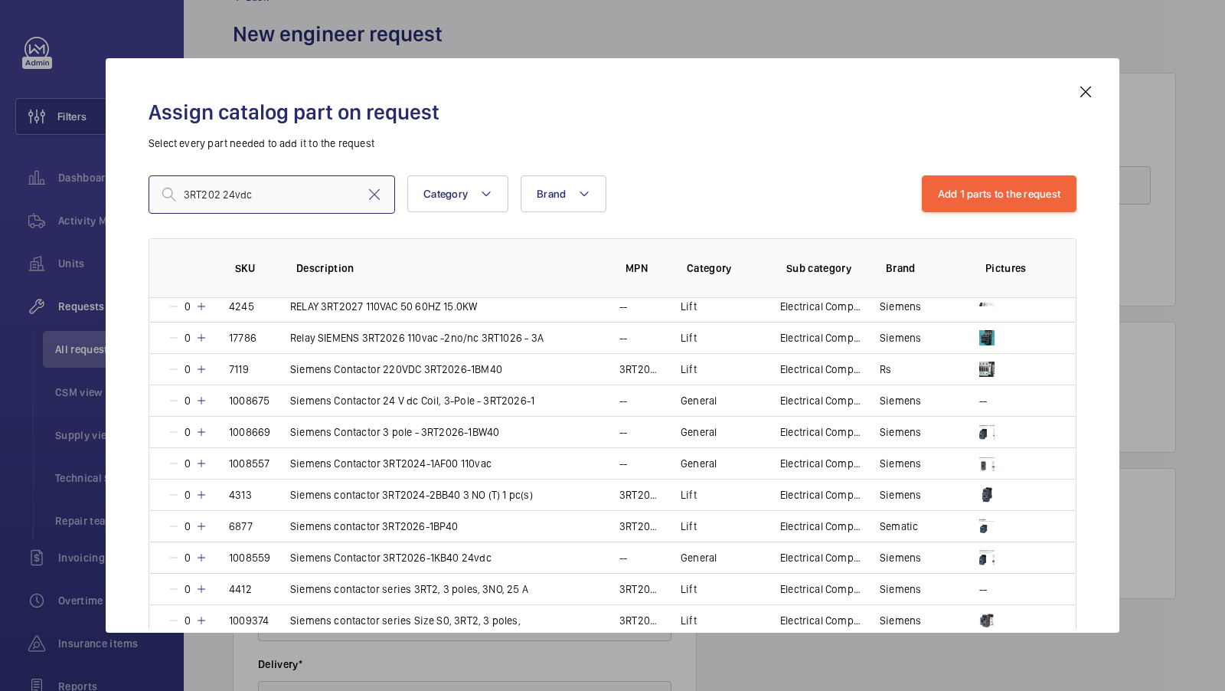
click at [218, 190] on input "3RT202 24vdc" at bounding box center [272, 194] width 247 height 38
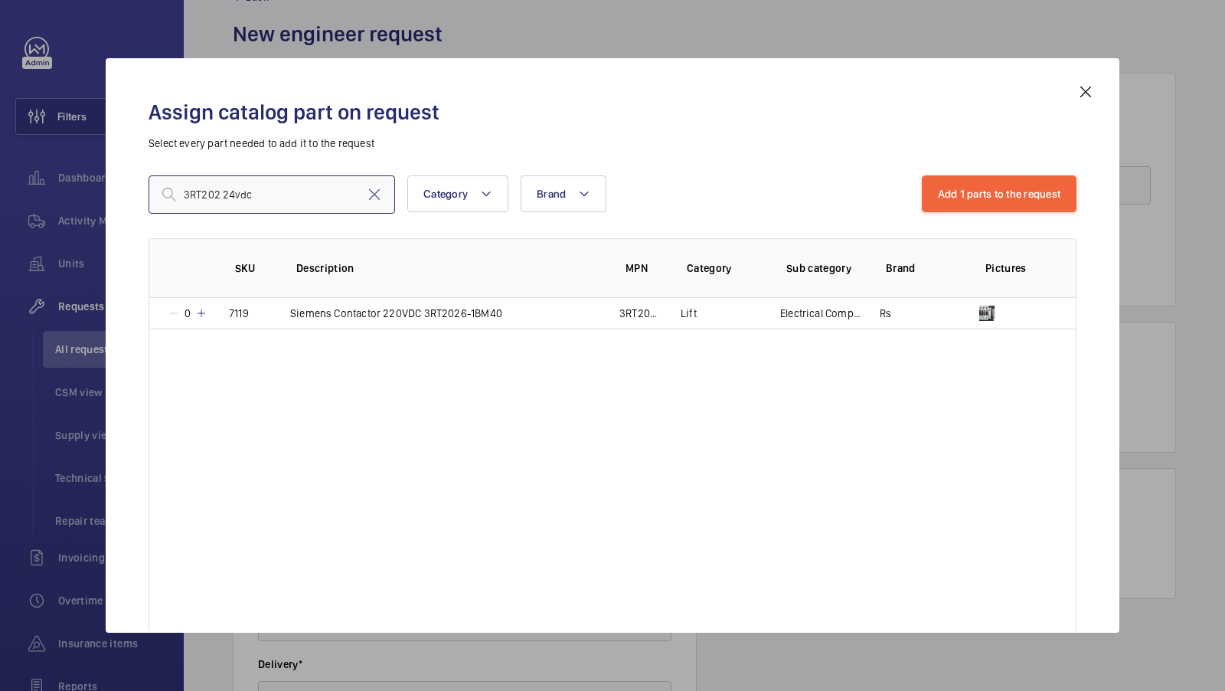
click at [271, 193] on input "3RT202 24vdc" at bounding box center [272, 194] width 247 height 38
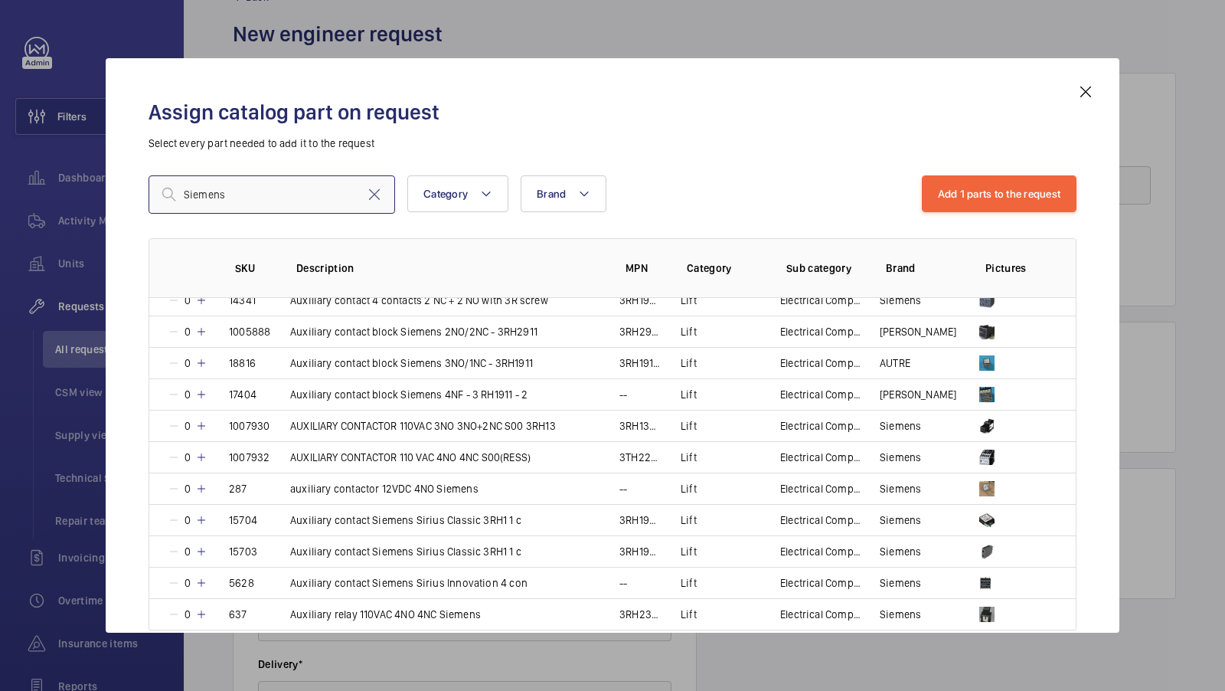
scroll to position [473, 0]
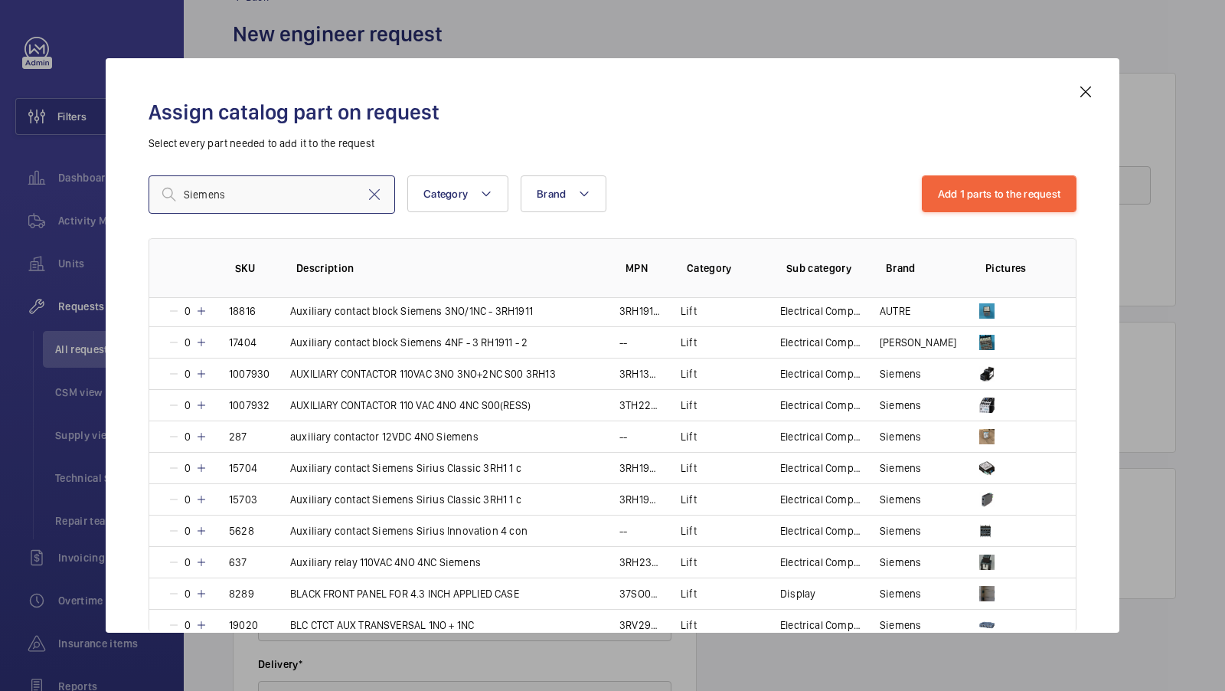
click at [264, 198] on input "Siemens" at bounding box center [272, 194] width 247 height 38
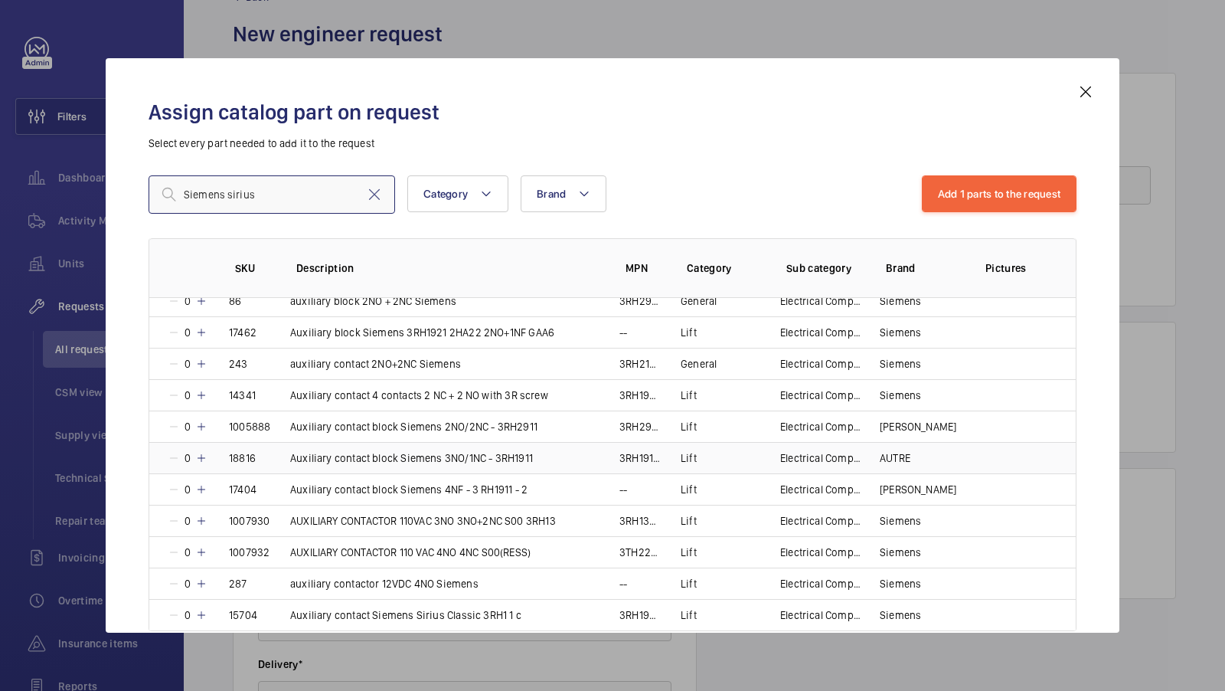
scroll to position [378, 0]
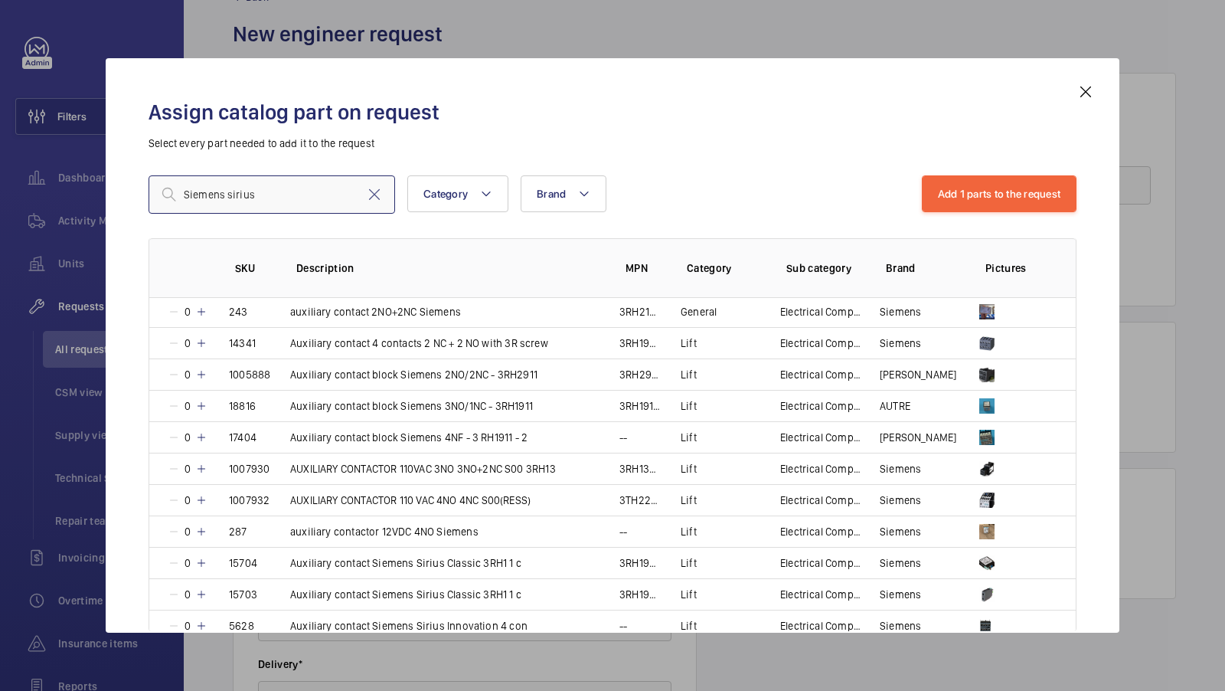
click at [279, 185] on input "Siemens sirius" at bounding box center [272, 194] width 247 height 38
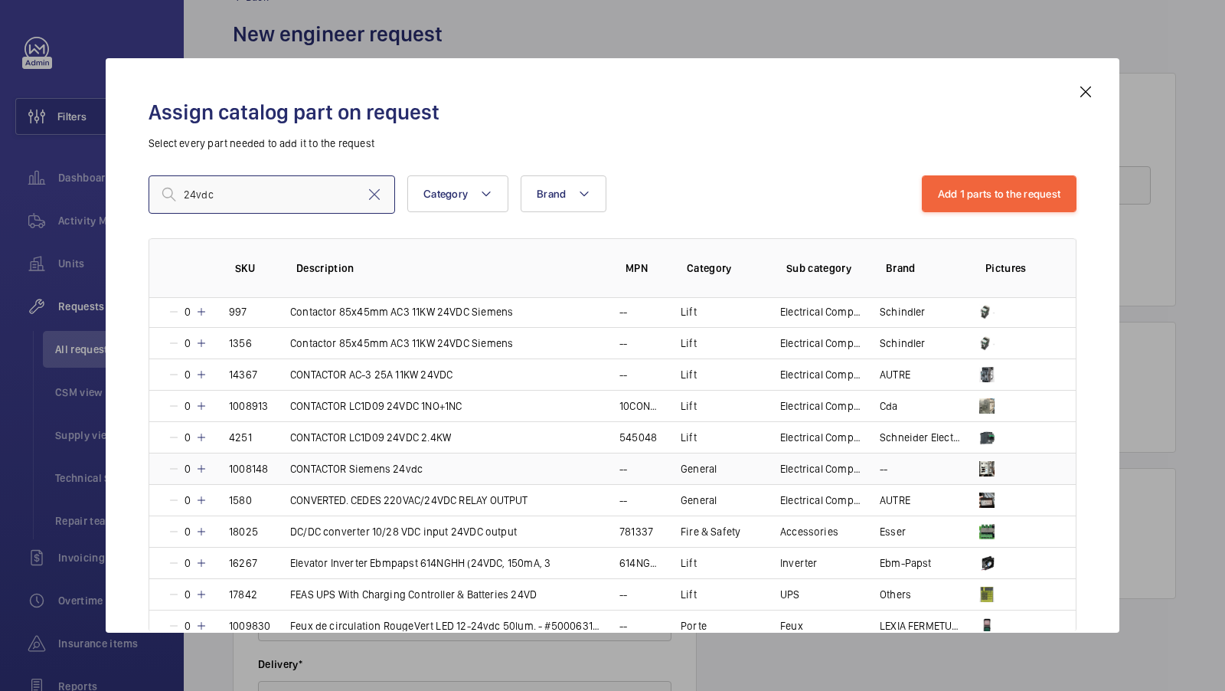
type input "24vdc"
click at [408, 461] on p "CONTACTOR Siemens 24vdc" at bounding box center [356, 468] width 133 height 15
click at [202, 463] on mat-icon at bounding box center [199, 469] width 12 height 12
click at [961, 210] on button "Add 2 parts to the request" at bounding box center [999, 193] width 157 height 37
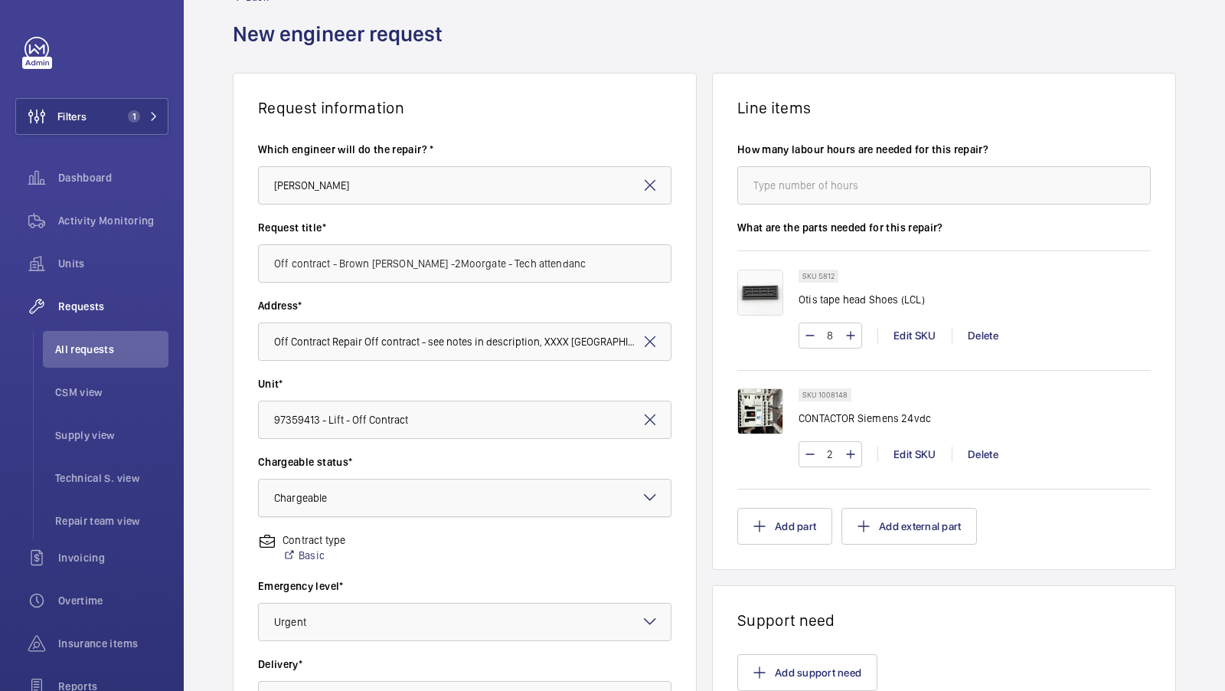
scroll to position [352, 0]
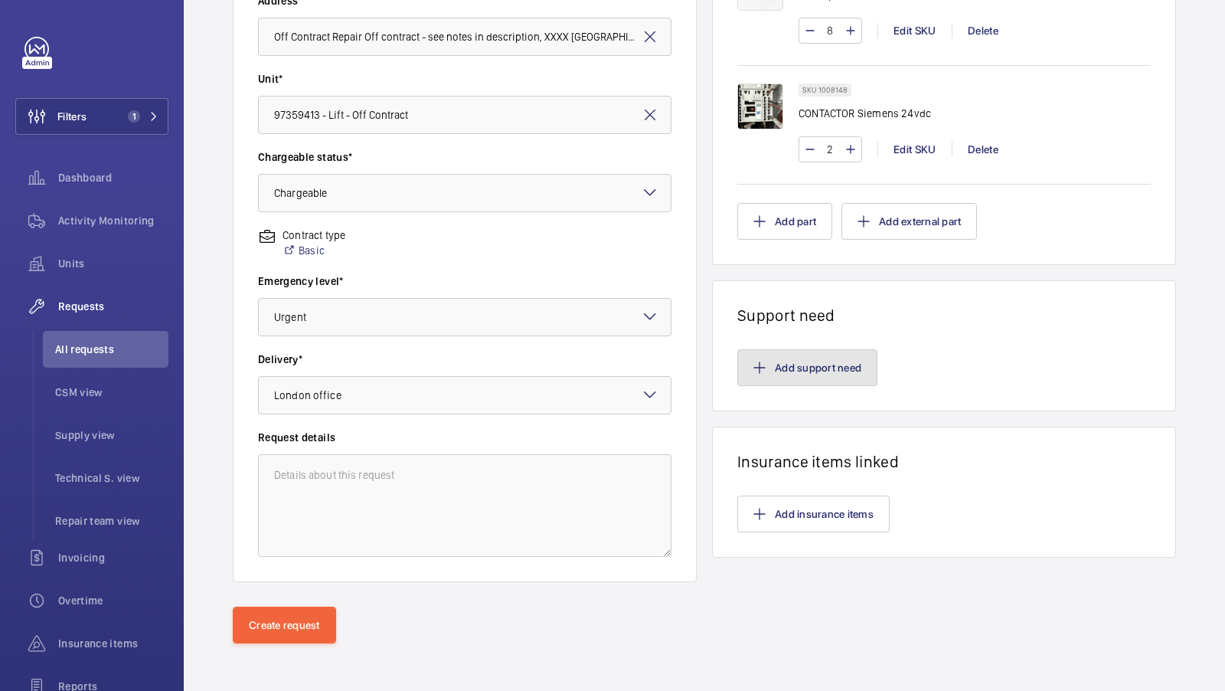
click at [813, 362] on button "Add support need" at bounding box center [808, 367] width 140 height 37
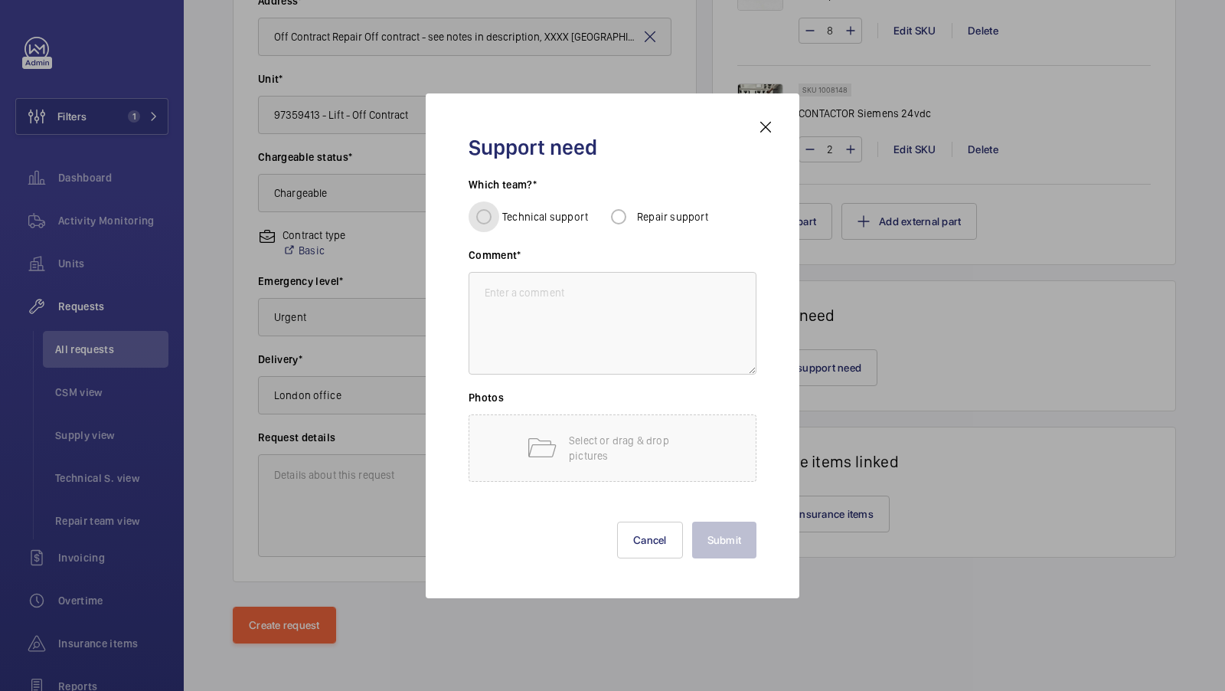
click at [472, 218] on input "Technical support" at bounding box center [484, 216] width 31 height 31
radio input "true"
click at [527, 324] on textarea at bounding box center [613, 323] width 288 height 103
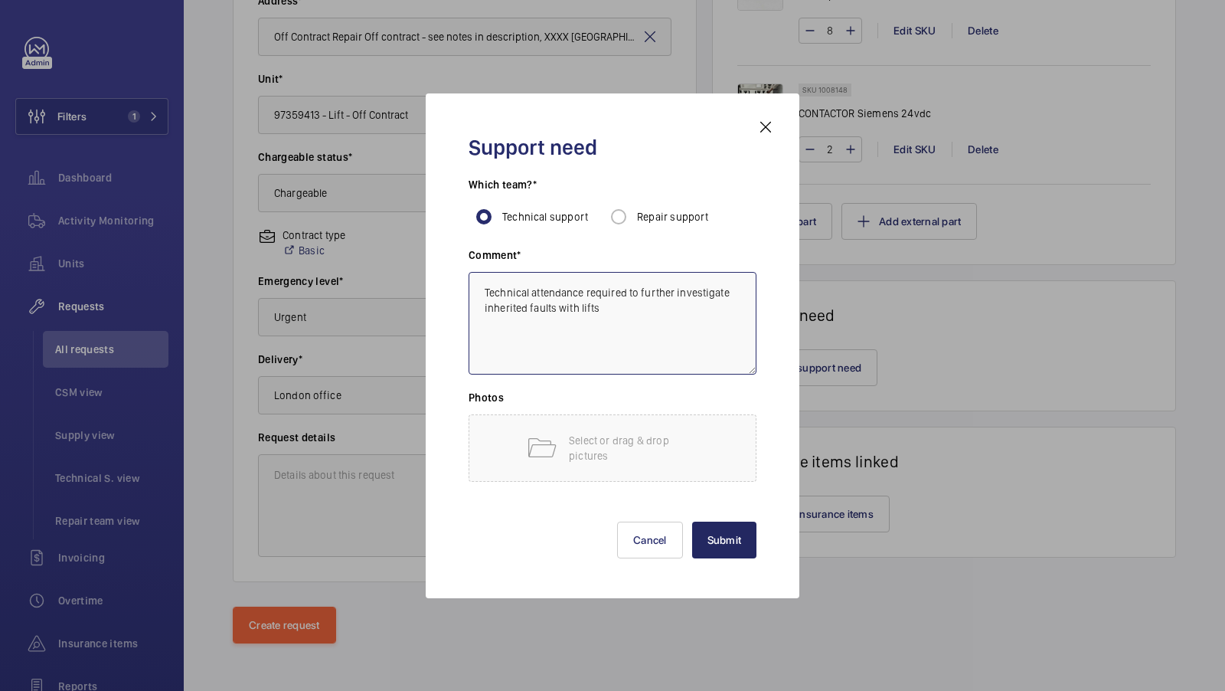
type textarea "Technical attendance required to further investigate inherited faults with lifts"
click at [708, 534] on button "Submit" at bounding box center [724, 540] width 65 height 37
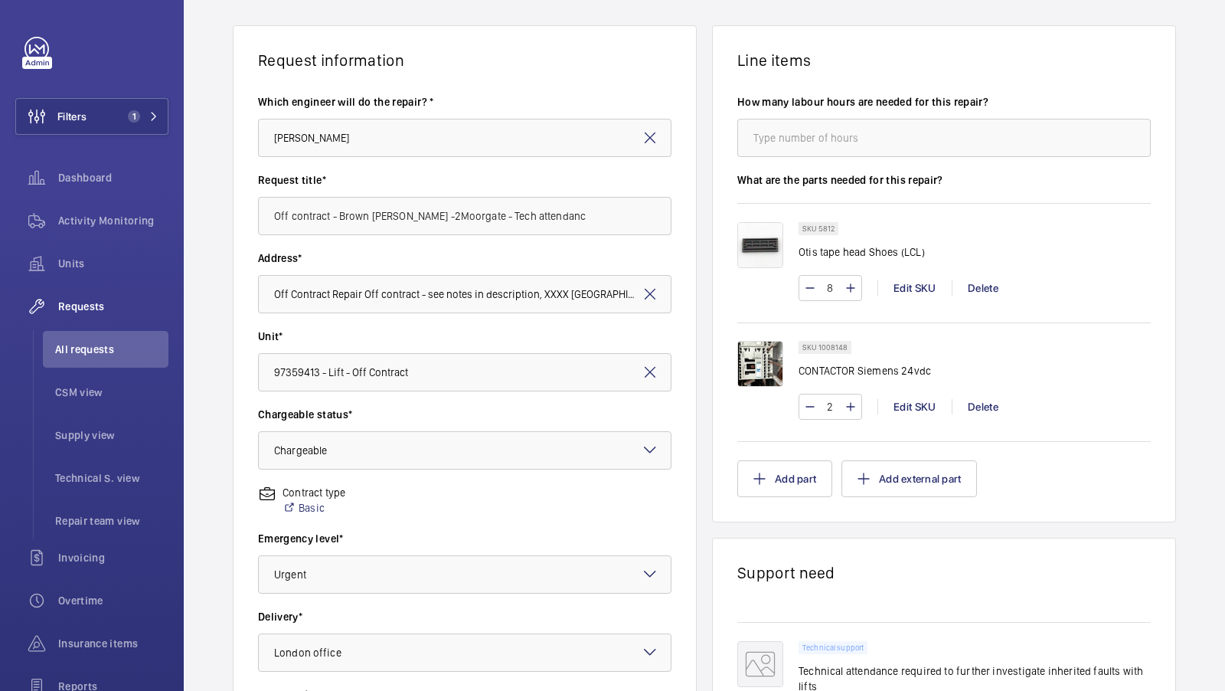
scroll to position [447, 0]
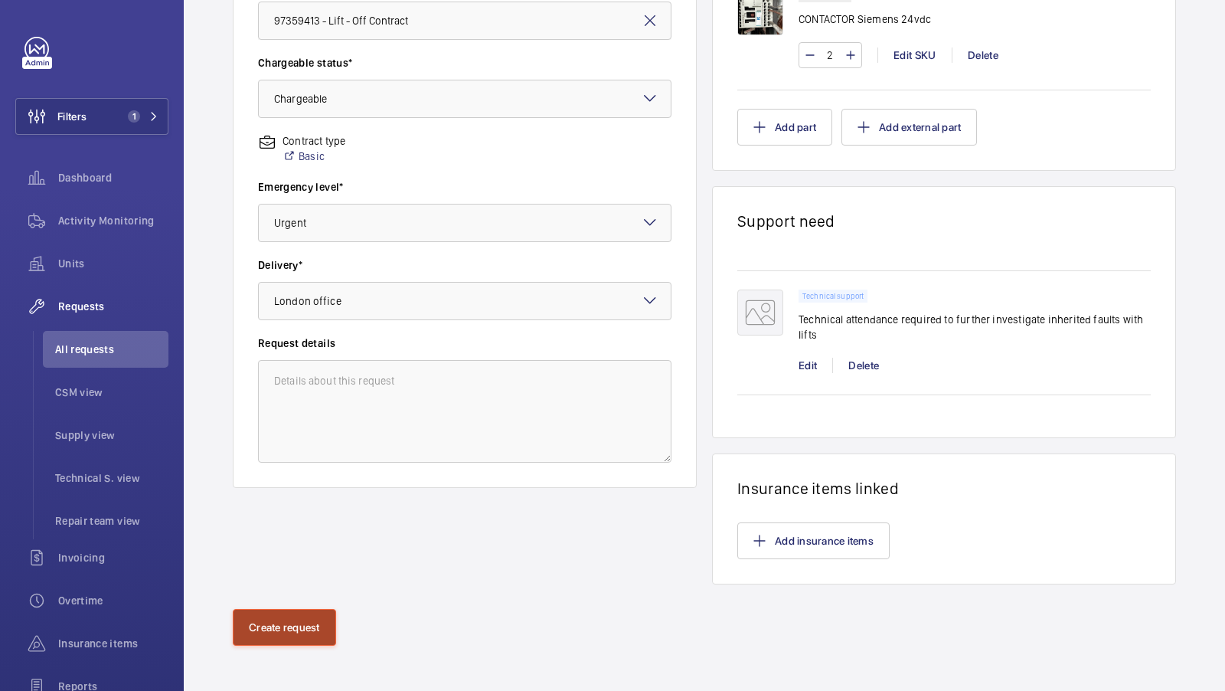
click at [283, 631] on button "Create request" at bounding box center [284, 627] width 103 height 37
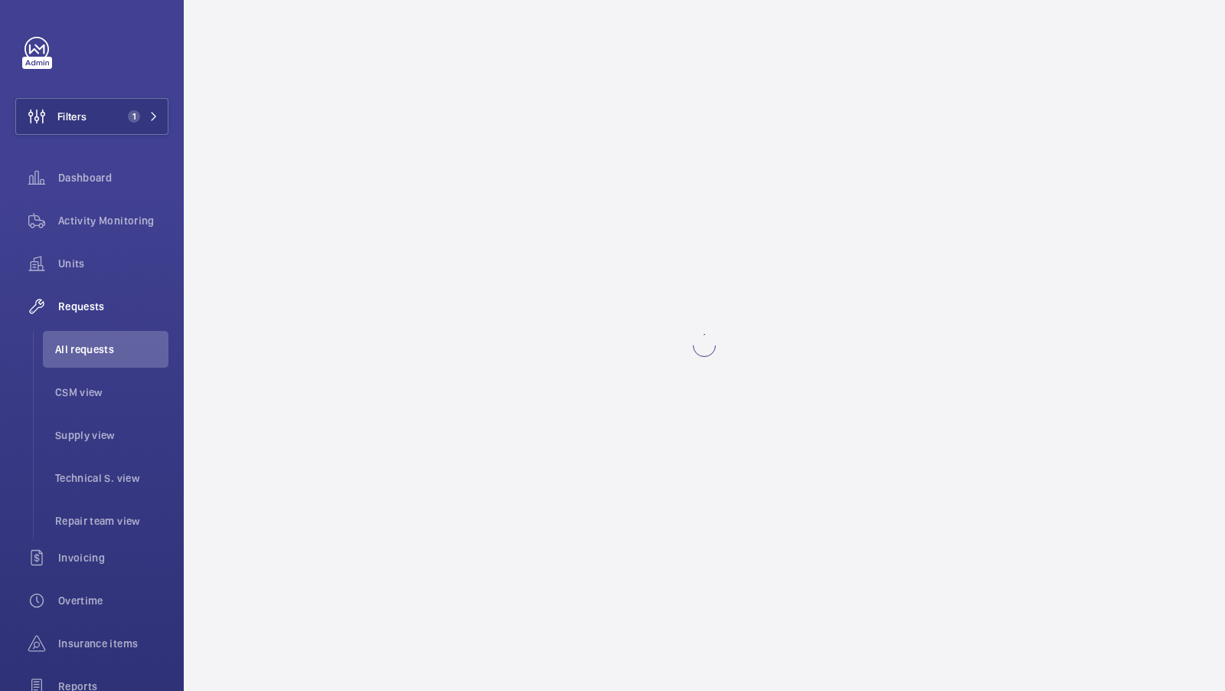
scroll to position [0, 0]
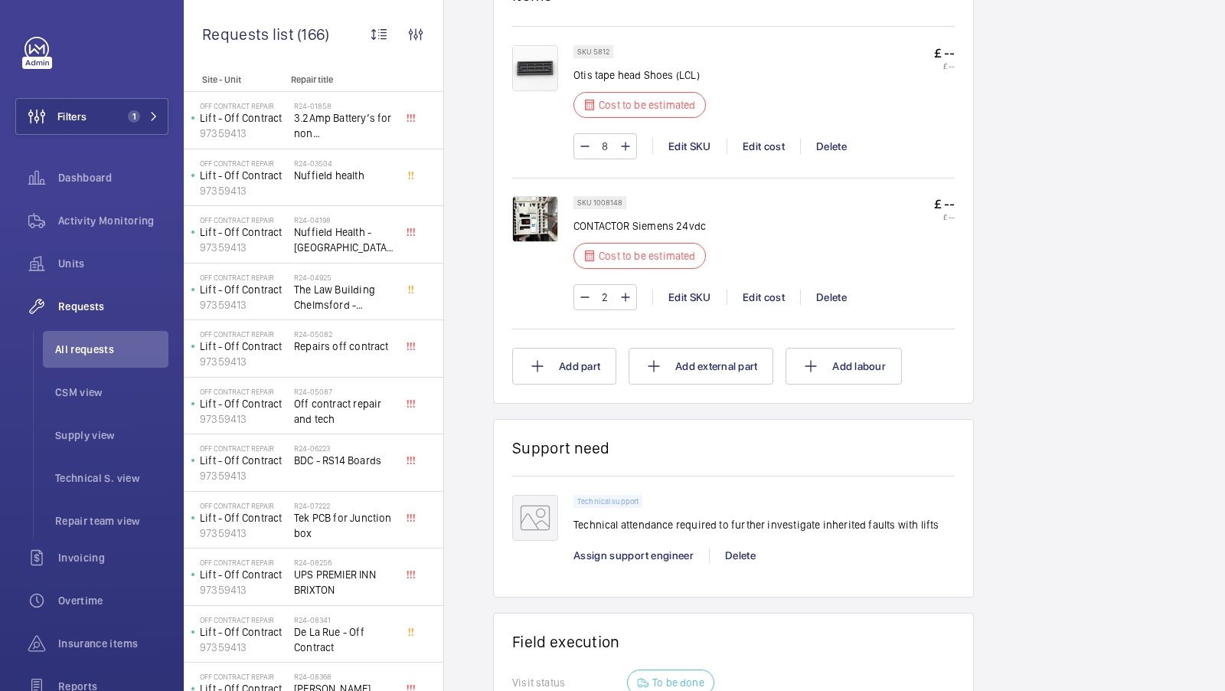
scroll to position [609, 0]
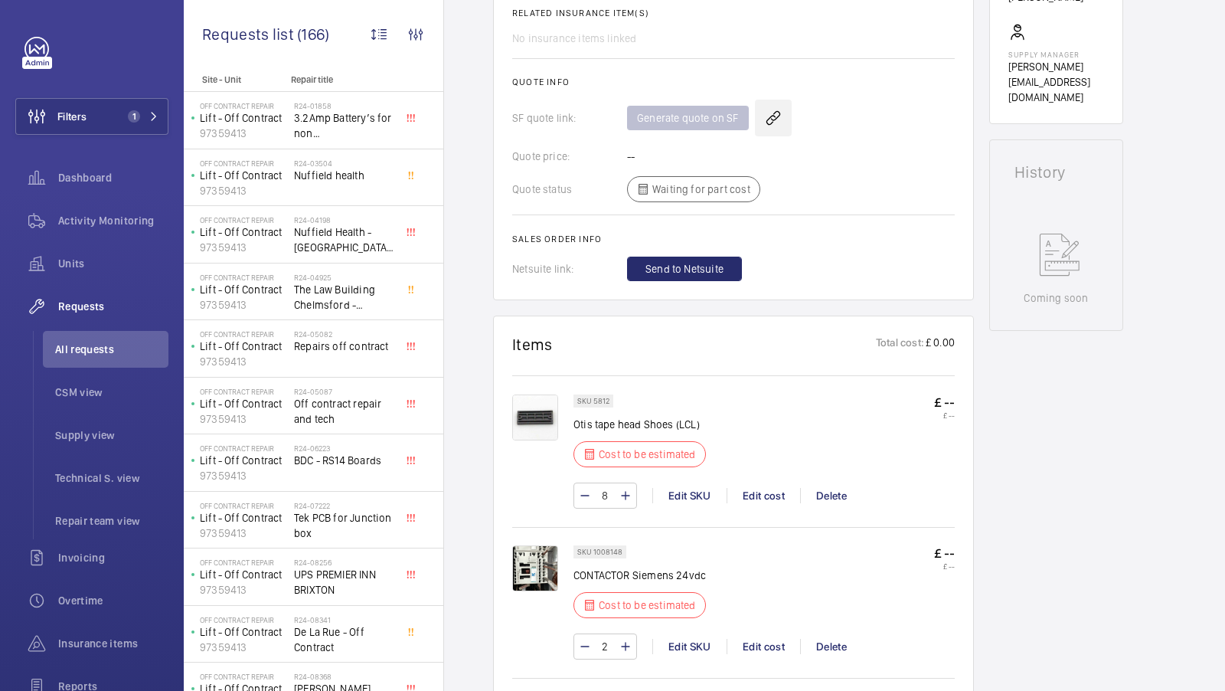
click at [766, 123] on wm-front-icon-button at bounding box center [773, 118] width 37 height 37
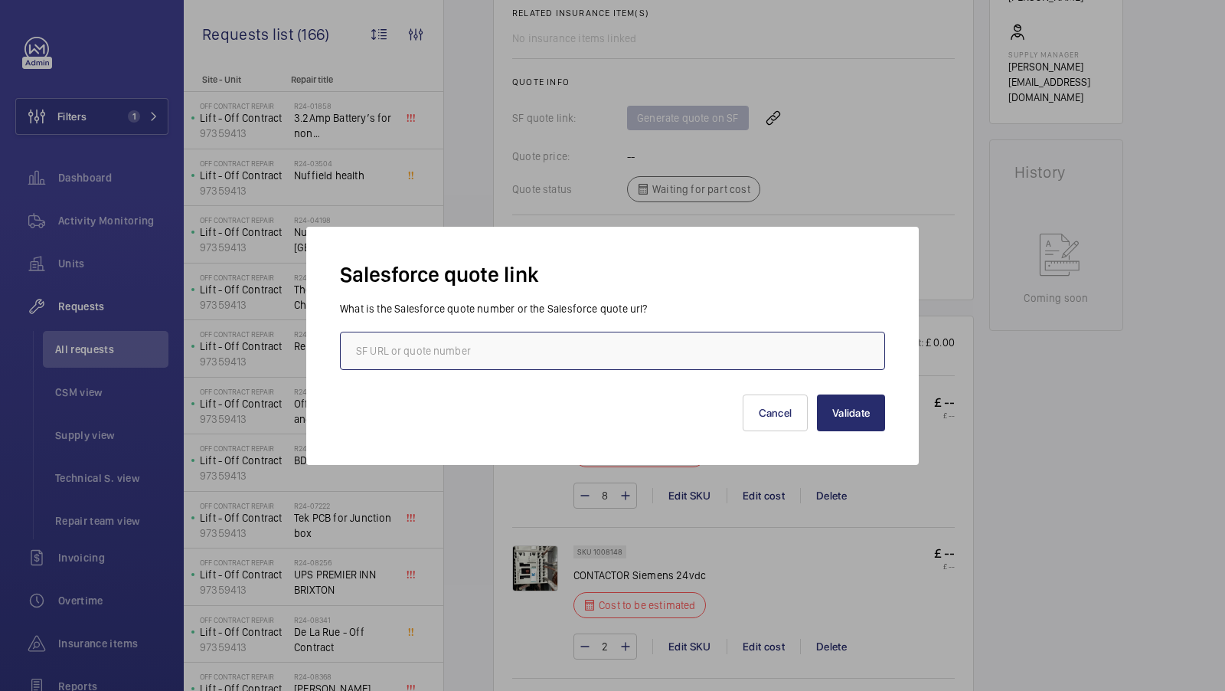
click at [531, 354] on input "text" at bounding box center [612, 351] width 545 height 38
paste input "[URL][DOMAIN_NAME]"
type input "[URL][DOMAIN_NAME]"
click at [859, 401] on button "Validate" at bounding box center [851, 412] width 68 height 37
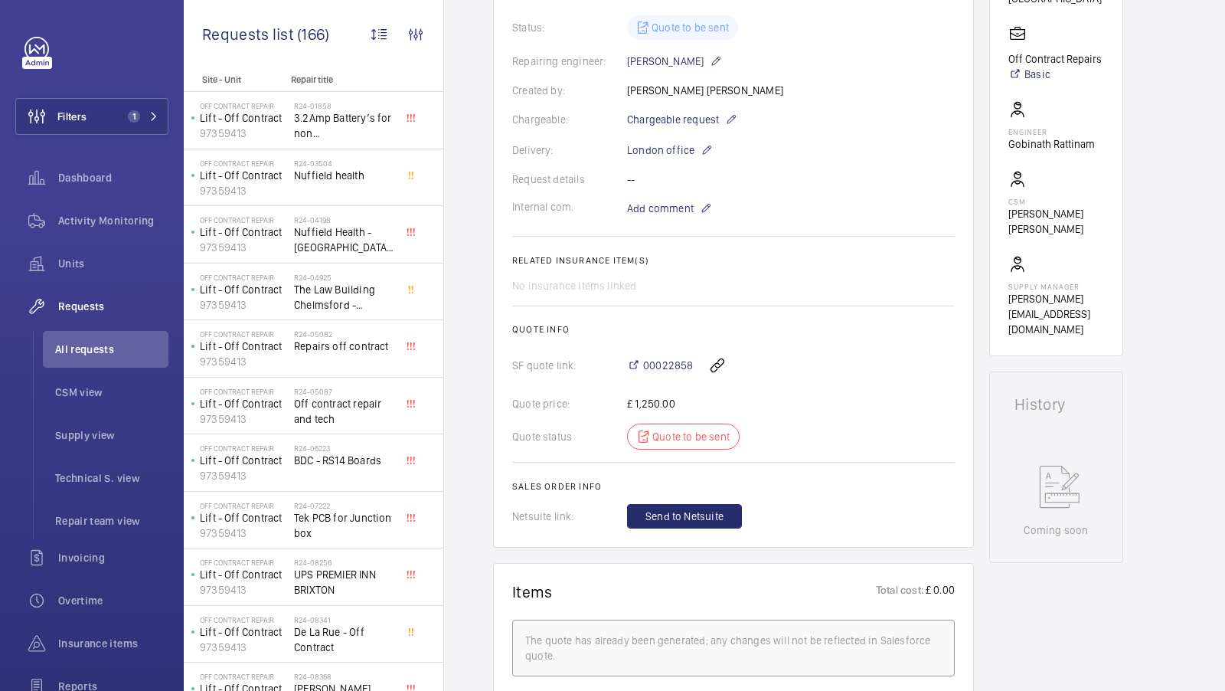
scroll to position [475, 0]
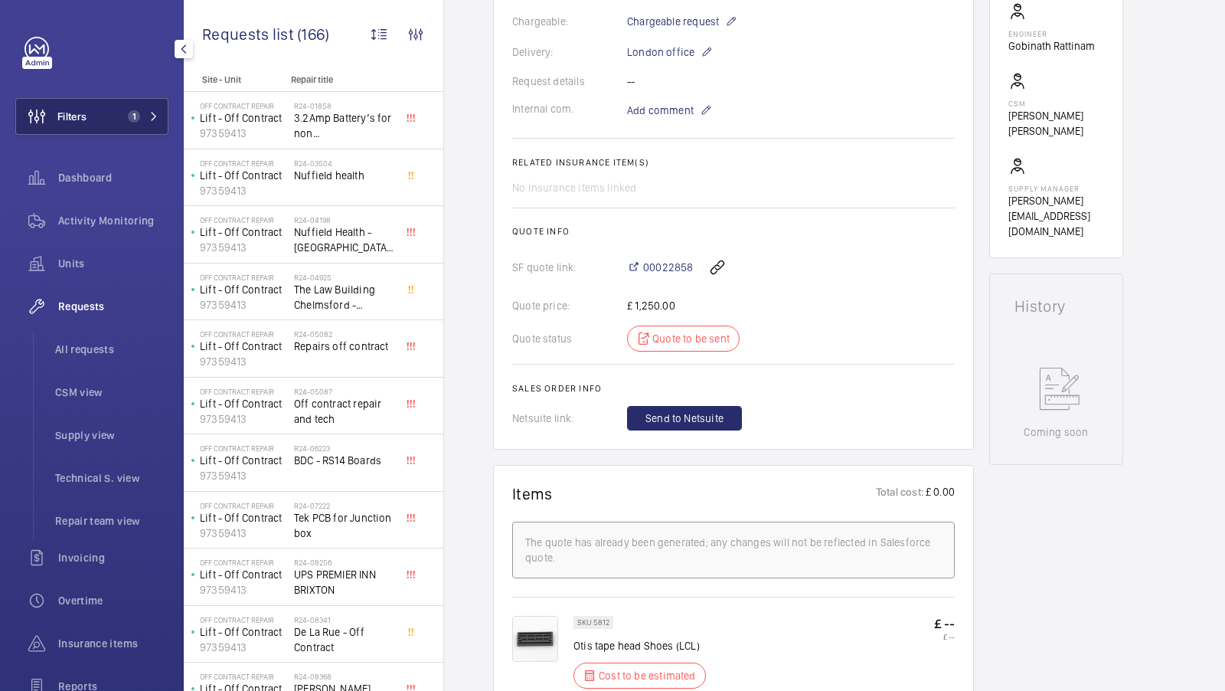
click at [141, 104] on button "Filters 1" at bounding box center [91, 116] width 153 height 37
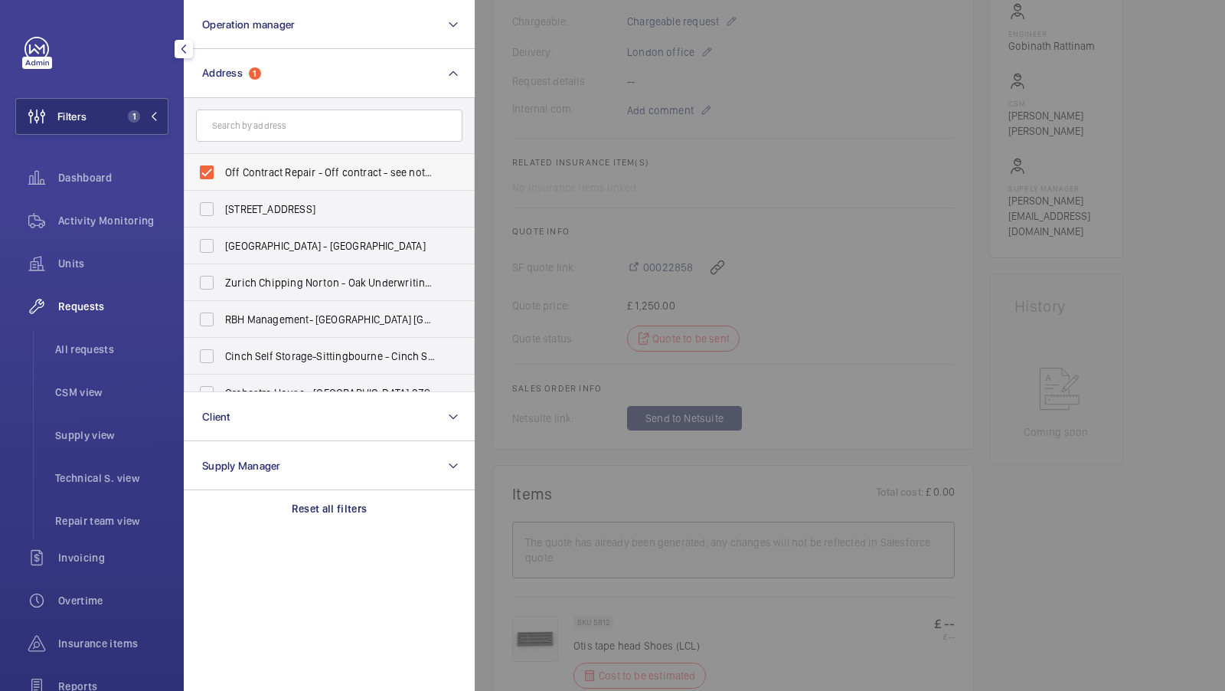
click at [269, 170] on span "Off Contract Repair - Off contract - see notes in description, [GEOGRAPHIC_DATA…" at bounding box center [330, 172] width 211 height 15
click at [222, 170] on input "Off Contract Repair - Off contract - see notes in description, [GEOGRAPHIC_DATA…" at bounding box center [206, 172] width 31 height 31
checkbox input "false"
click at [105, 173] on span "Dashboard" at bounding box center [113, 177] width 110 height 15
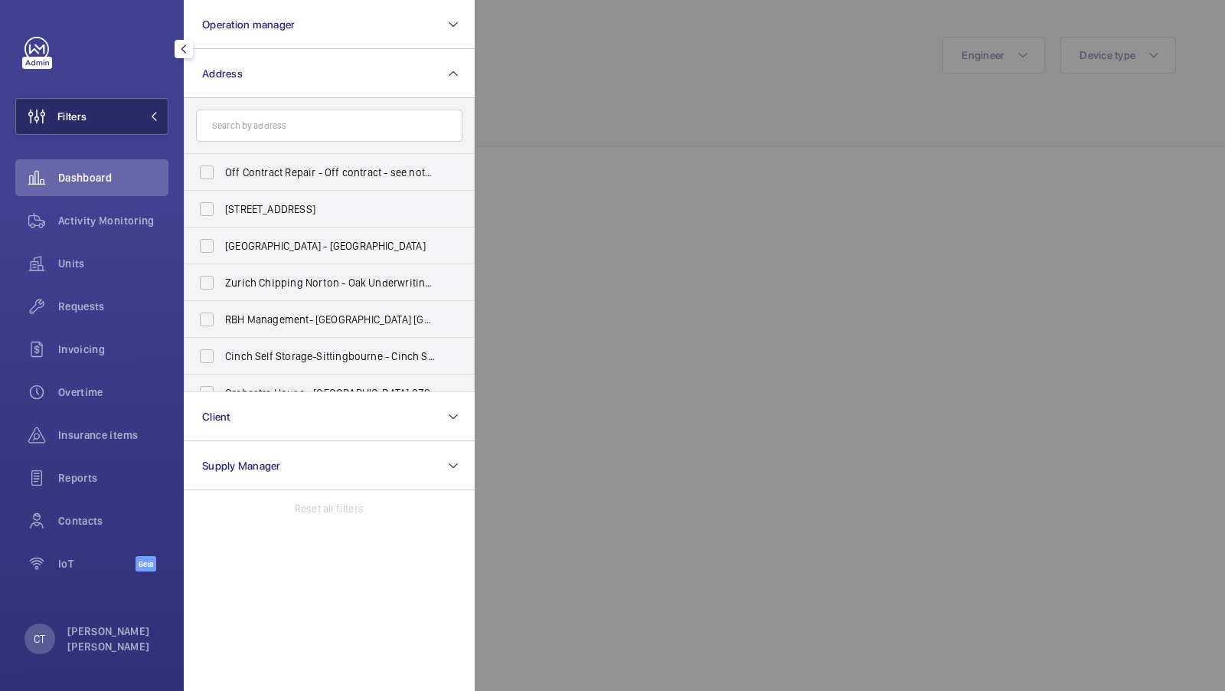
click at [126, 125] on button "Filters" at bounding box center [91, 116] width 153 height 37
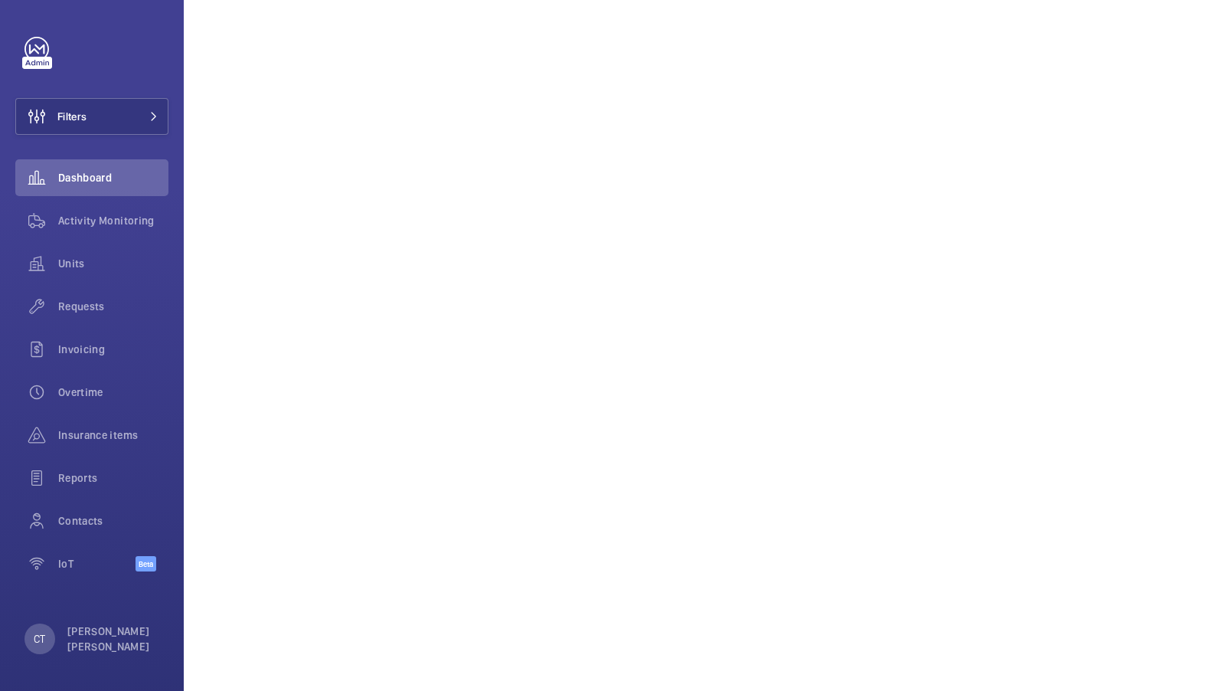
scroll to position [760, 0]
